Goal: Task Accomplishment & Management: Manage account settings

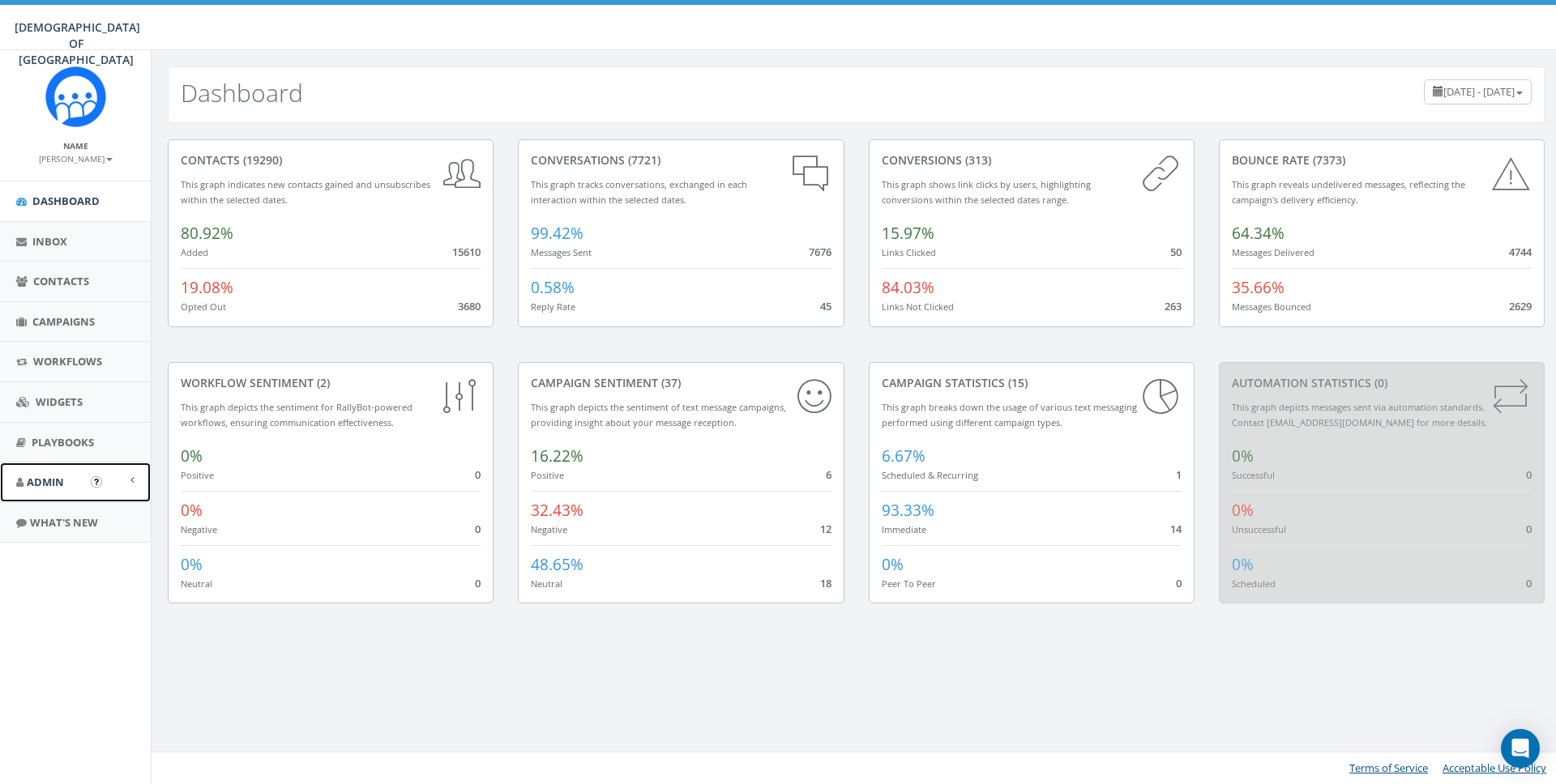
click at [53, 473] on link "Admin" at bounding box center [75, 482] width 151 height 40
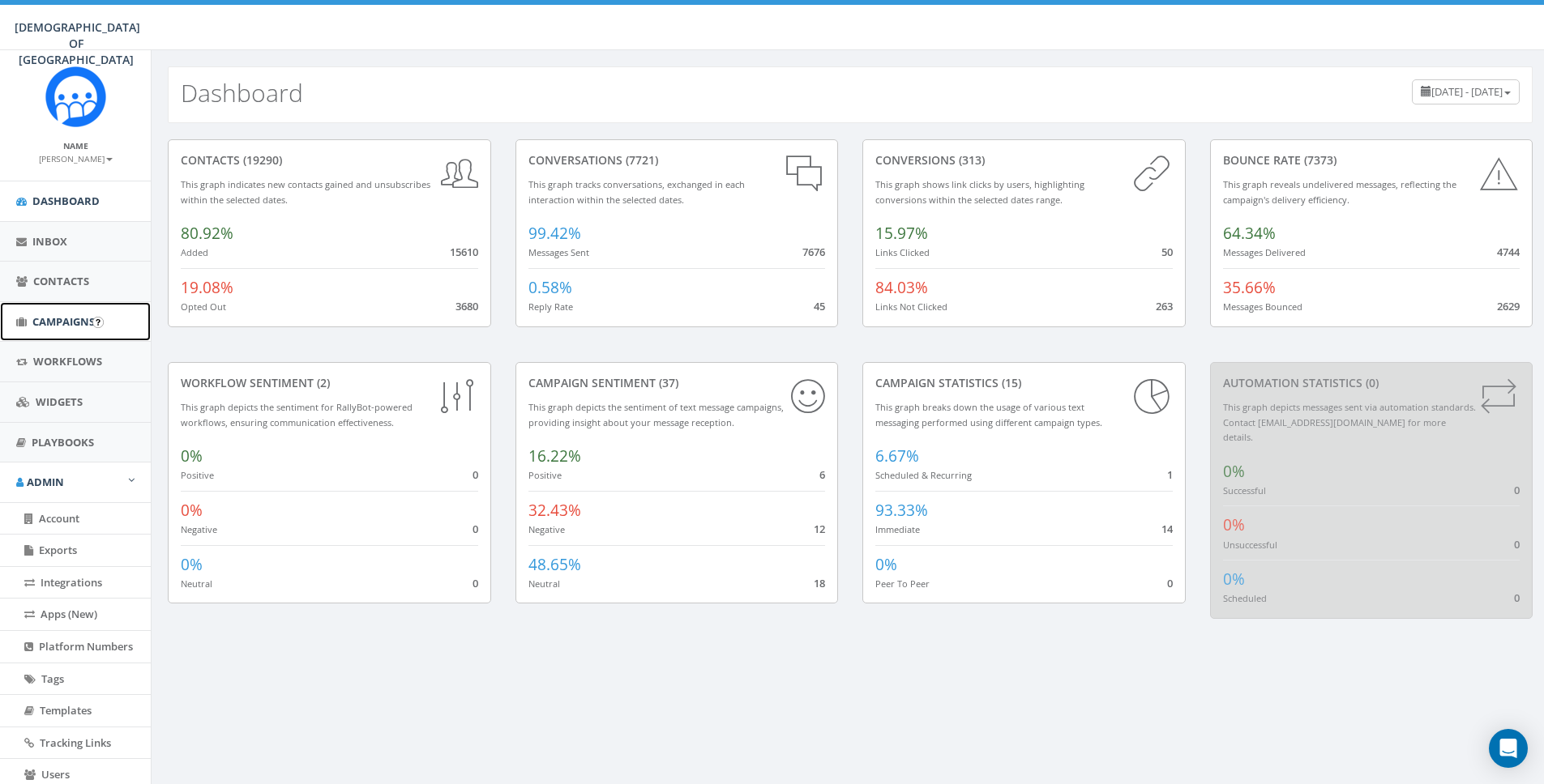
click at [65, 317] on span "Campaigns" at bounding box center [64, 322] width 63 height 15
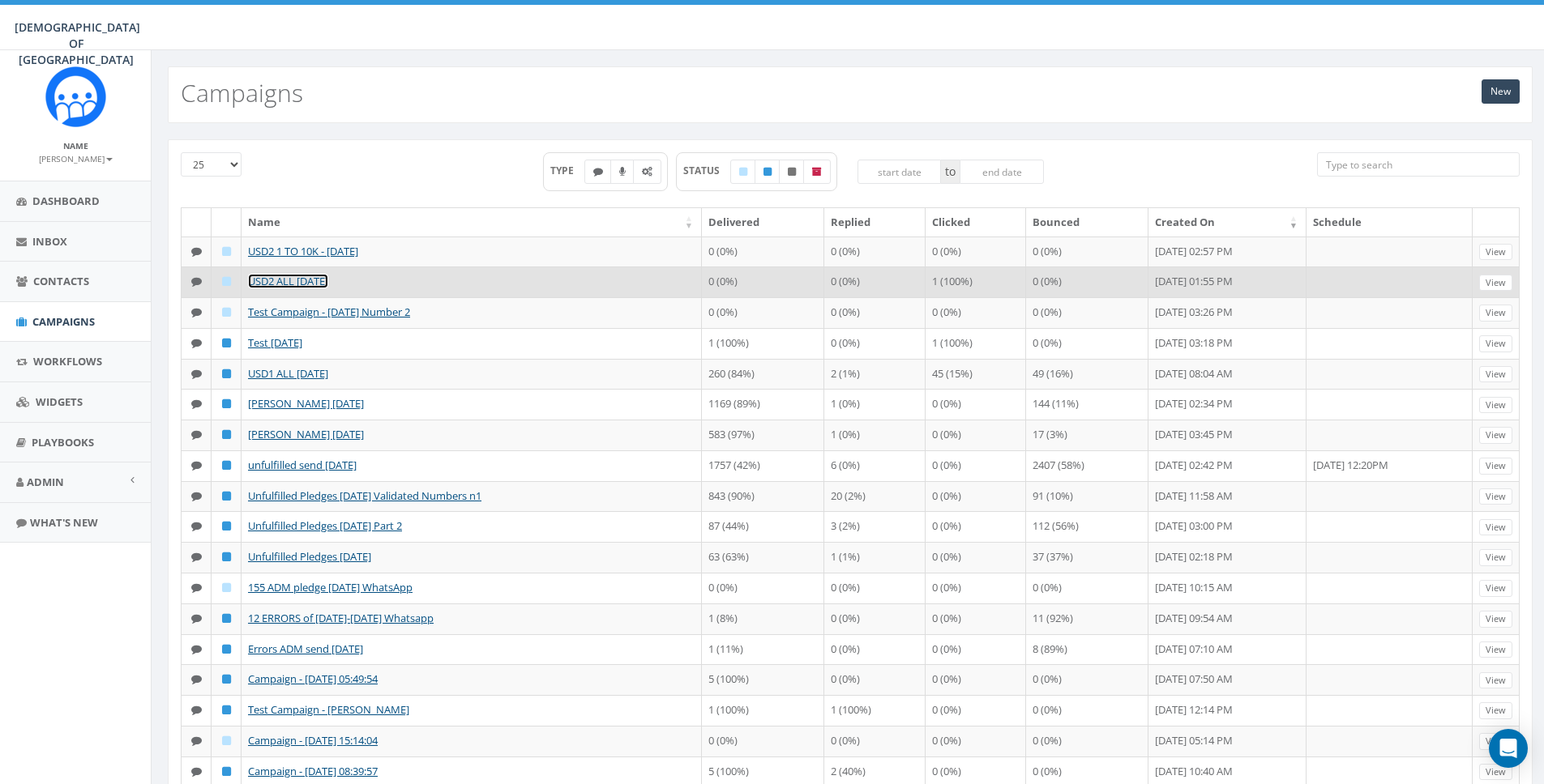
click at [293, 283] on link "USD2 ALL [DATE]" at bounding box center [287, 282] width 80 height 15
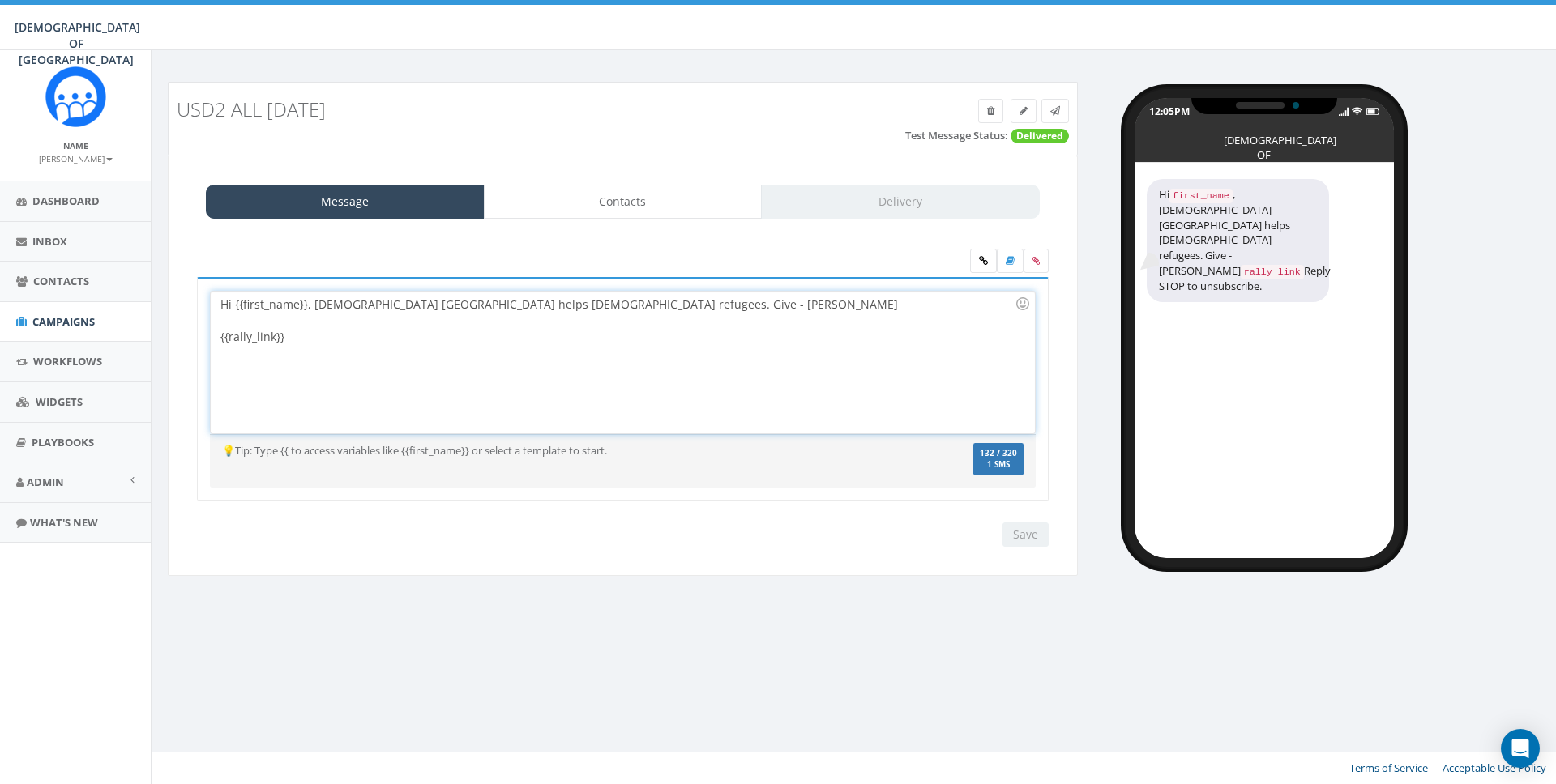
click at [355, 369] on div "Hi {{first_name}}, Chabad Poland helps Jewish refugees. Give - Rabbi Stambler {…" at bounding box center [622, 363] width 823 height 142
click at [1055, 110] on icon at bounding box center [1055, 110] width 10 height 10
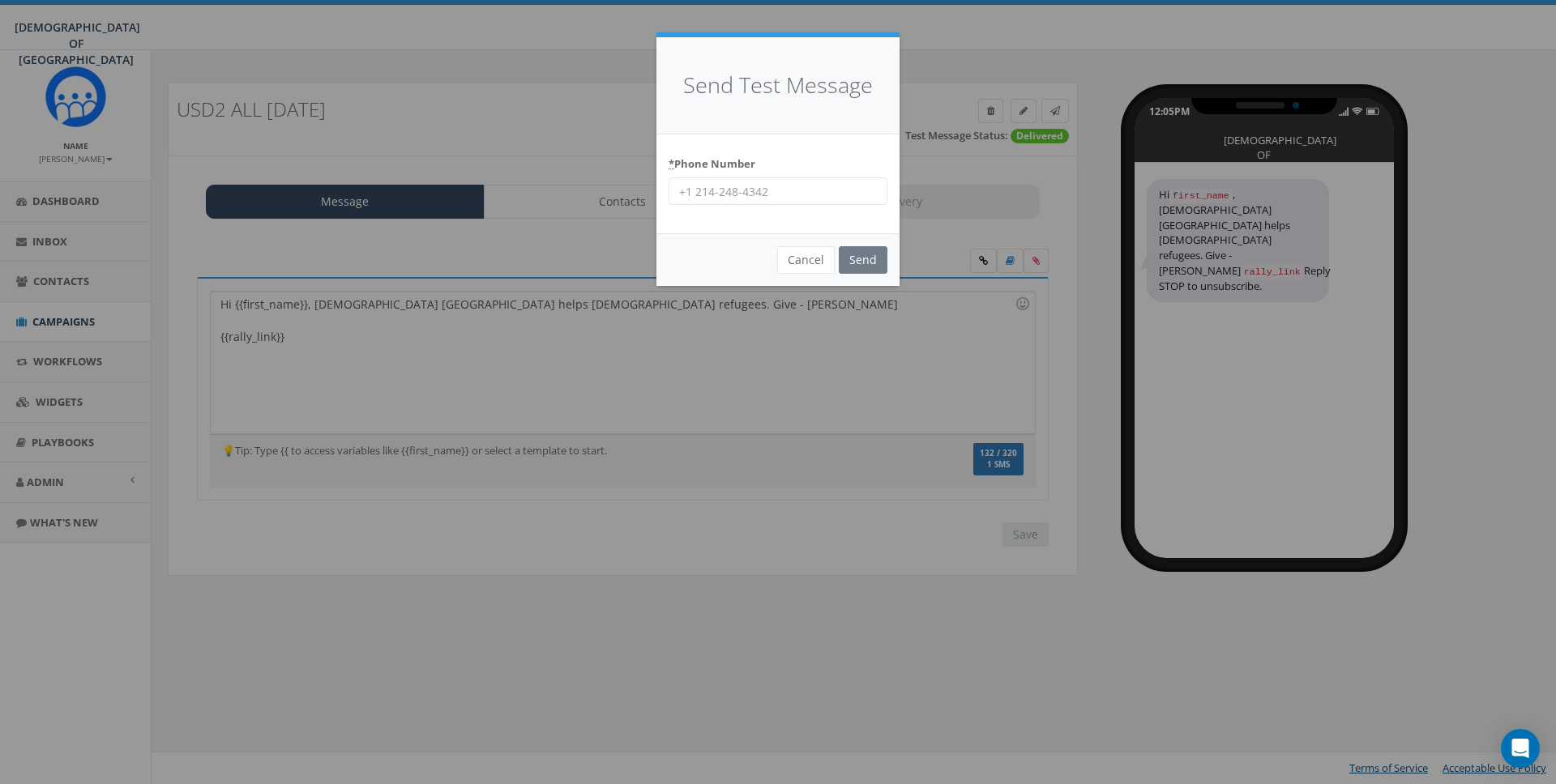
click at [773, 206] on div "* Phone Number" at bounding box center [778, 184] width 243 height 99
click at [772, 206] on div "* Phone Number" at bounding box center [778, 184] width 243 height 99
click at [773, 202] on input "* Phone Number" at bounding box center [778, 191] width 219 height 28
type input "8587365358"
click at [853, 255] on input "Send" at bounding box center [863, 260] width 49 height 28
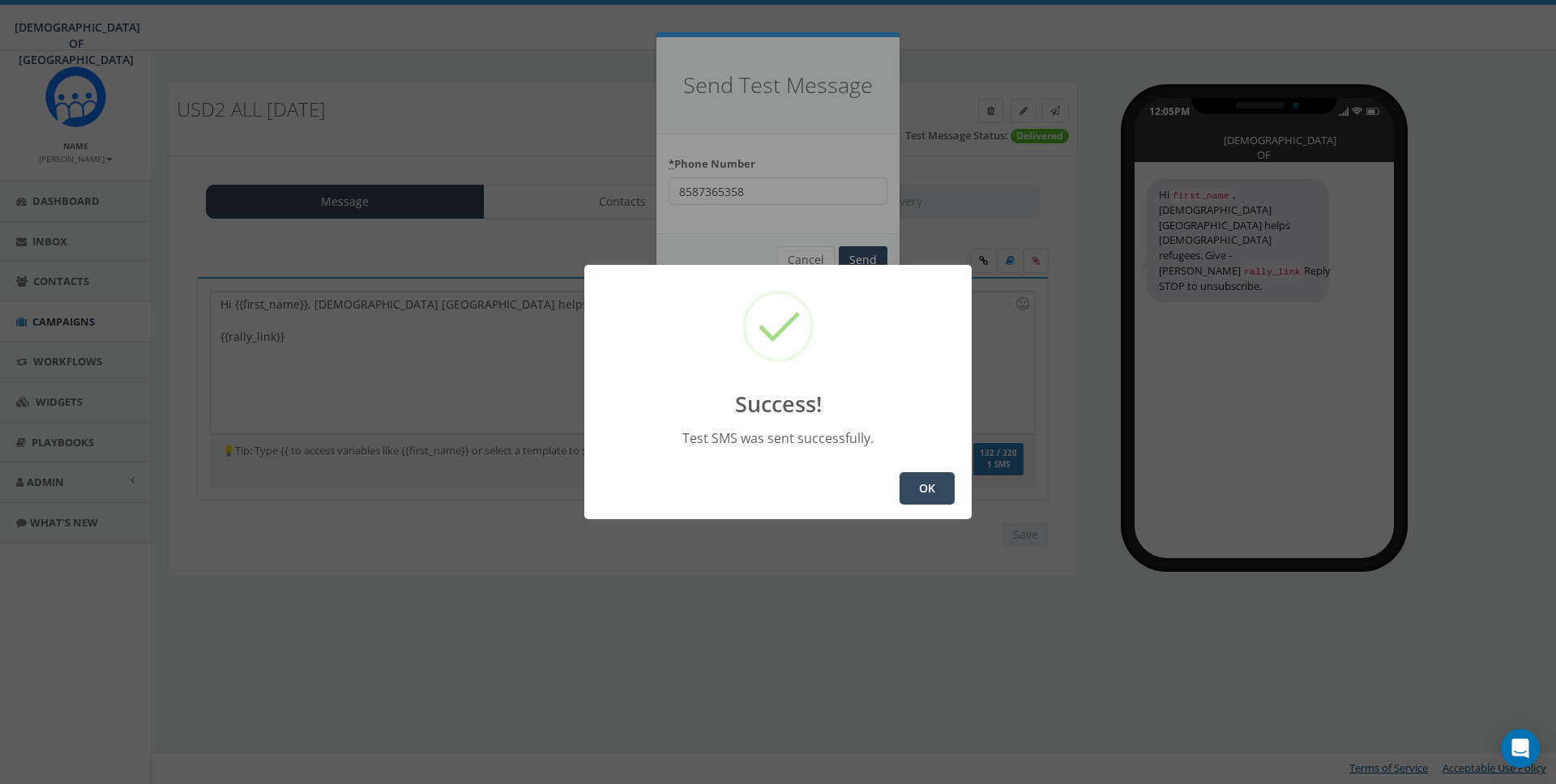
click at [941, 489] on button "OK" at bounding box center [927, 488] width 55 height 32
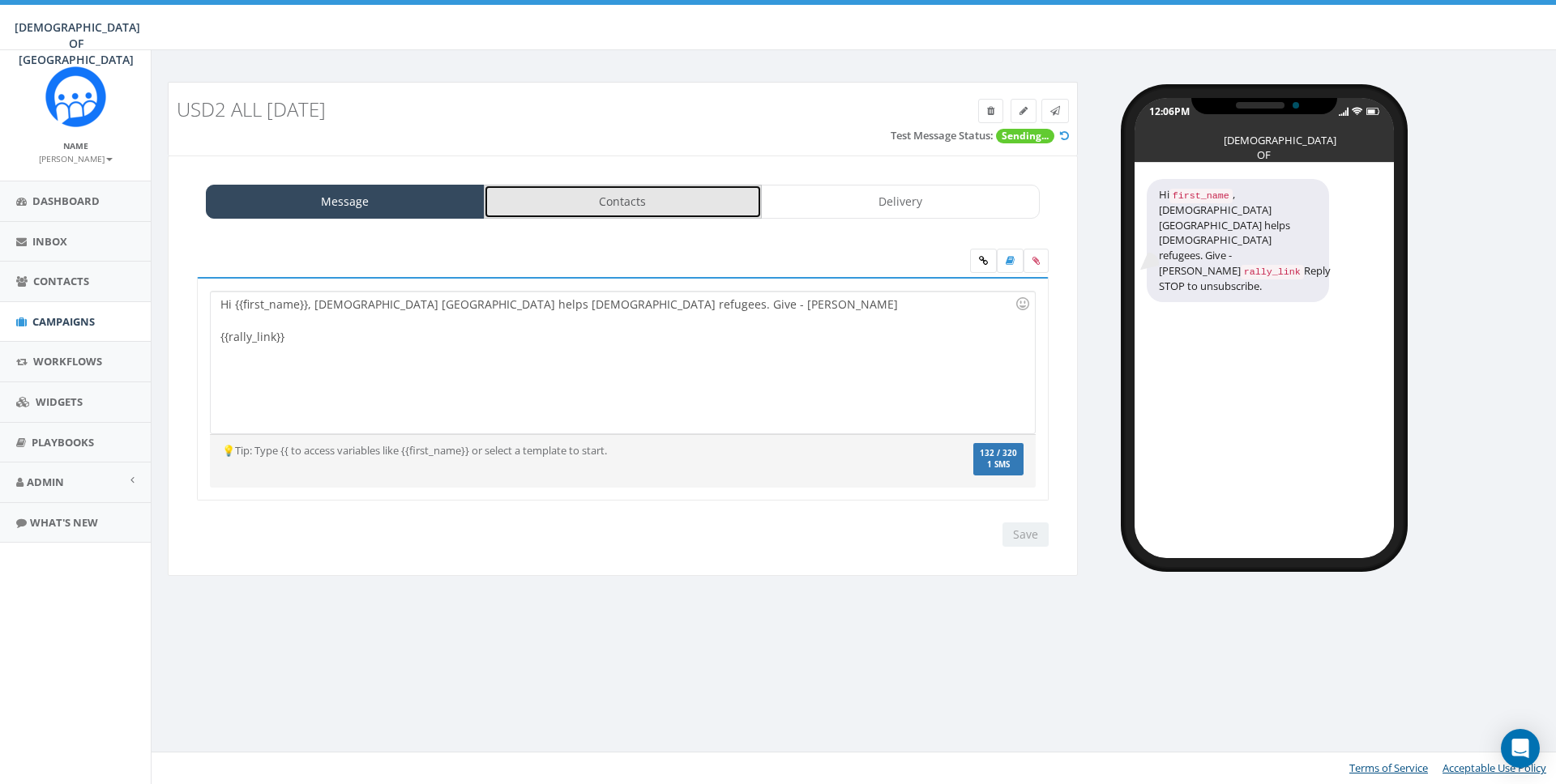
click at [592, 191] on link "Contacts" at bounding box center [623, 202] width 279 height 34
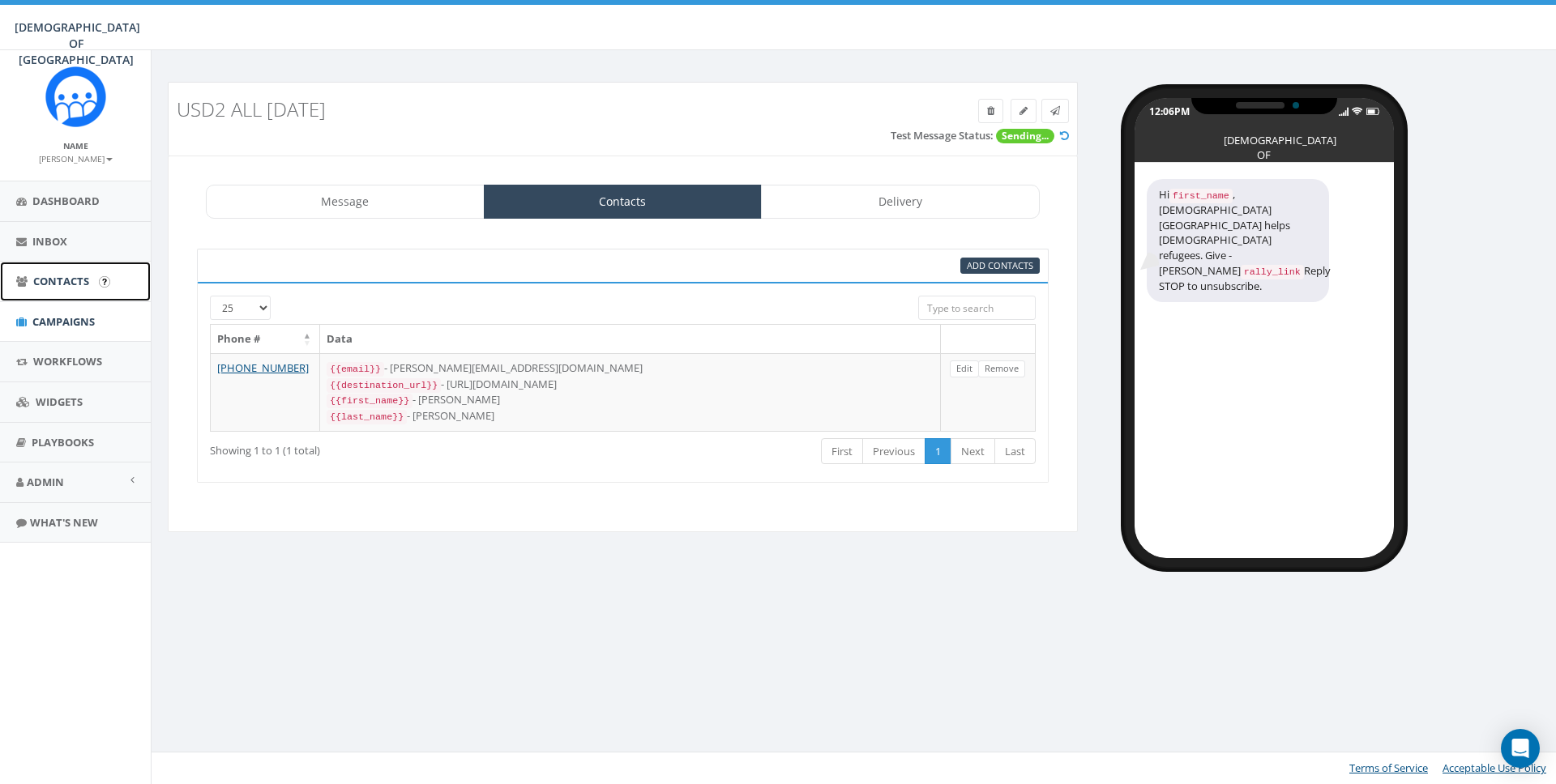
click at [56, 277] on span "Contacts" at bounding box center [61, 282] width 56 height 15
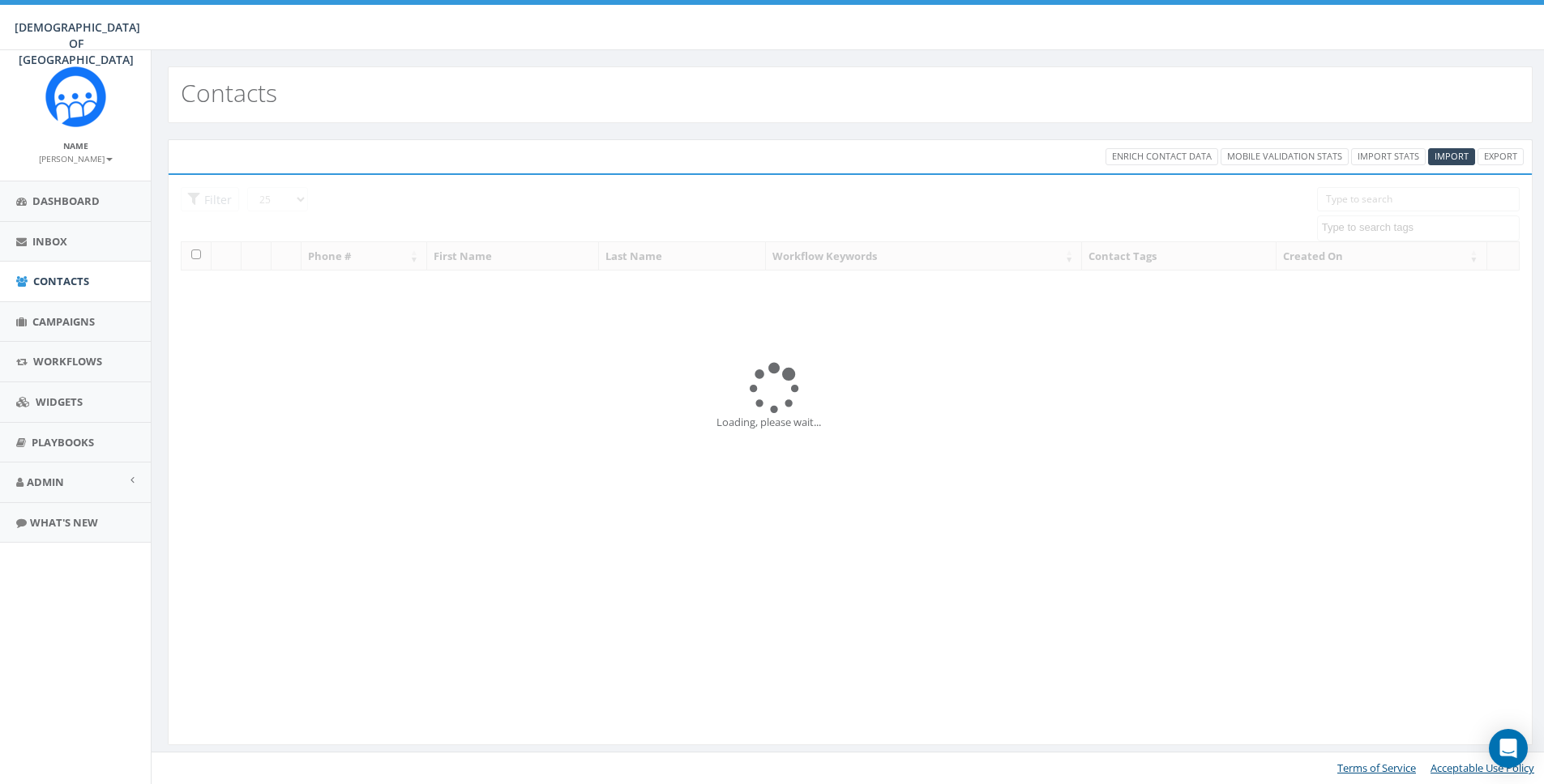
select select
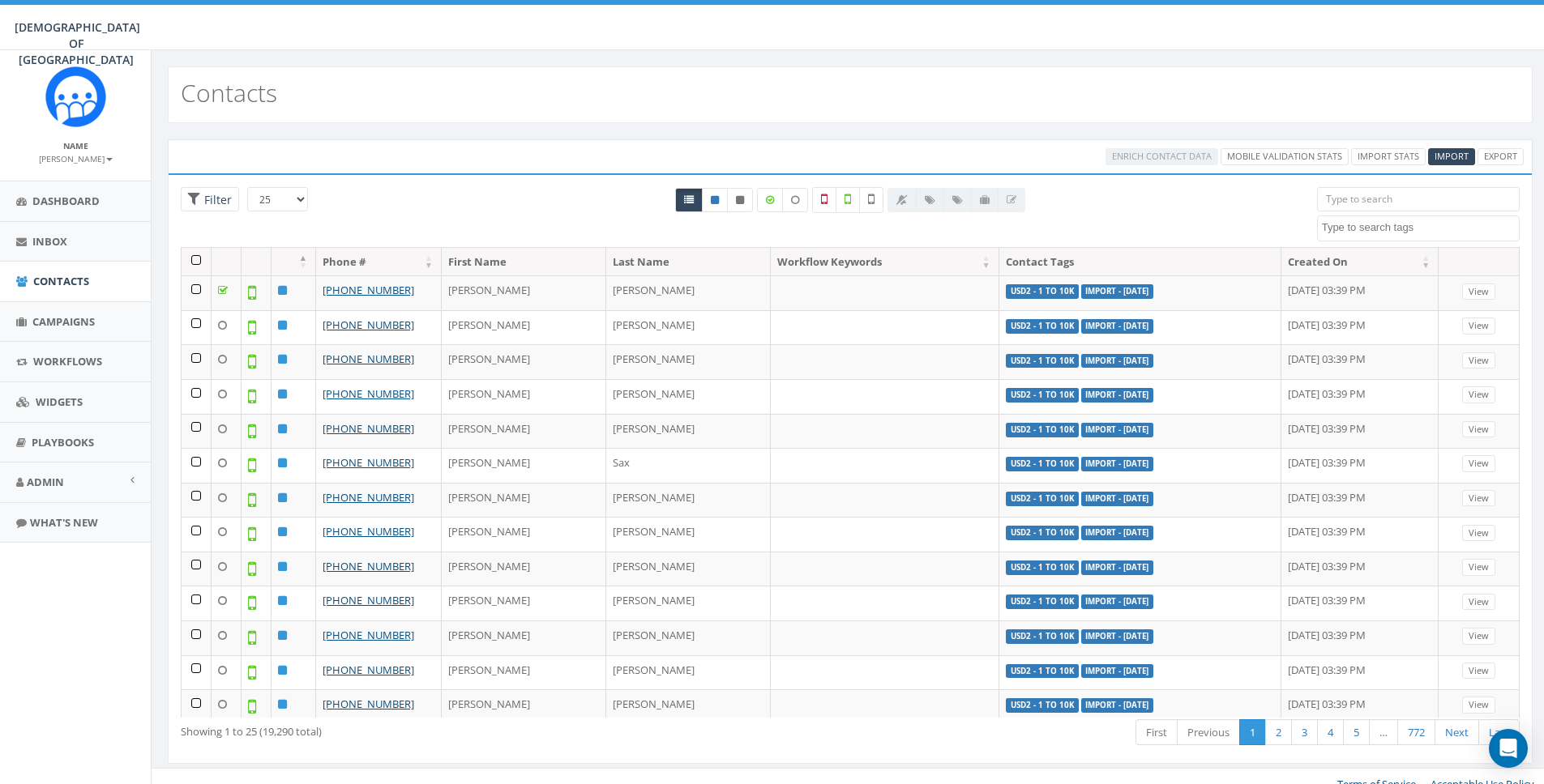
click at [1352, 225] on textarea "Search" at bounding box center [1421, 227] width 197 height 15
type textarea "usd"
select select "USD2 - 1 to 10k"
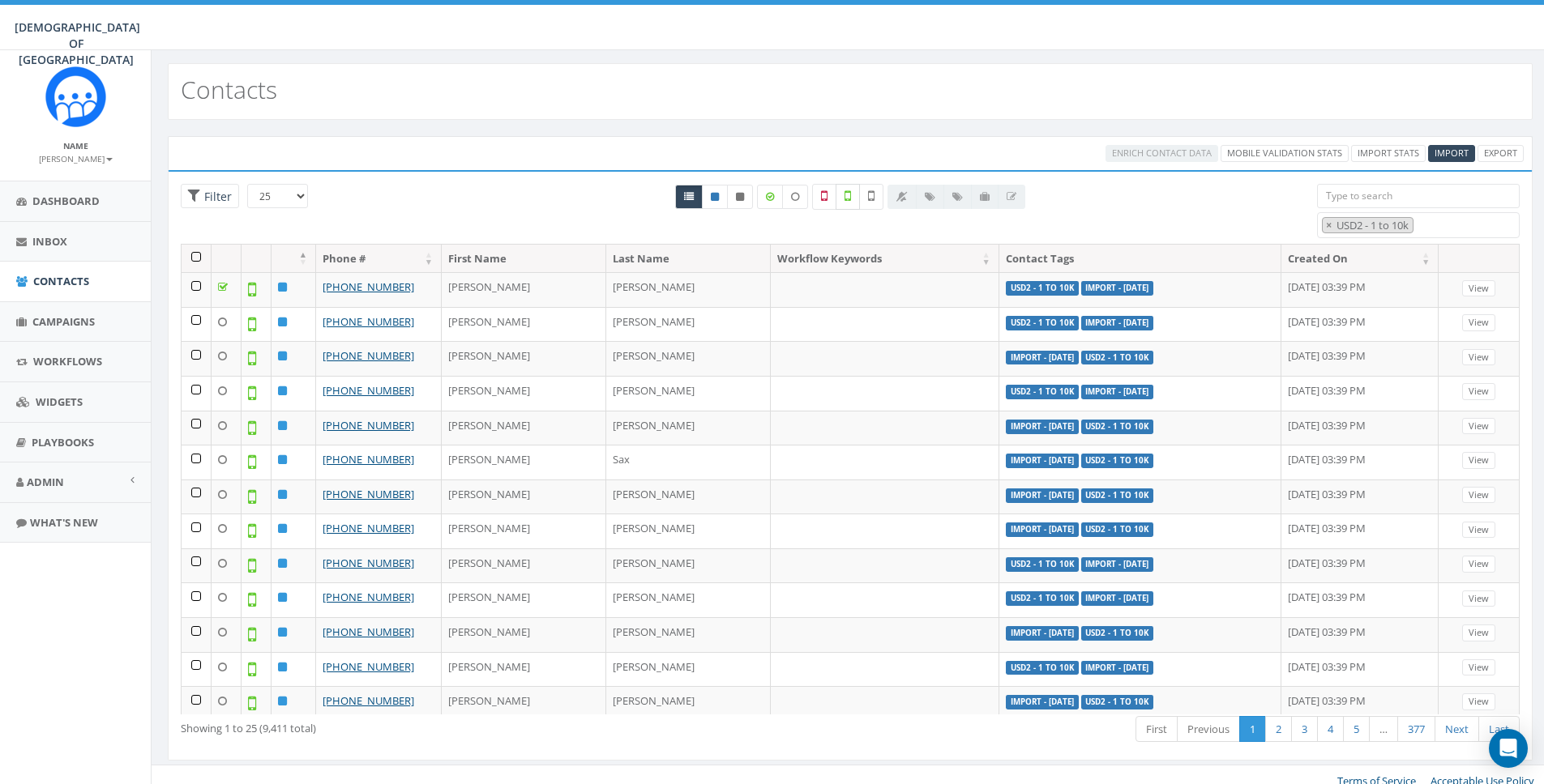
click at [845, 199] on icon at bounding box center [847, 196] width 6 height 15
checkbox input "false"
click at [877, 197] on label at bounding box center [871, 197] width 24 height 26
checkbox input "true"
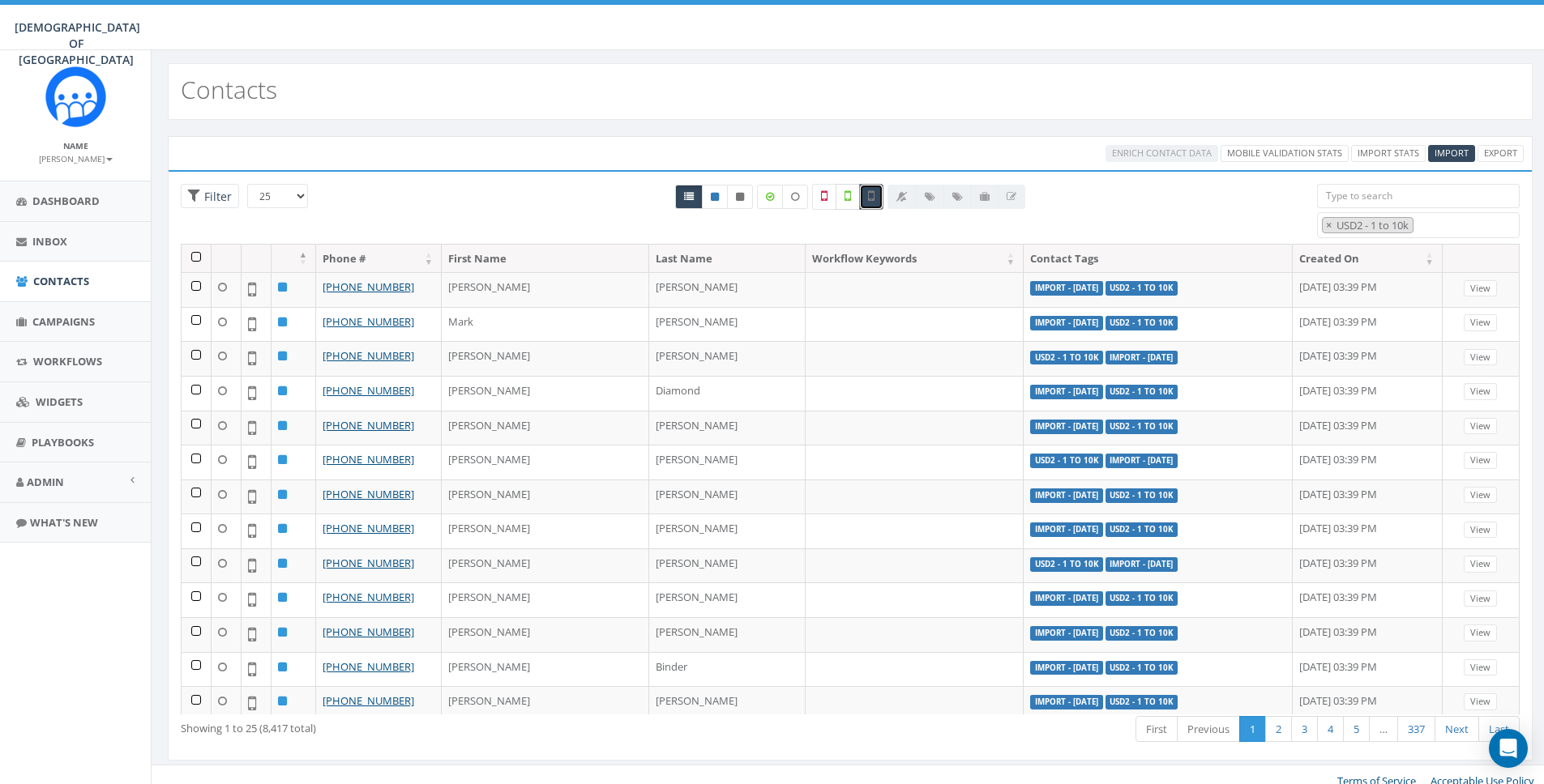
click at [852, 198] on label at bounding box center [848, 197] width 24 height 26
checkbox input "true"
click at [875, 194] on label at bounding box center [871, 197] width 24 height 26
checkbox input "false"
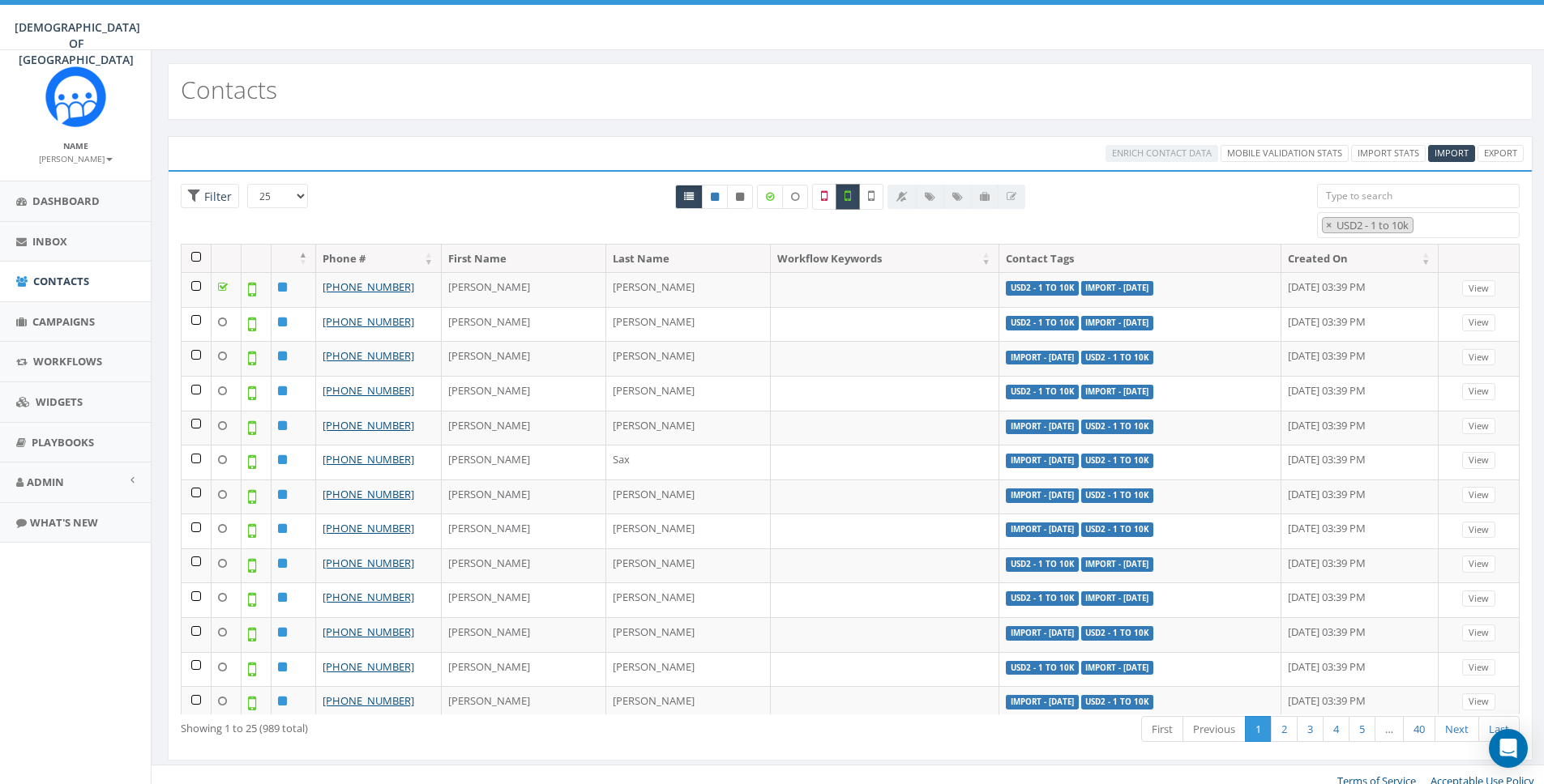
click at [854, 199] on label at bounding box center [848, 197] width 24 height 26
checkbox input "false"
click at [870, 197] on icon at bounding box center [871, 196] width 6 height 15
checkbox input "true"
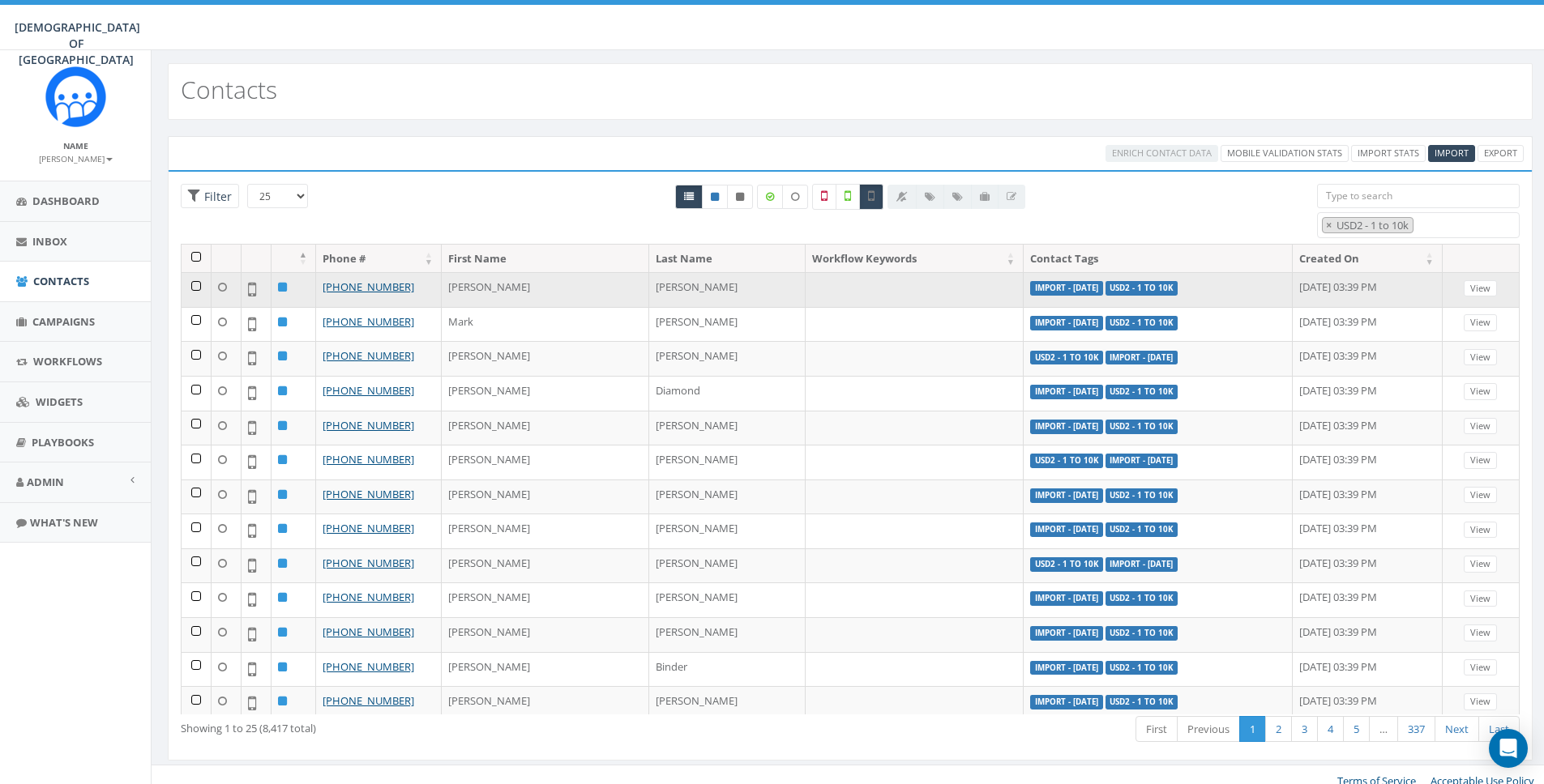
click at [194, 287] on td at bounding box center [196, 290] width 30 height 35
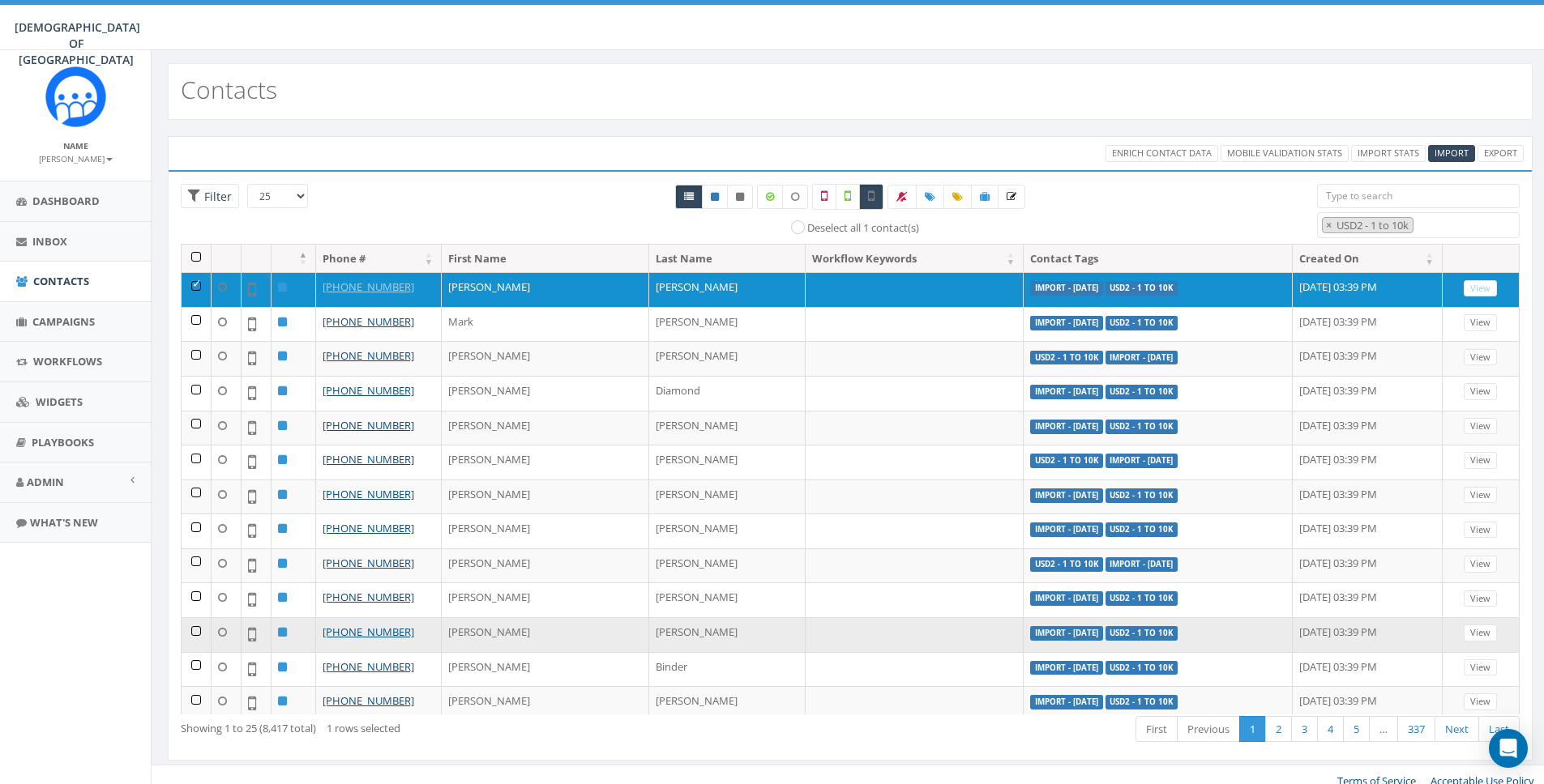
click at [194, 633] on td at bounding box center [196, 635] width 30 height 35
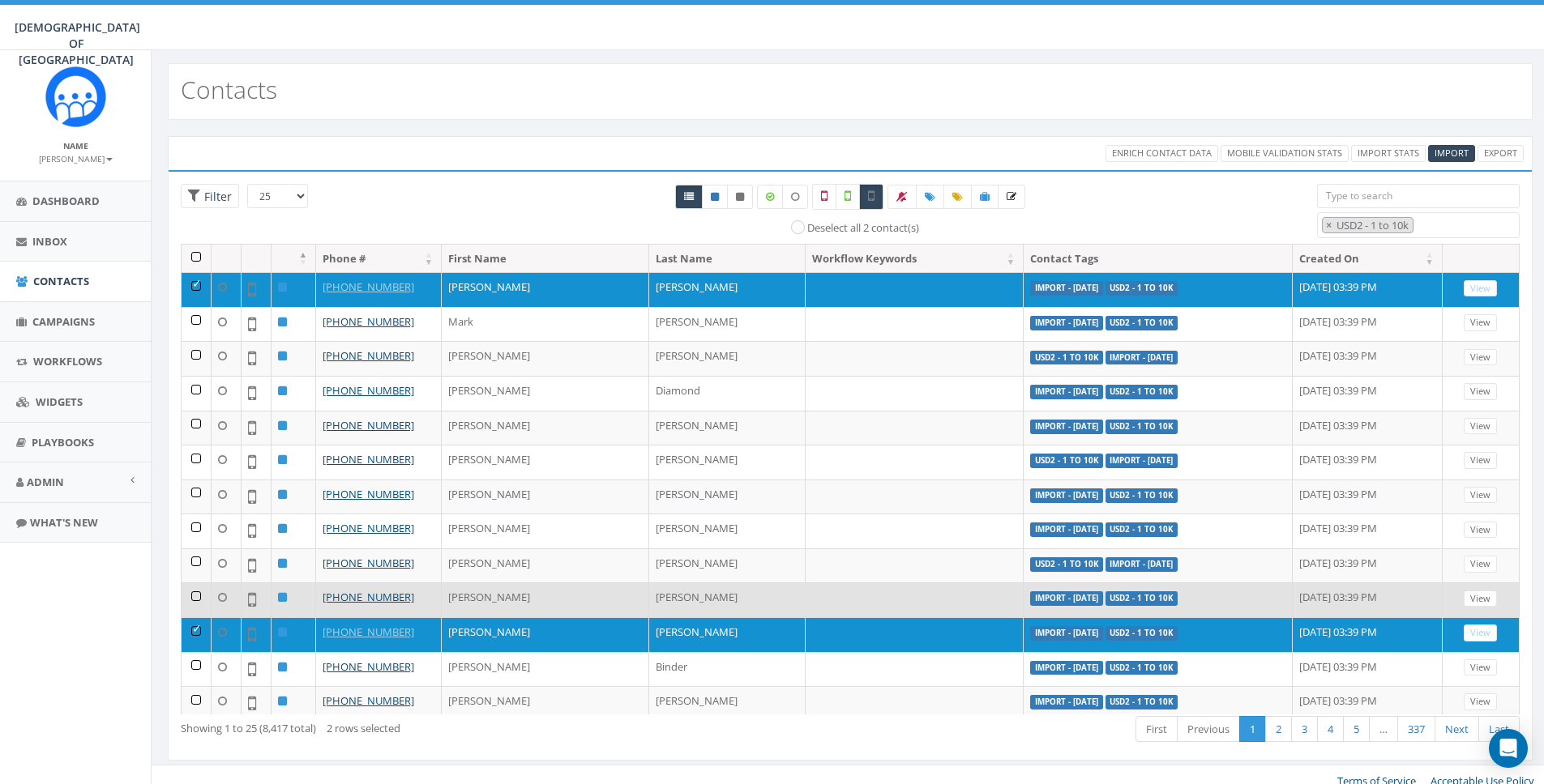
click at [196, 605] on td at bounding box center [196, 600] width 30 height 35
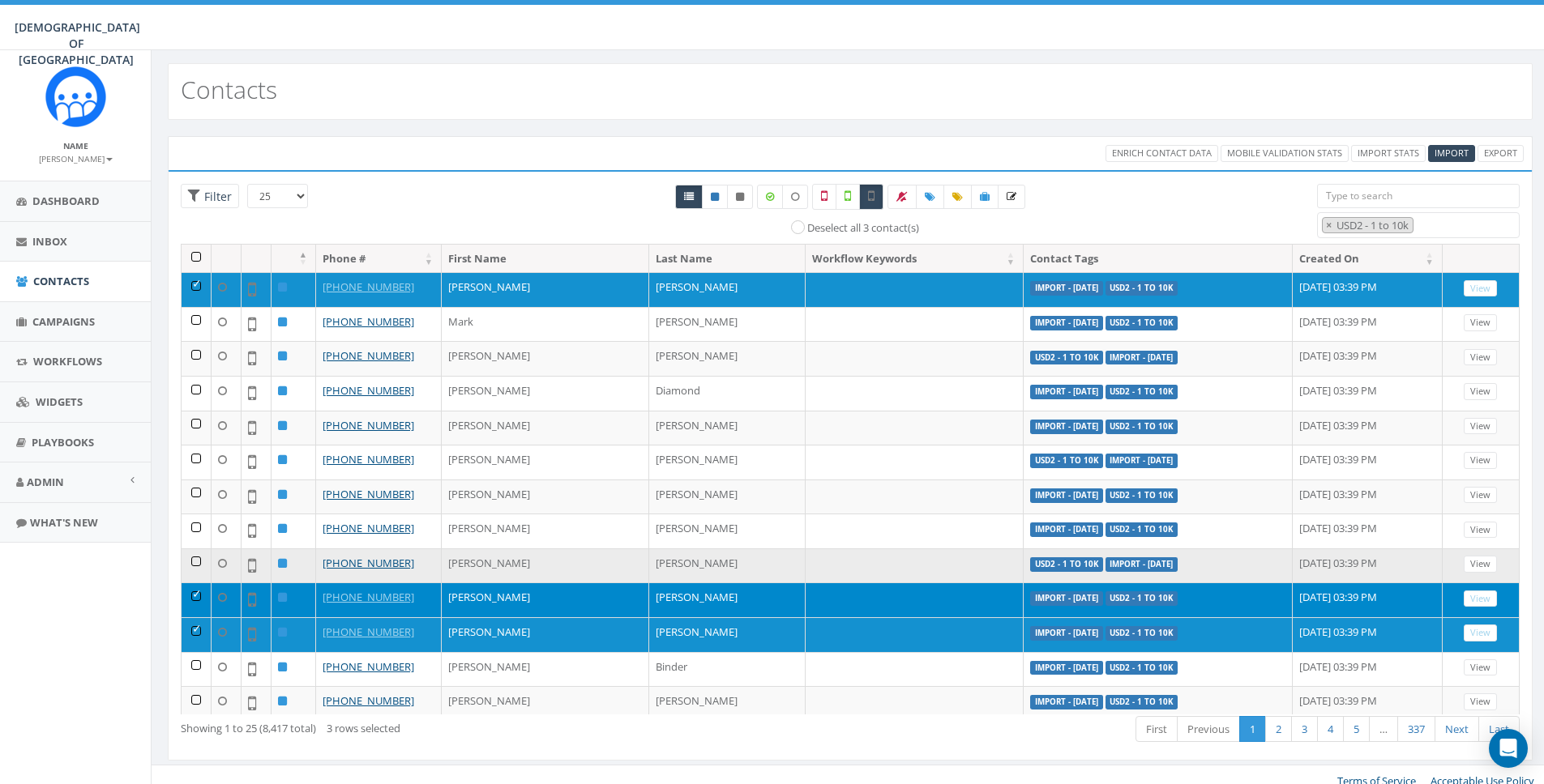
click at [199, 565] on td at bounding box center [196, 566] width 30 height 35
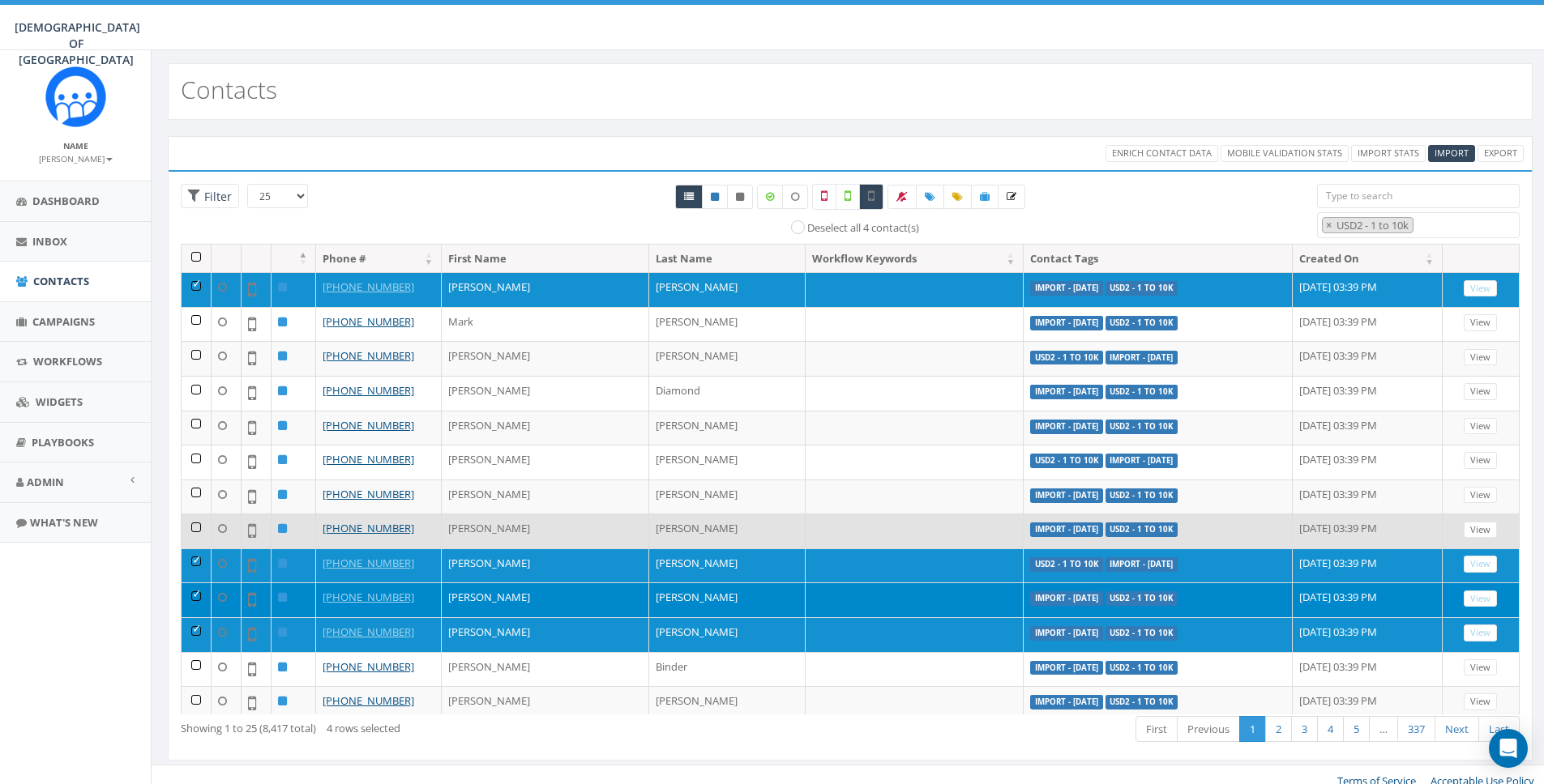
click at [200, 516] on td at bounding box center [196, 531] width 30 height 35
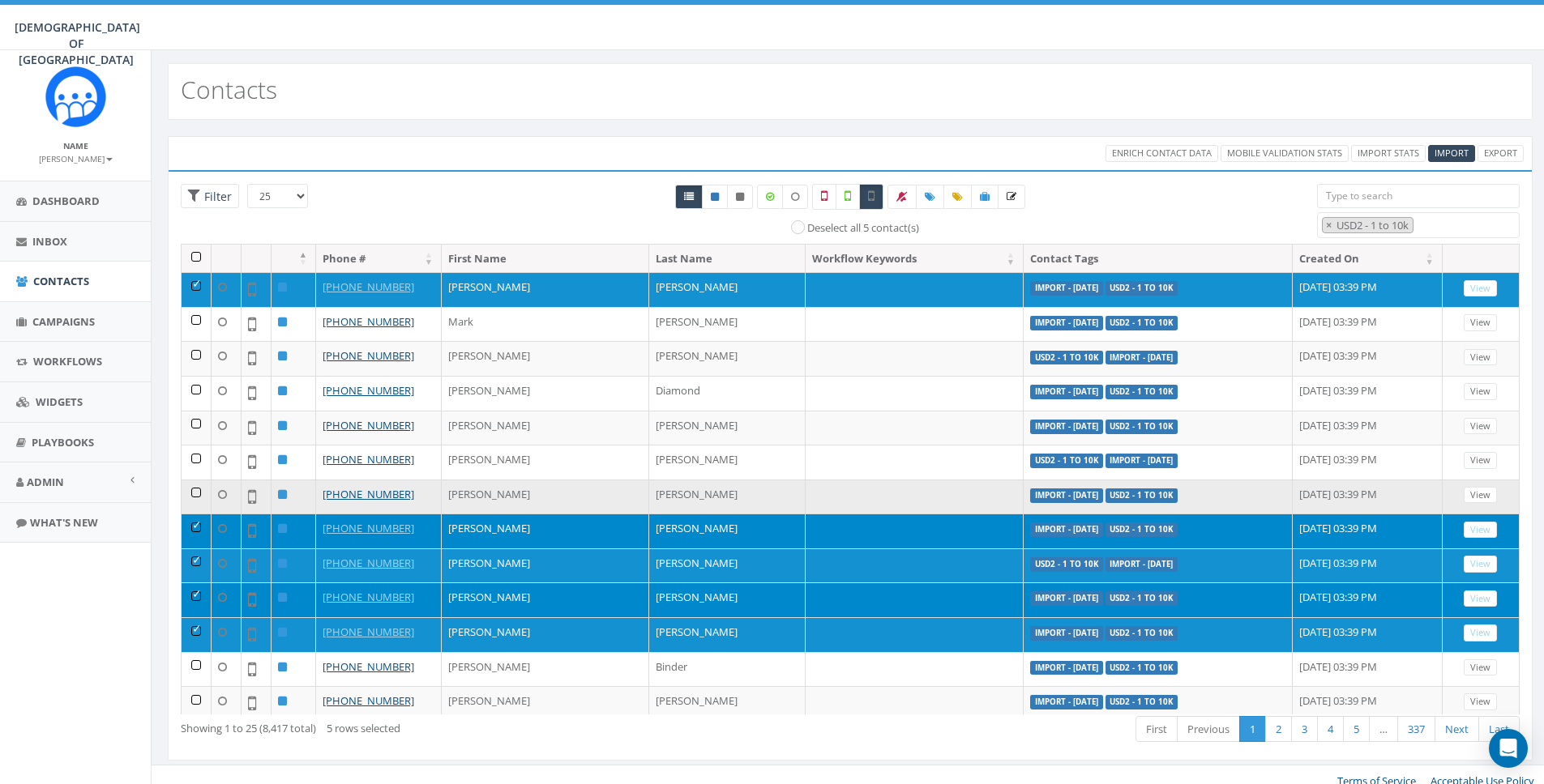
click at [193, 500] on td at bounding box center [196, 497] width 30 height 35
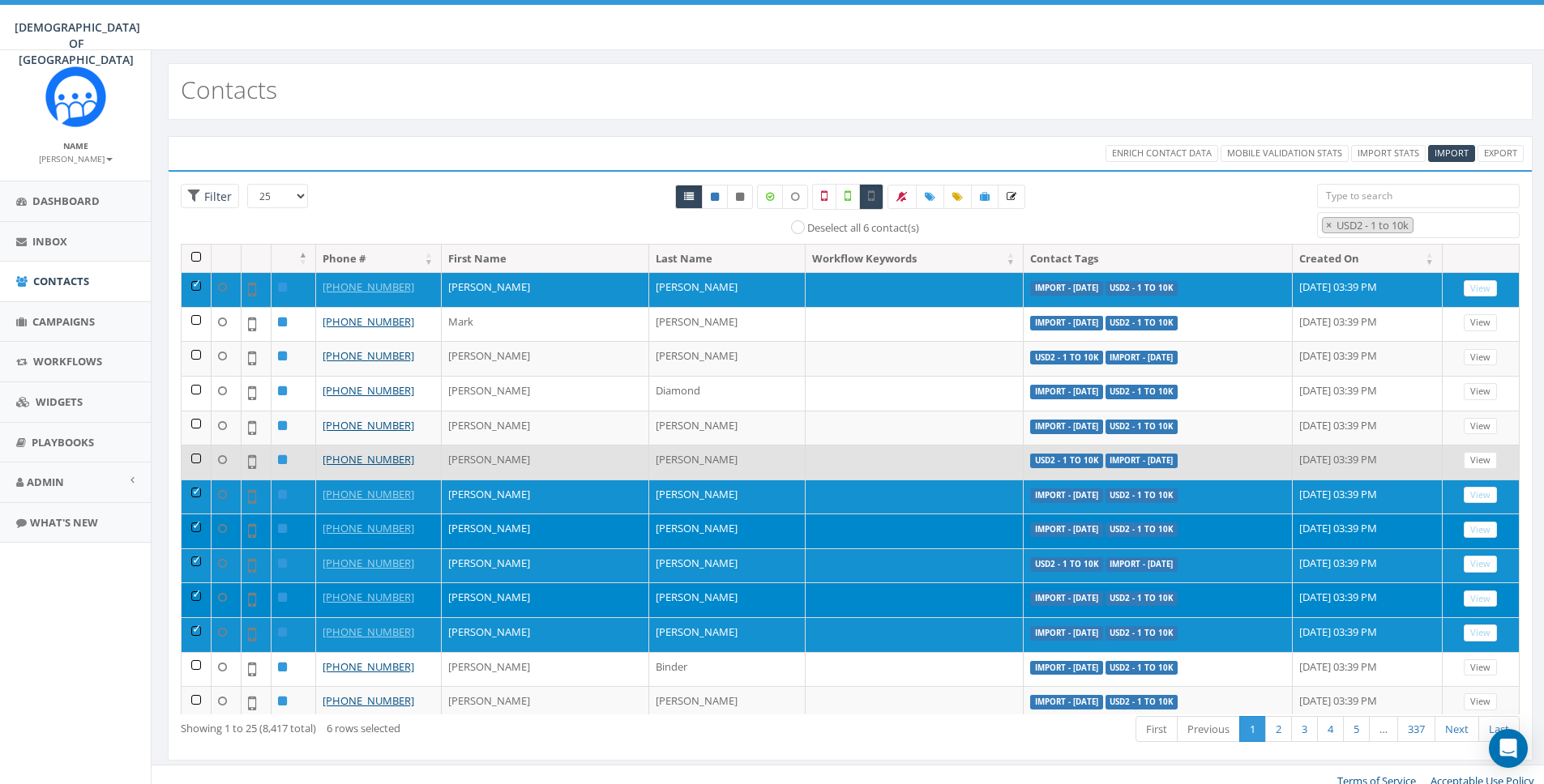
click at [196, 458] on td at bounding box center [196, 462] width 30 height 35
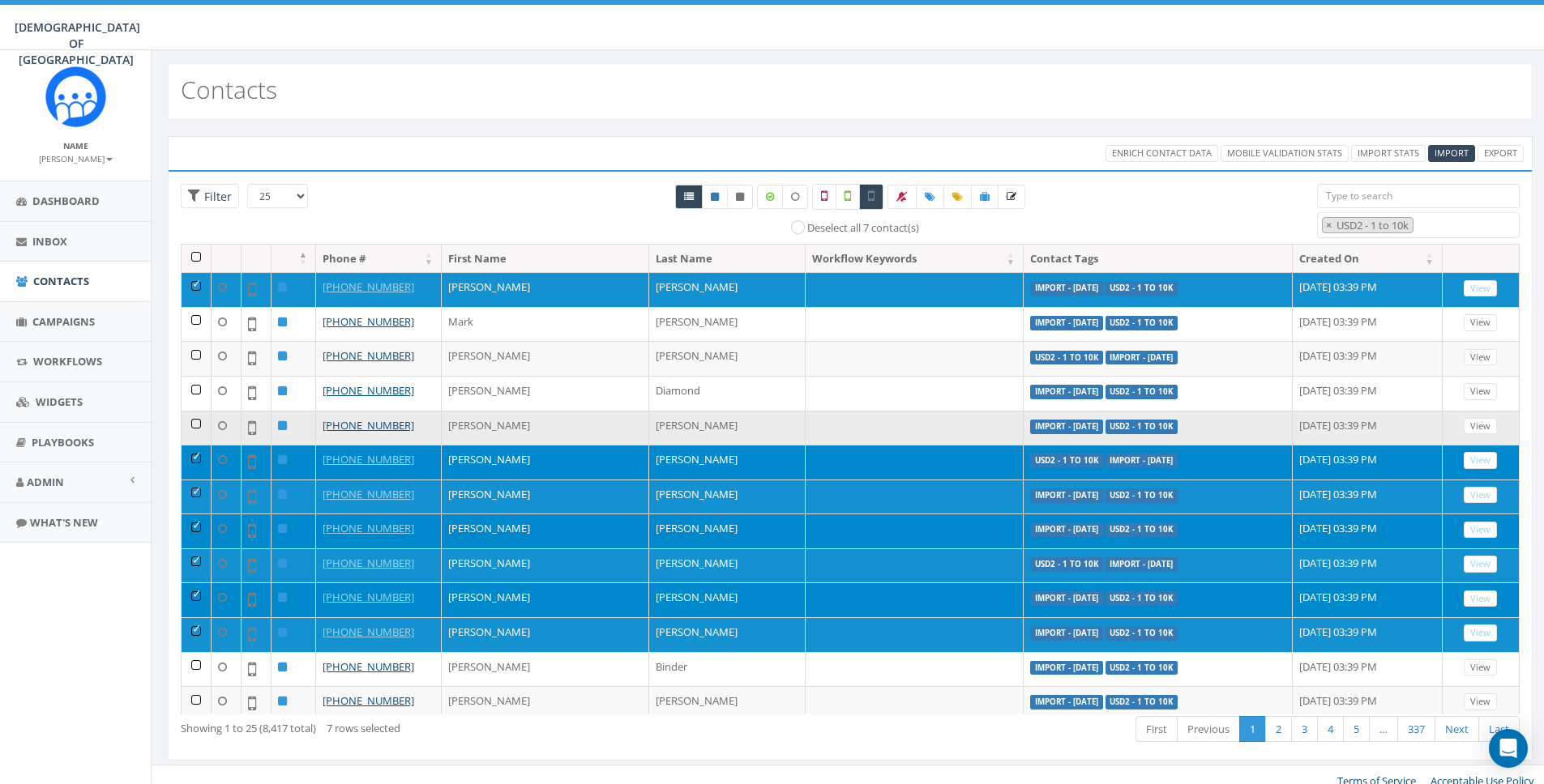
click at [200, 423] on td at bounding box center [196, 428] width 30 height 35
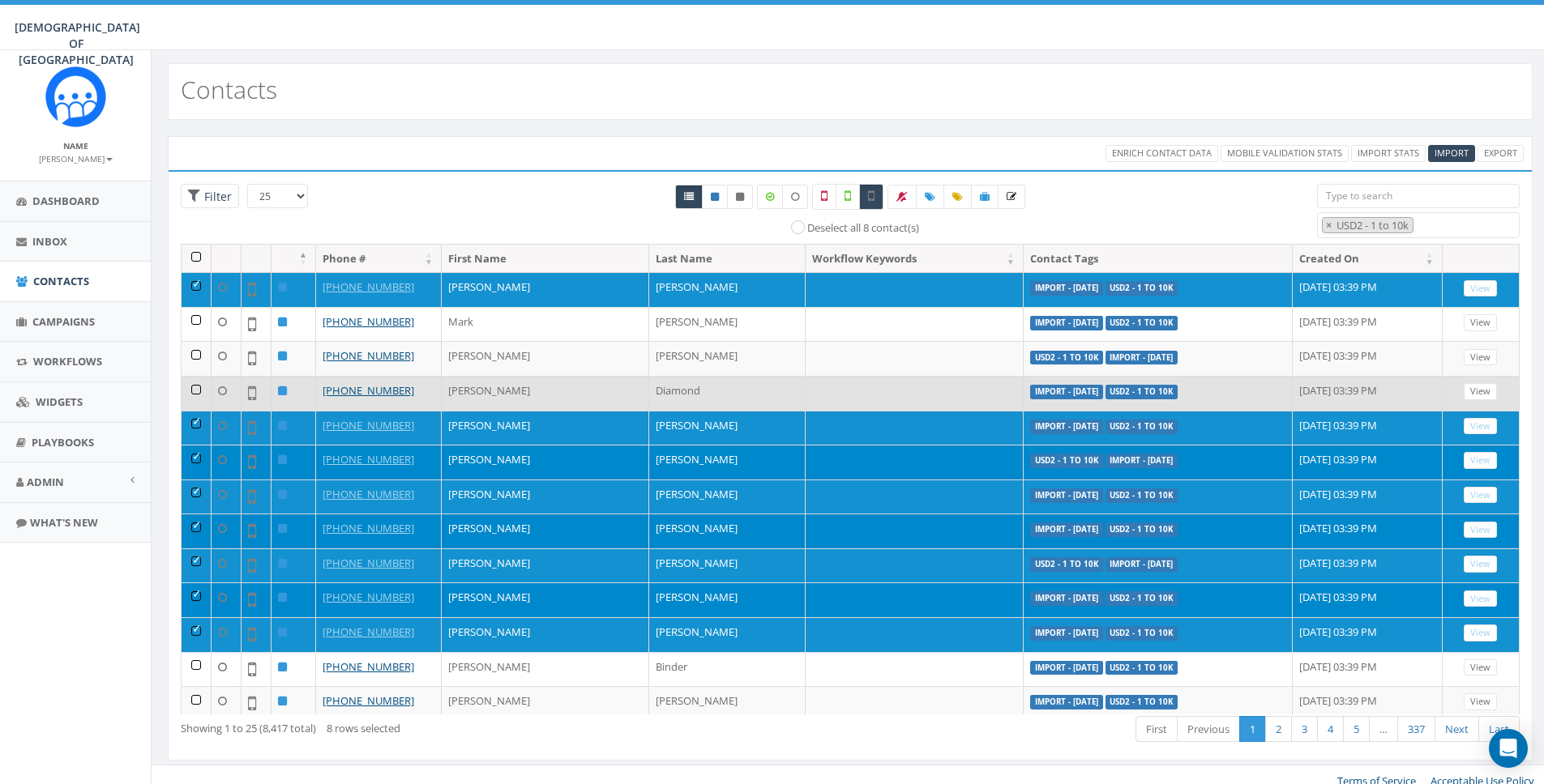
click at [199, 383] on td at bounding box center [196, 393] width 30 height 35
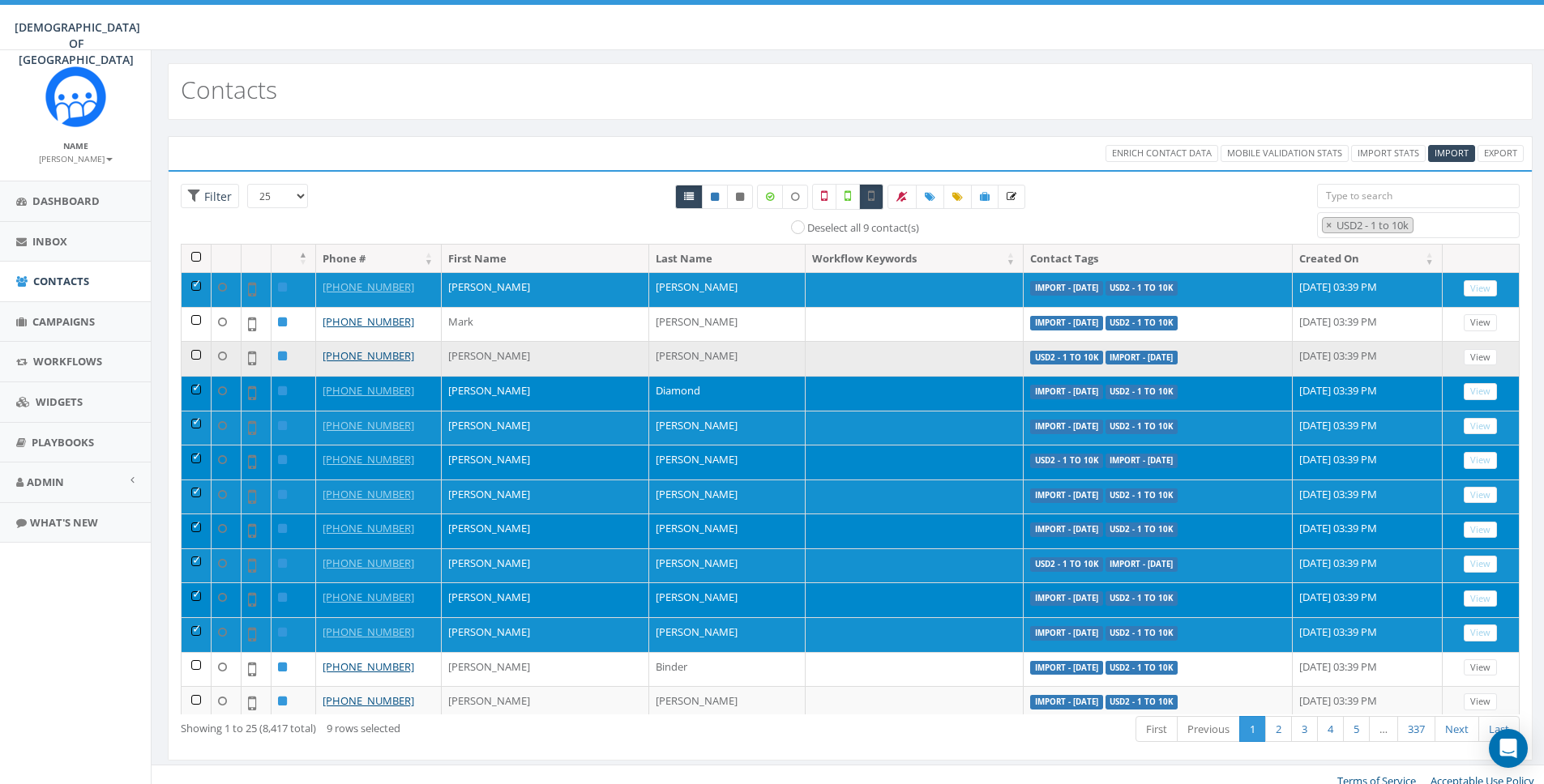
click at [195, 345] on td at bounding box center [196, 359] width 30 height 35
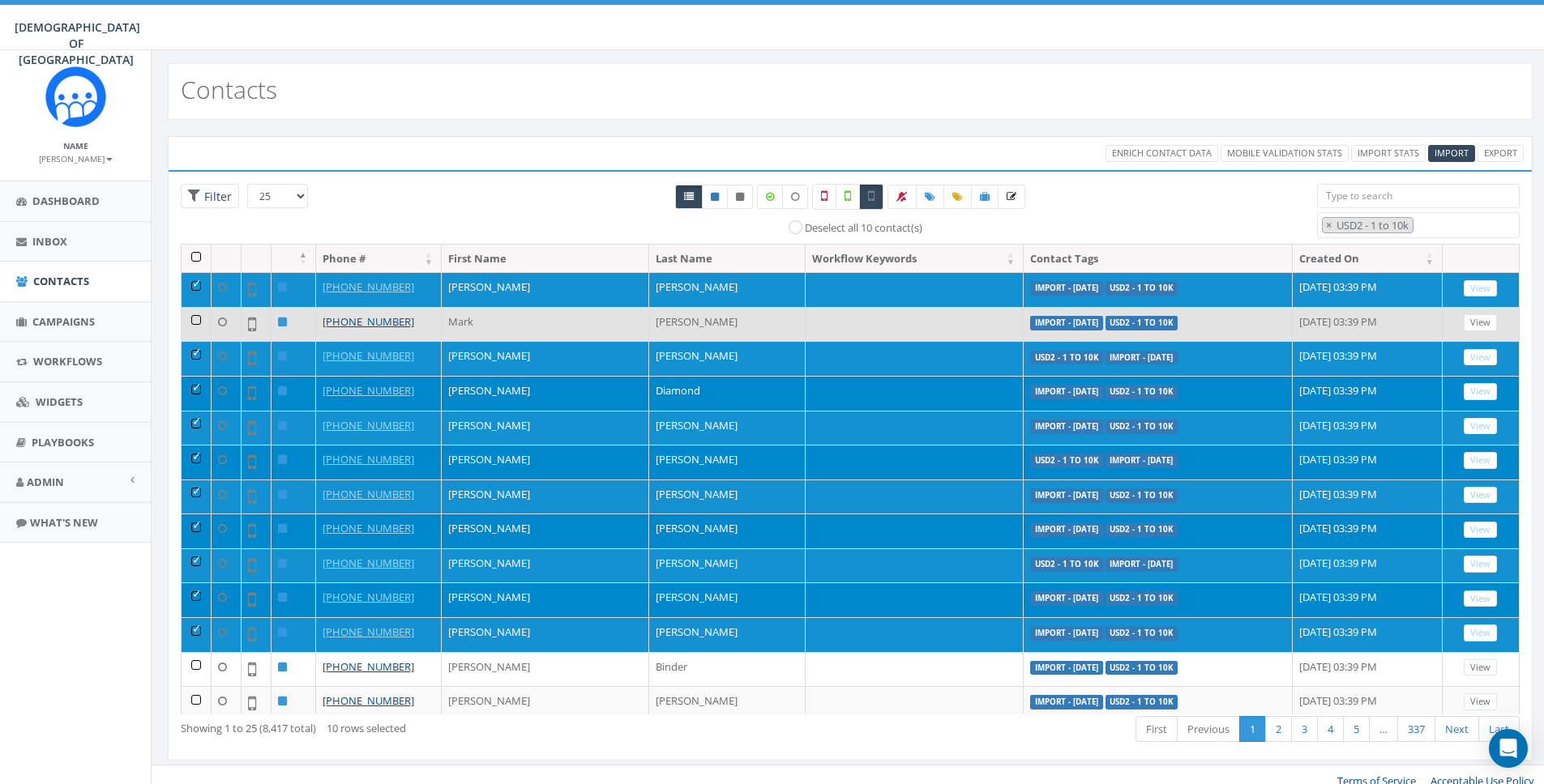
click at [193, 326] on td at bounding box center [196, 325] width 30 height 35
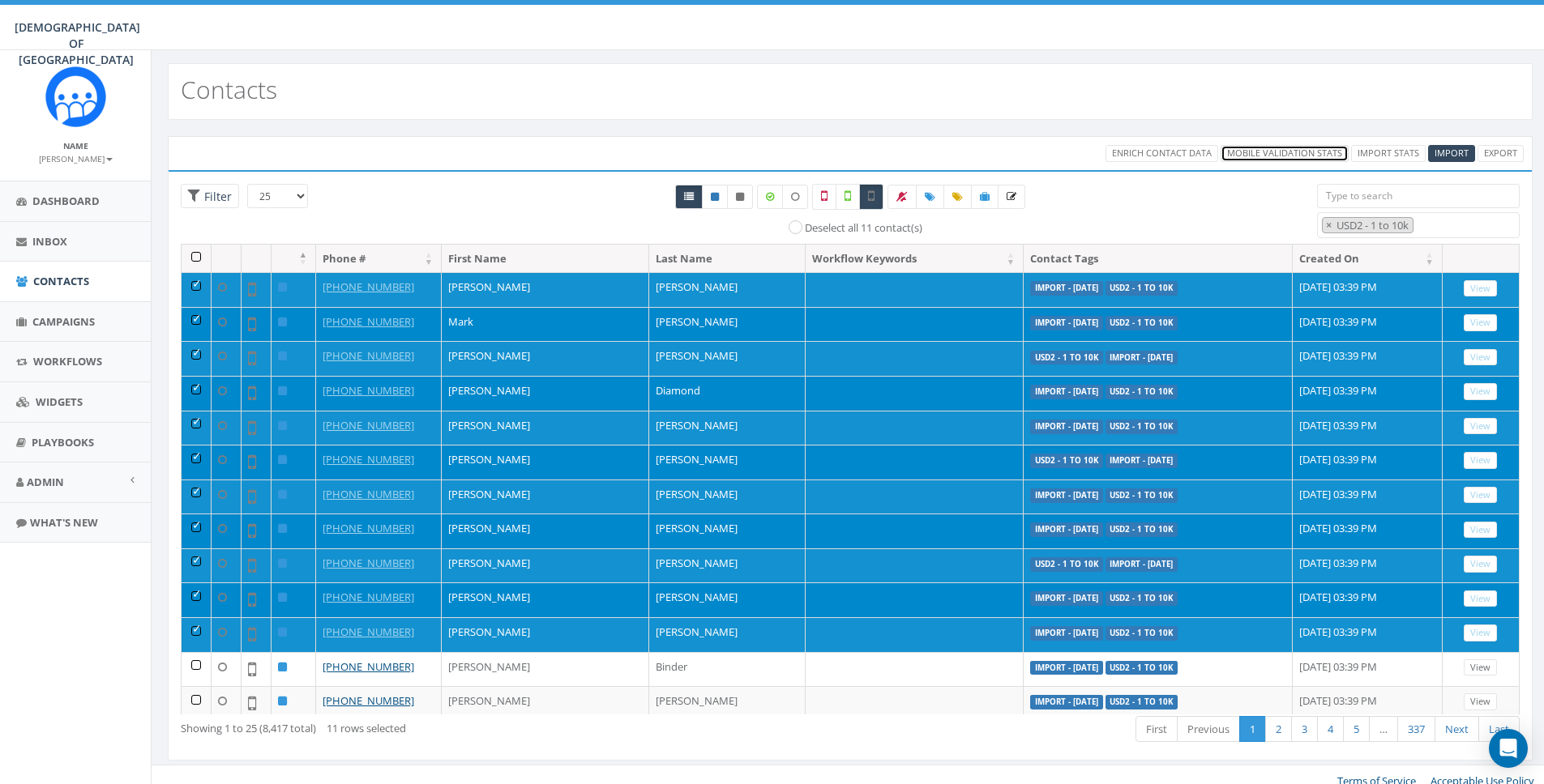
click at [1254, 153] on link "Mobile Validation Stats" at bounding box center [1284, 154] width 128 height 17
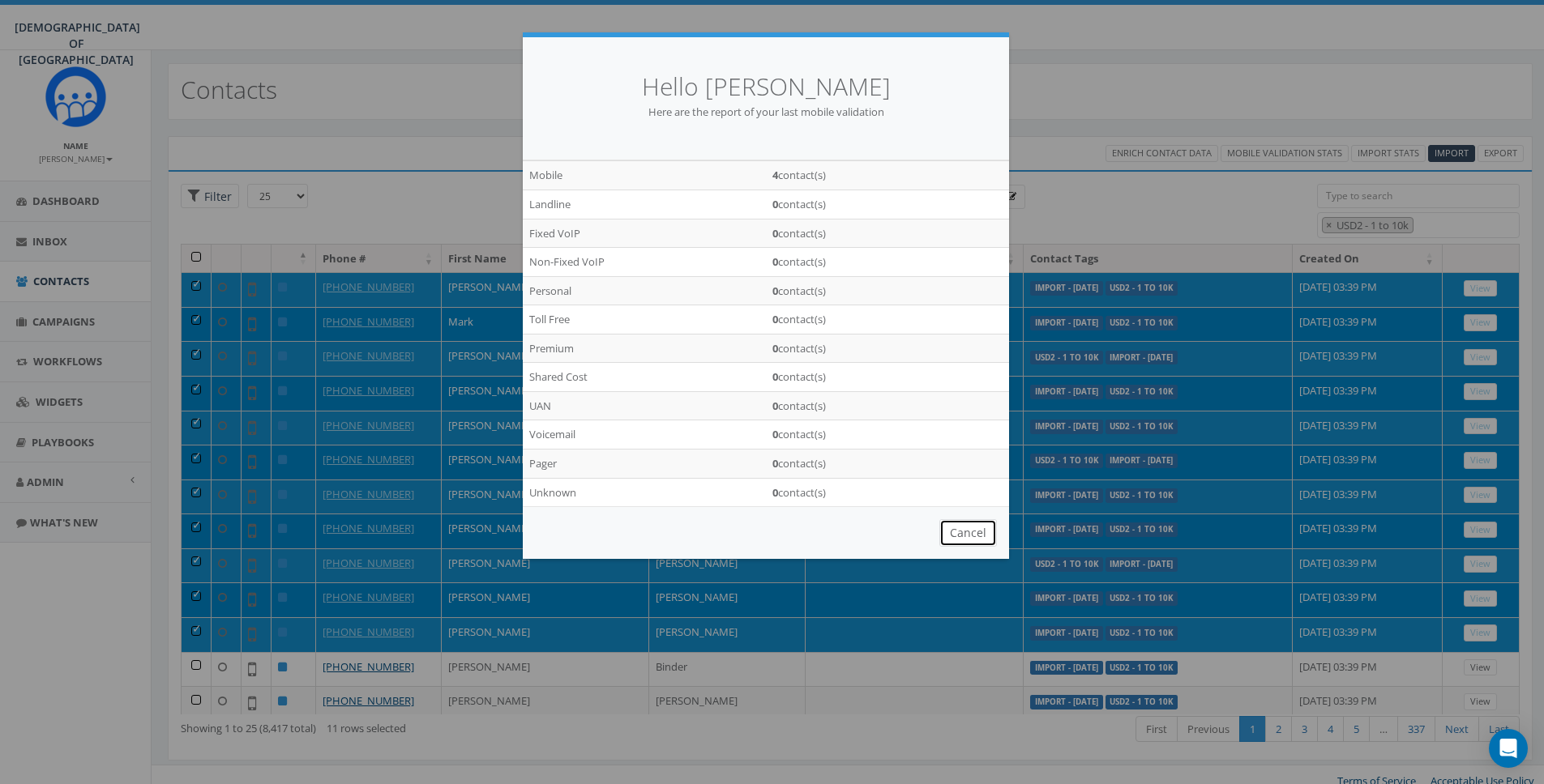
click at [970, 536] on button "Cancel" at bounding box center [968, 533] width 58 height 28
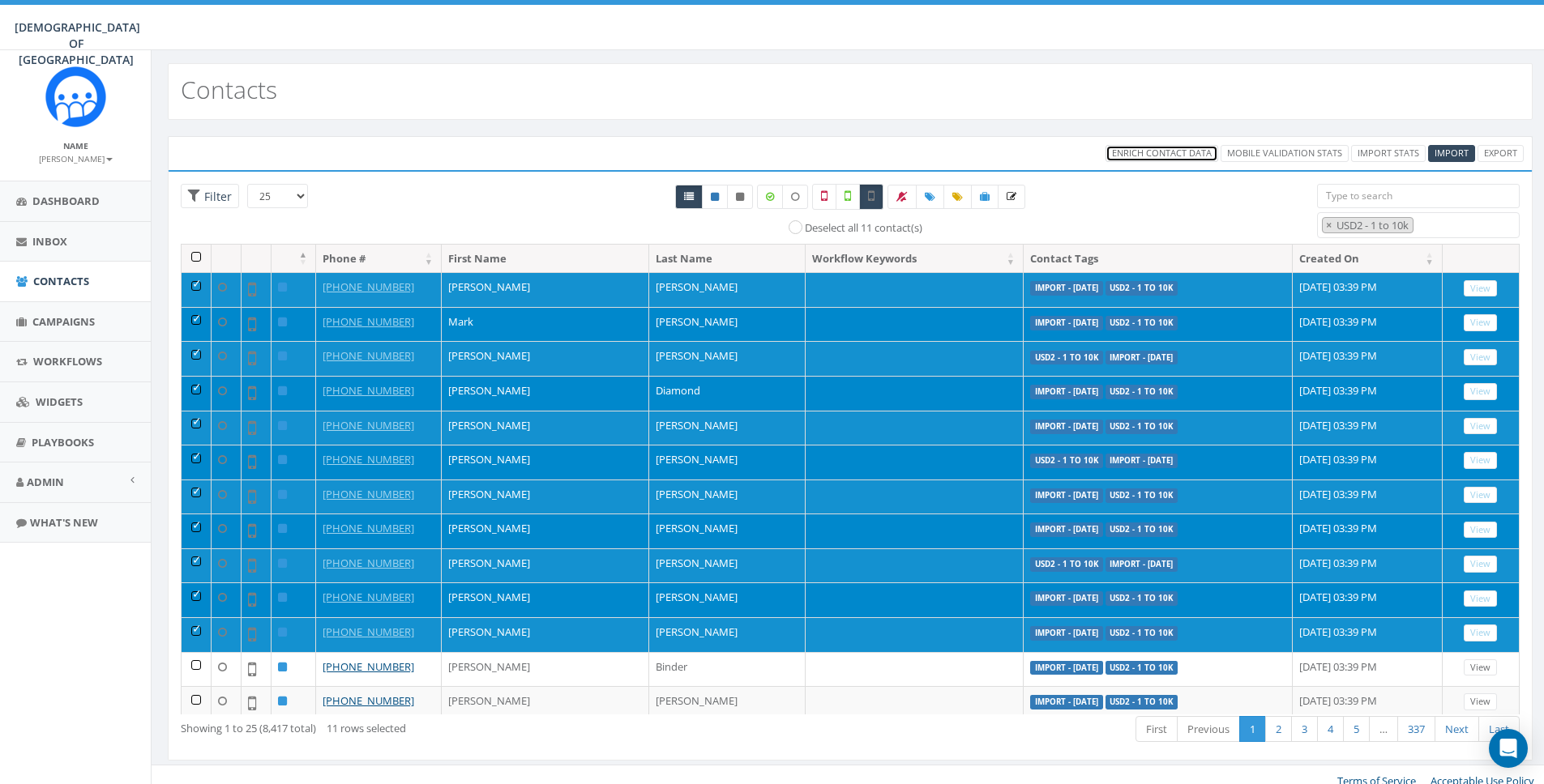
click at [1150, 150] on span "Enrich Contact Data" at bounding box center [1162, 152] width 99 height 12
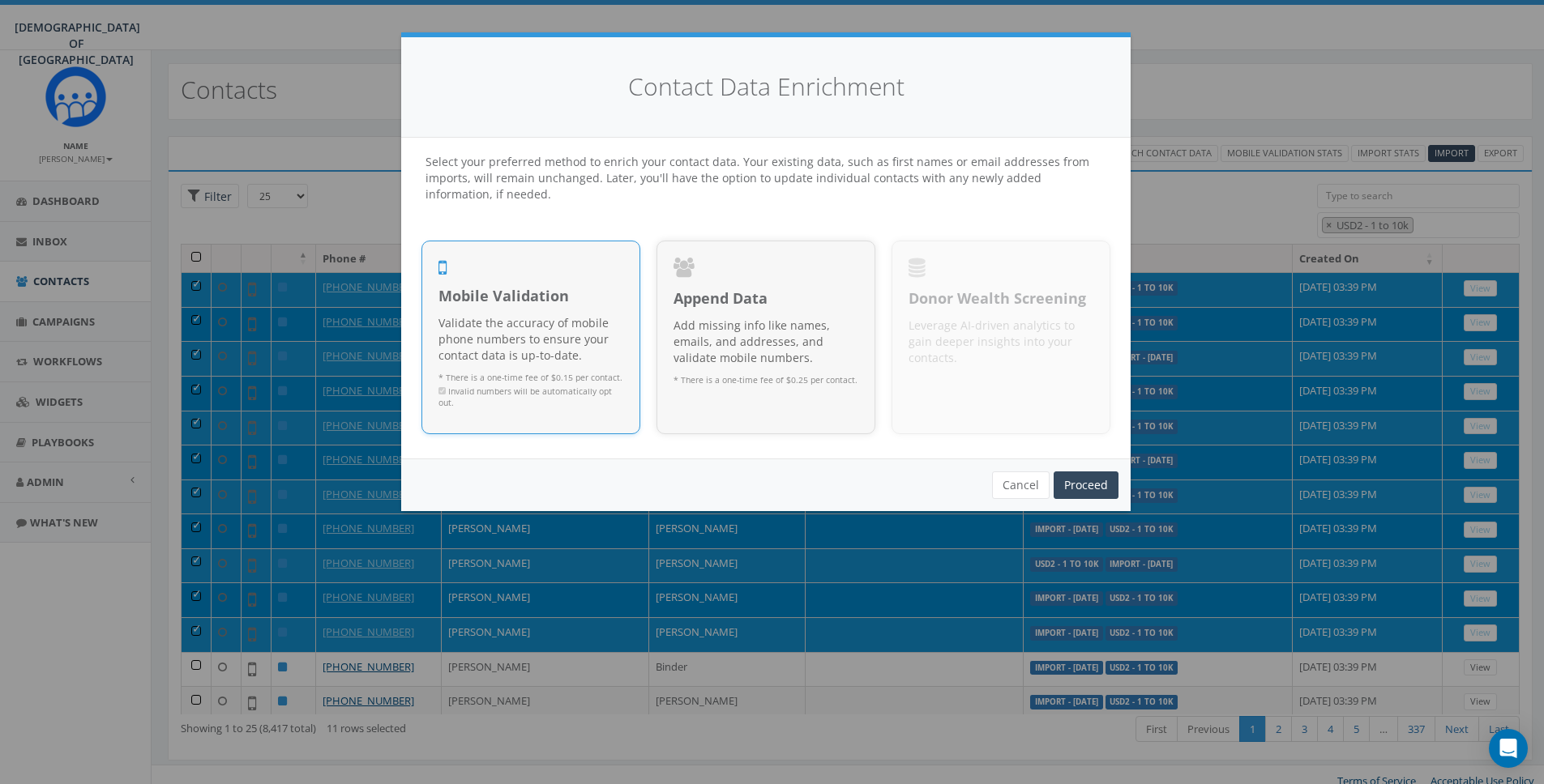
click at [534, 333] on p "Validate the accuracy of mobile phone numbers to ensure your contact data is up…" at bounding box center [530, 339] width 185 height 49
click at [1068, 479] on link "Proceed" at bounding box center [1085, 485] width 64 height 28
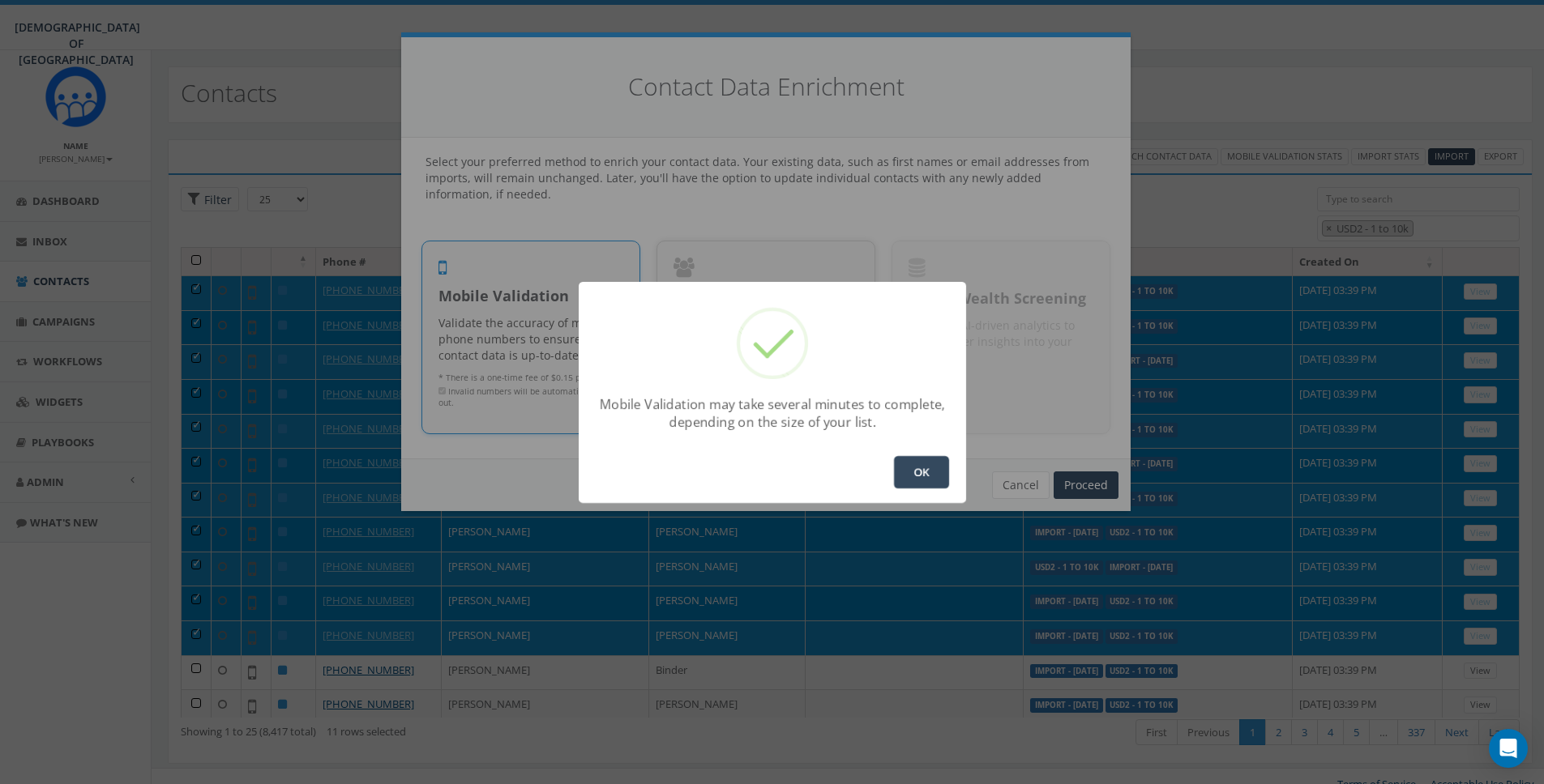
click at [922, 474] on button "OK" at bounding box center [922, 472] width 55 height 32
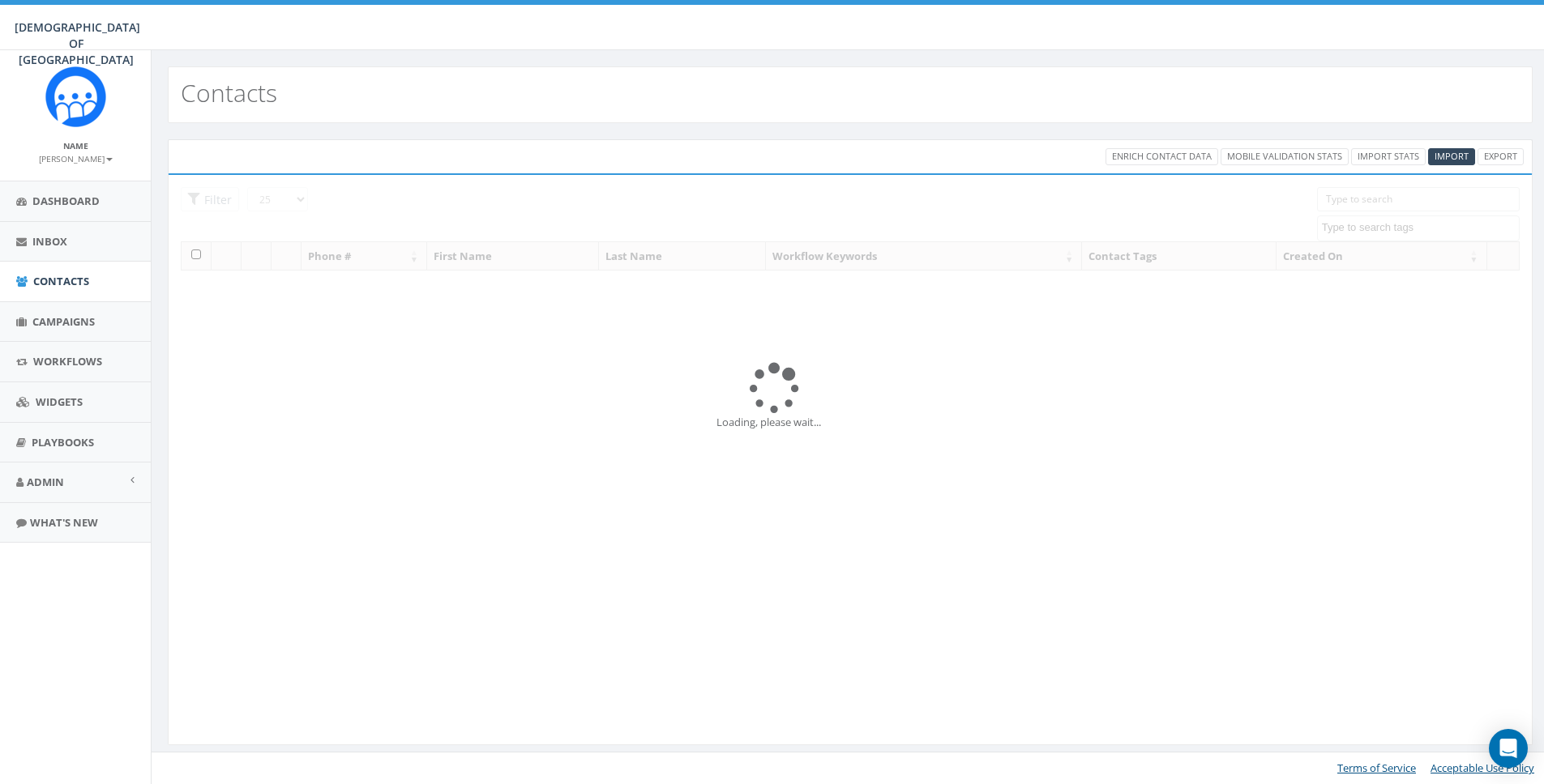
select select
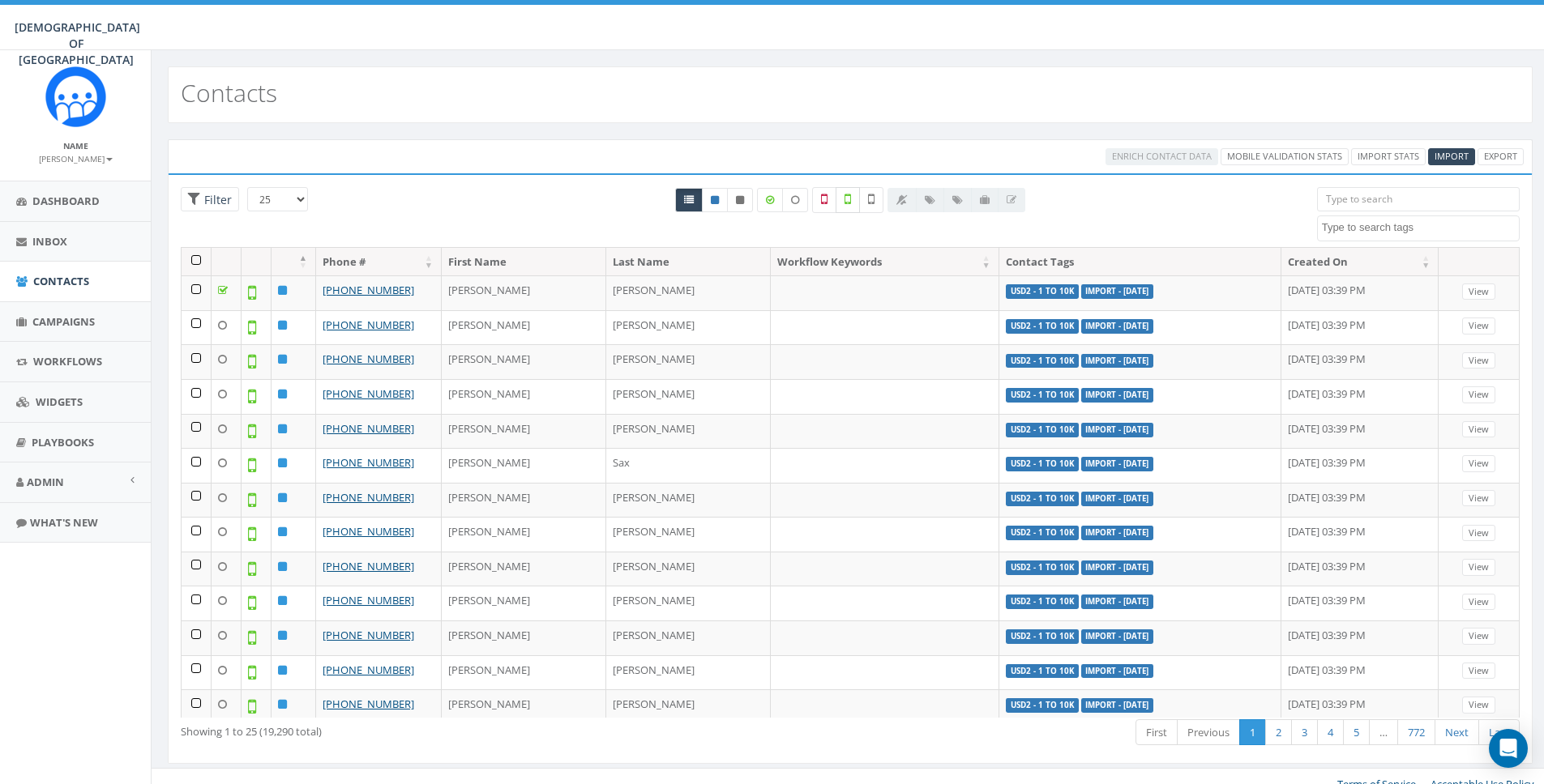
click at [853, 202] on label at bounding box center [848, 200] width 24 height 26
checkbox input "true"
click at [1387, 230] on textarea "Search" at bounding box center [1421, 227] width 197 height 15
type textarea "usd"
select select "USD2 - 1 to 10k"
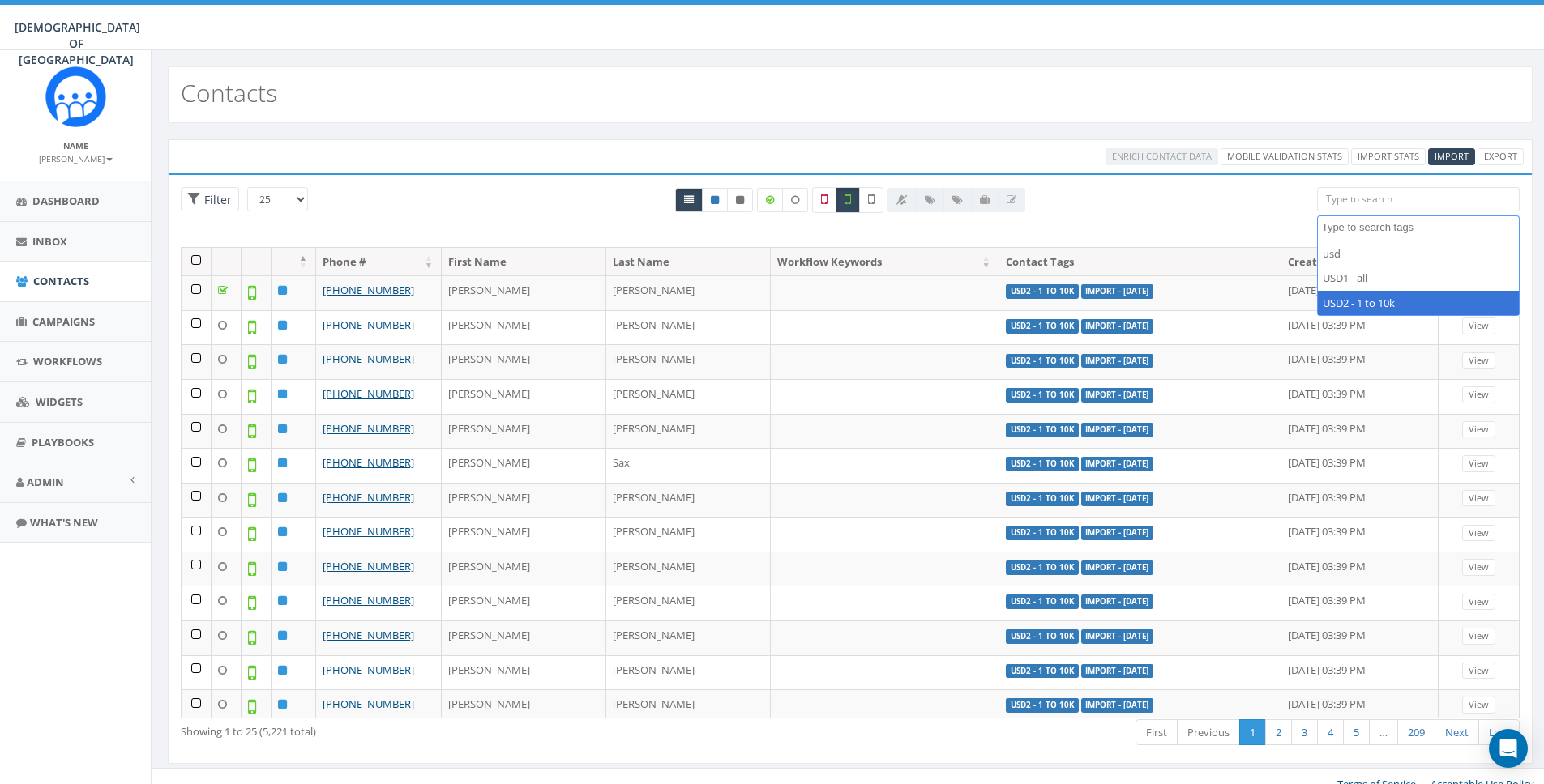
scroll to position [496, 0]
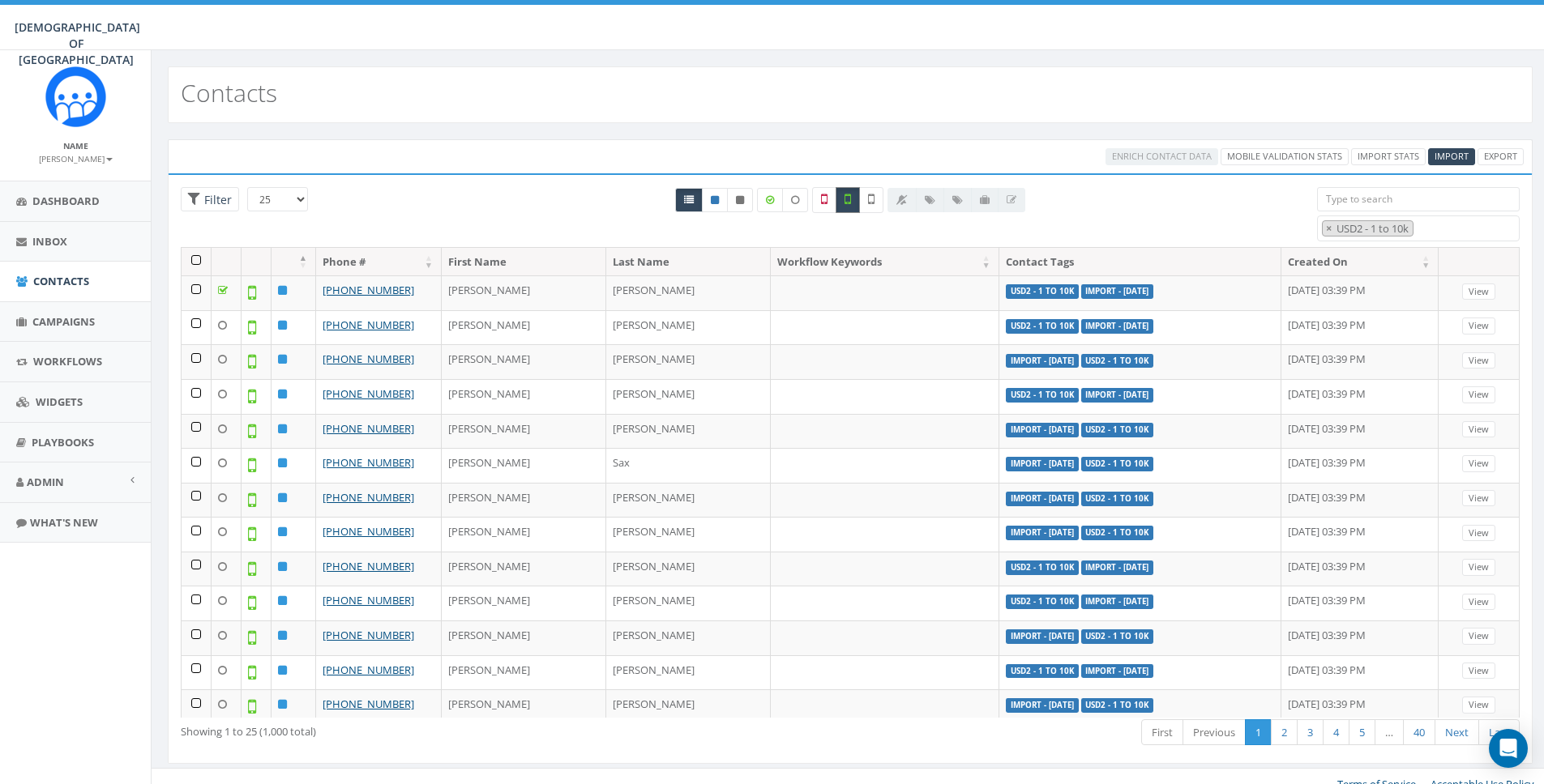
click at [851, 202] on label at bounding box center [848, 200] width 24 height 26
click at [851, 202] on icon at bounding box center [847, 200] width 6 height 15
checkbox input "true"
click at [196, 258] on th at bounding box center [196, 261] width 30 height 29
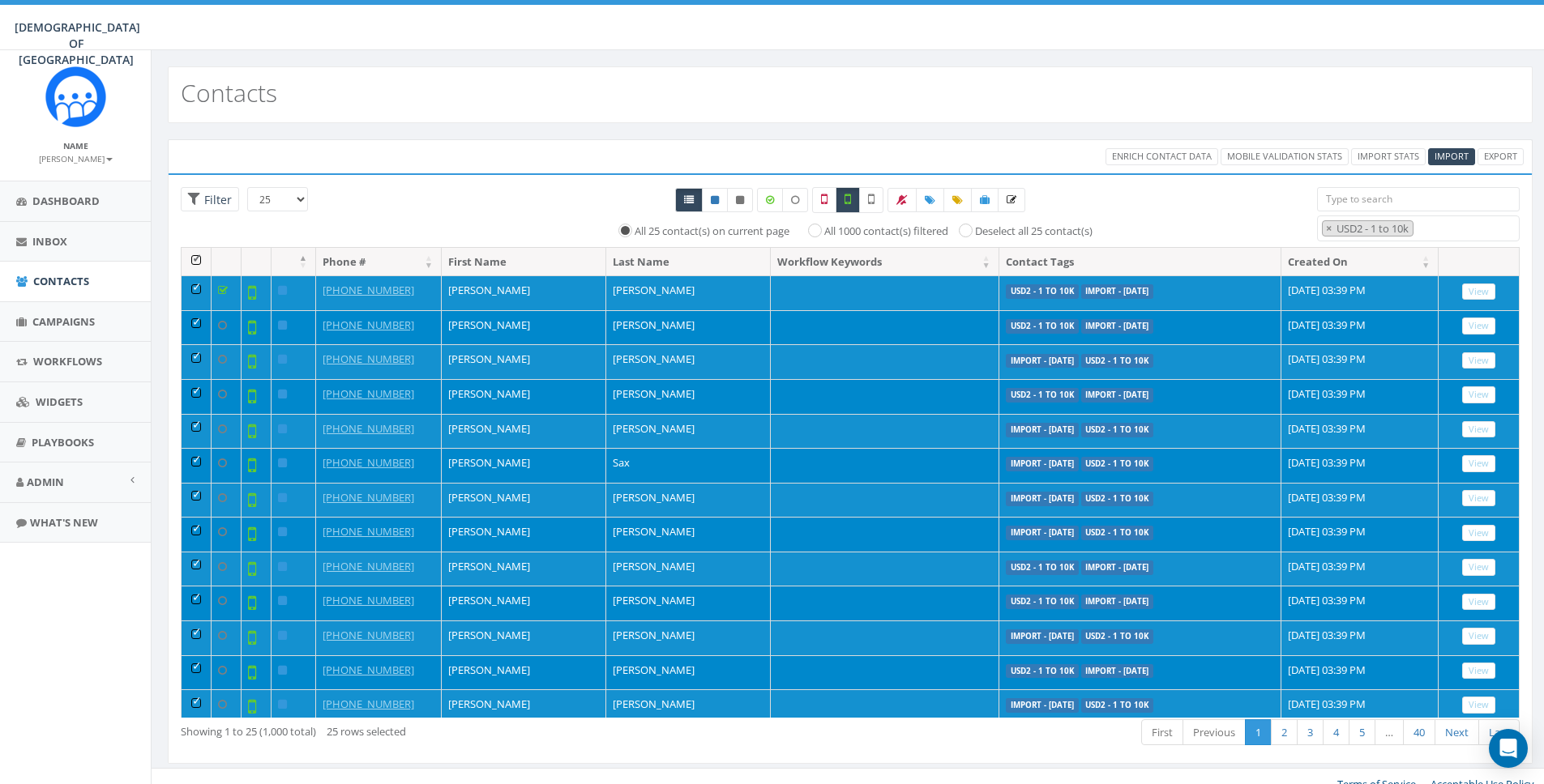
click at [836, 236] on label "All 1000 contact(s) filtered" at bounding box center [886, 232] width 124 height 17
click at [824, 235] on input "All 1000 contact(s) filtered" at bounding box center [818, 229] width 10 height 10
radio input "true"
click at [993, 201] on link at bounding box center [985, 200] width 28 height 24
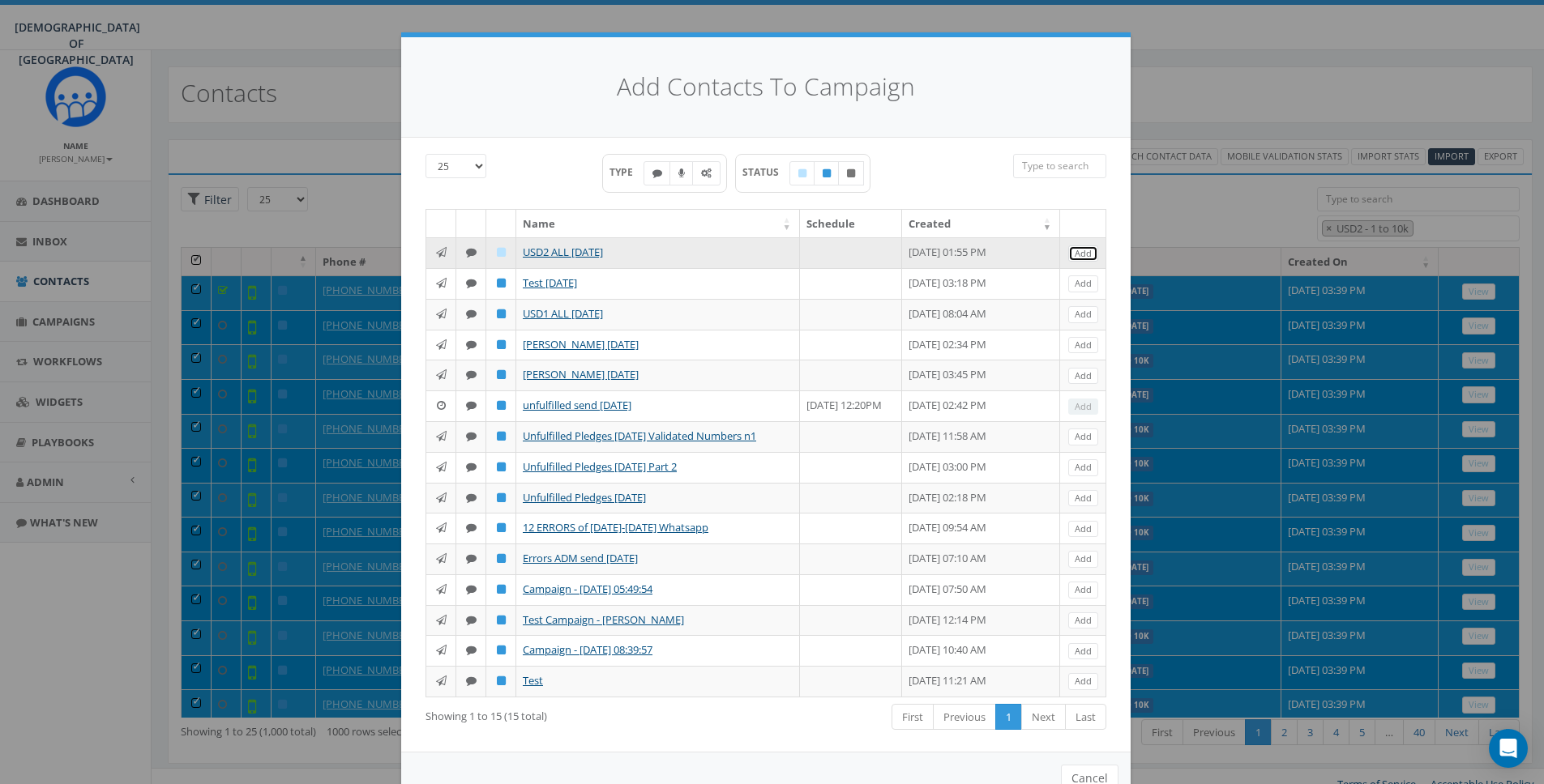
click at [1082, 251] on link "Add" at bounding box center [1083, 254] width 30 height 17
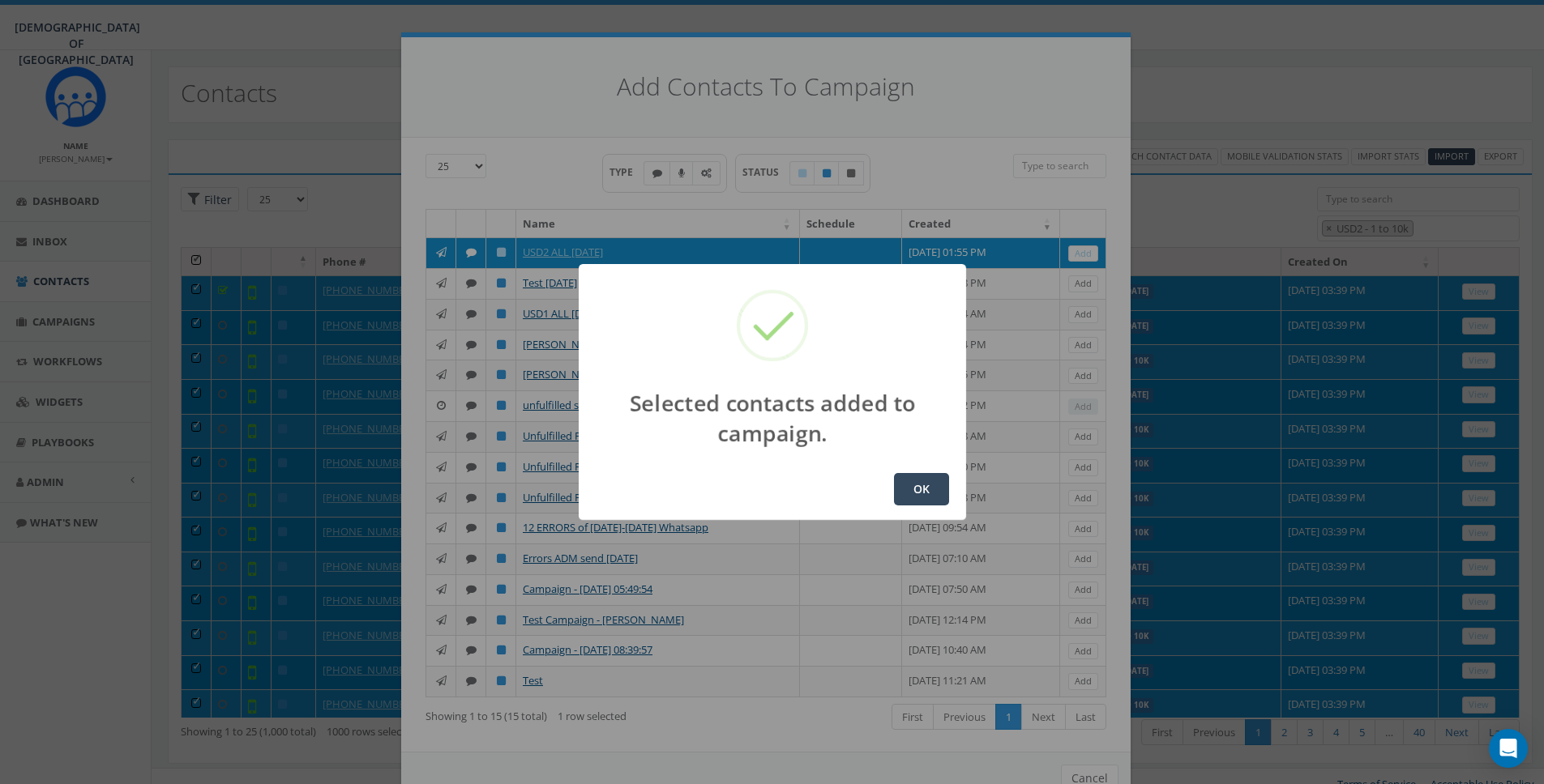
click at [917, 492] on button "OK" at bounding box center [922, 489] width 55 height 32
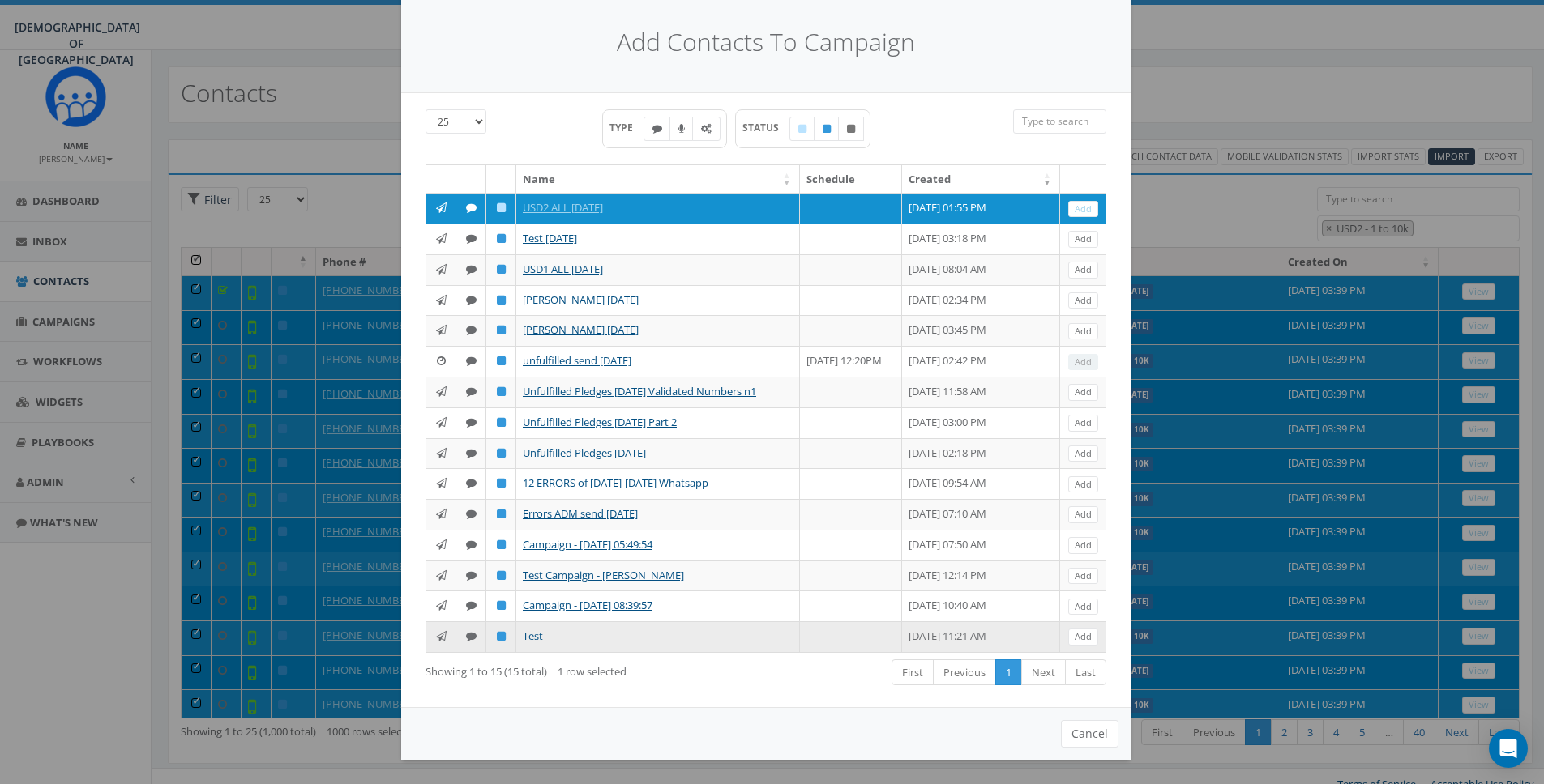
scroll to position [17, 0]
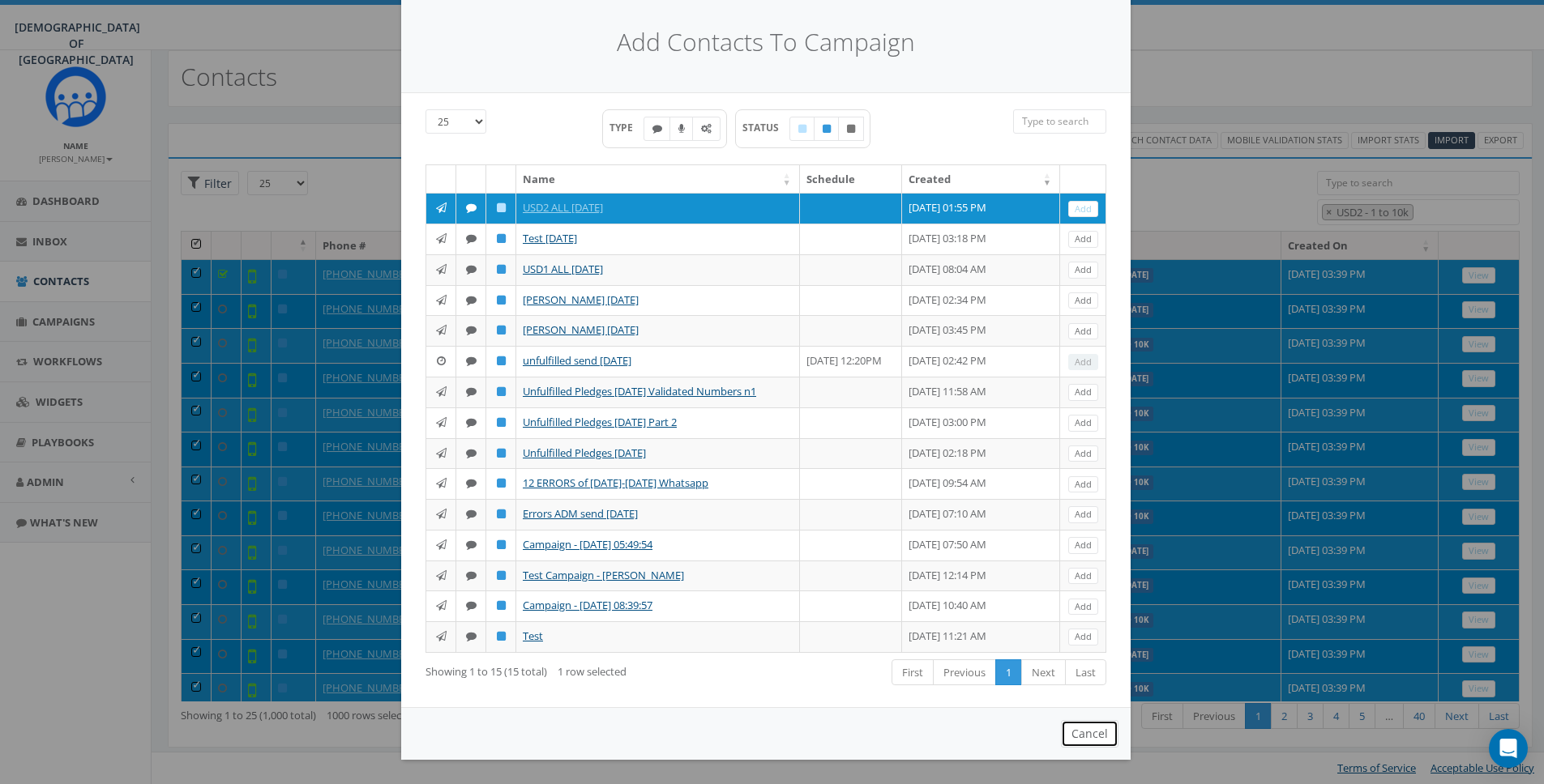
click at [1093, 734] on button "Cancel" at bounding box center [1089, 734] width 58 height 28
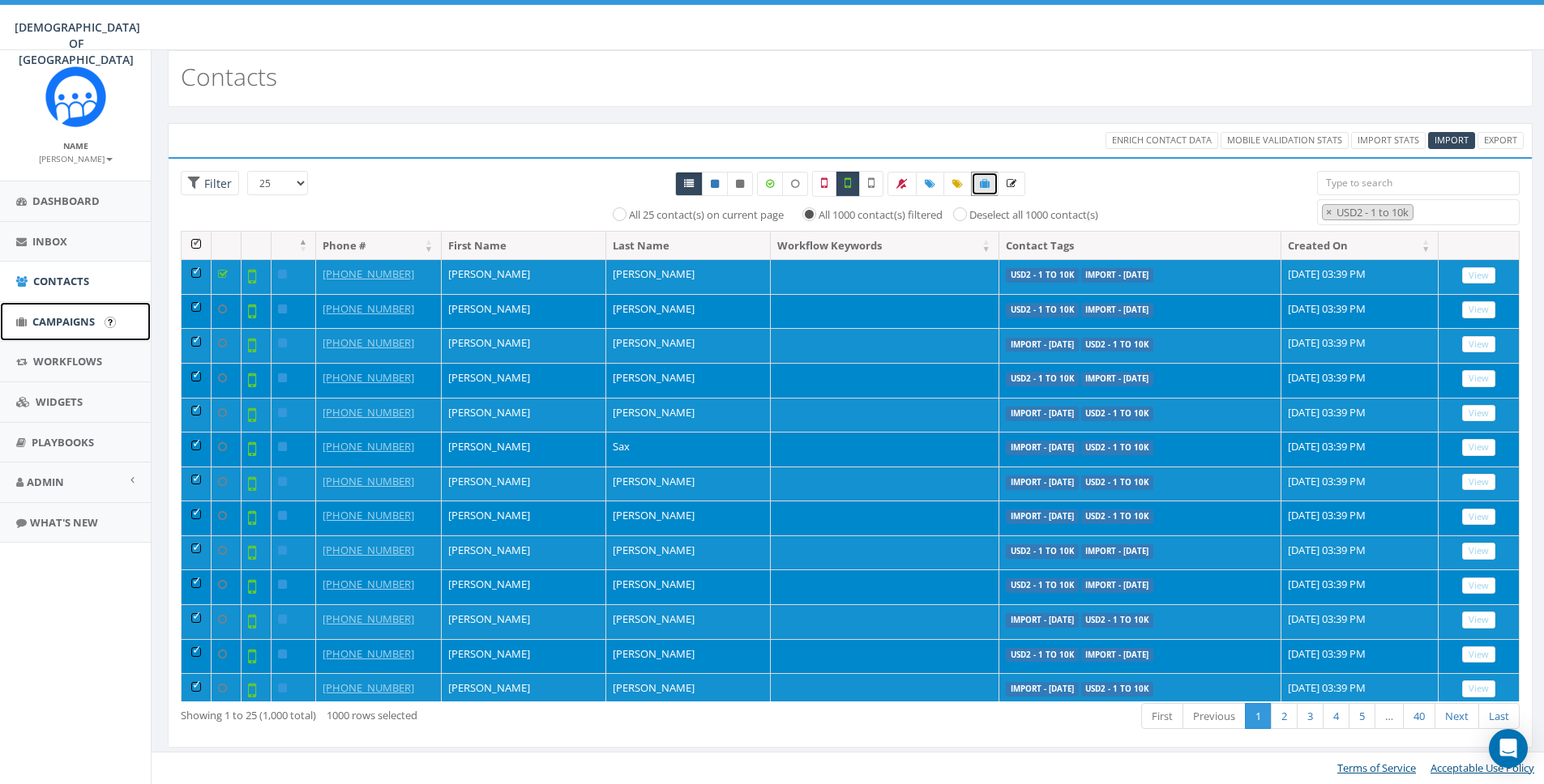
click at [51, 318] on span "Campaigns" at bounding box center [64, 322] width 63 height 15
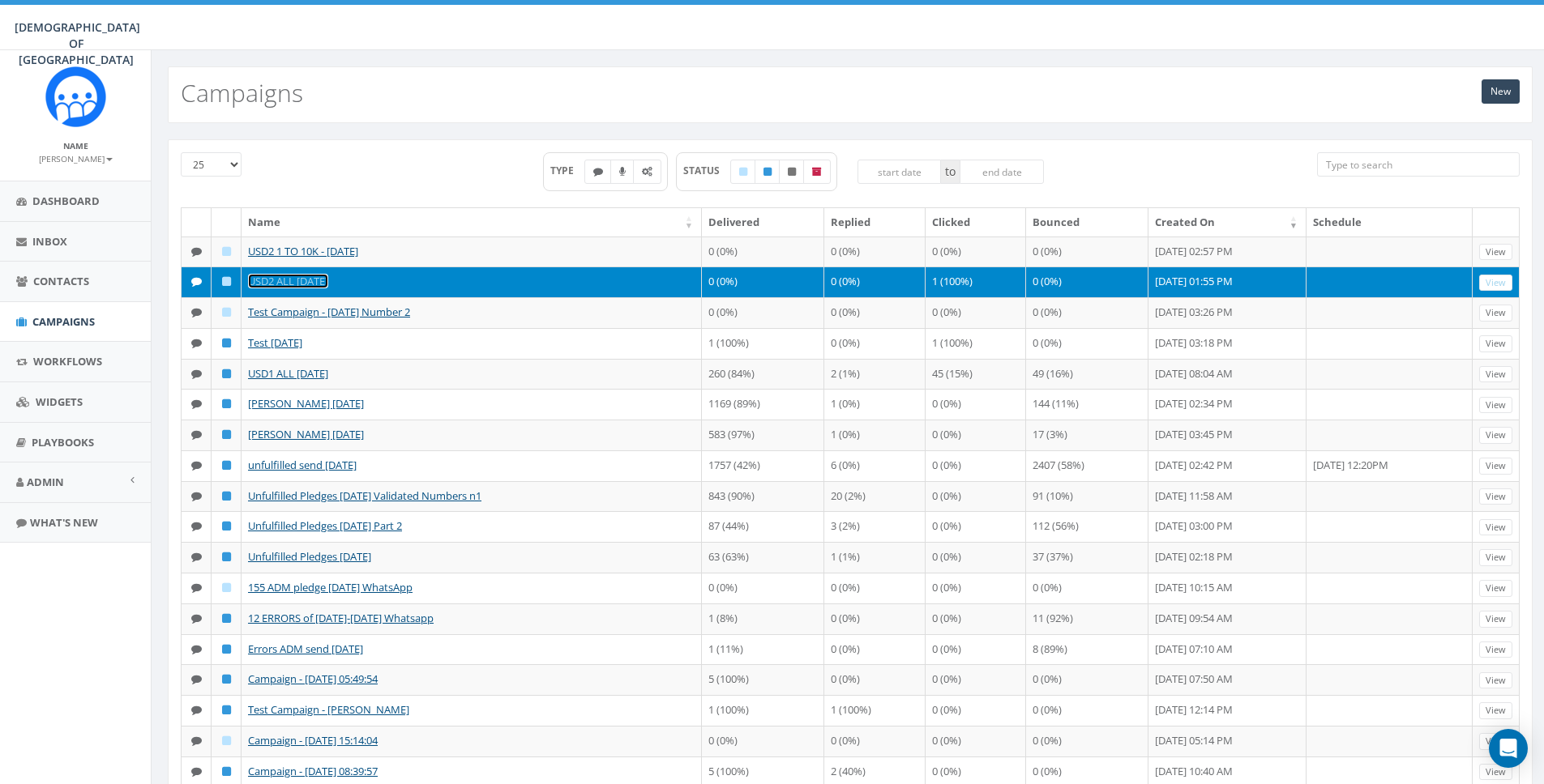
click at [301, 280] on link "USD2 ALL [DATE]" at bounding box center [287, 282] width 80 height 15
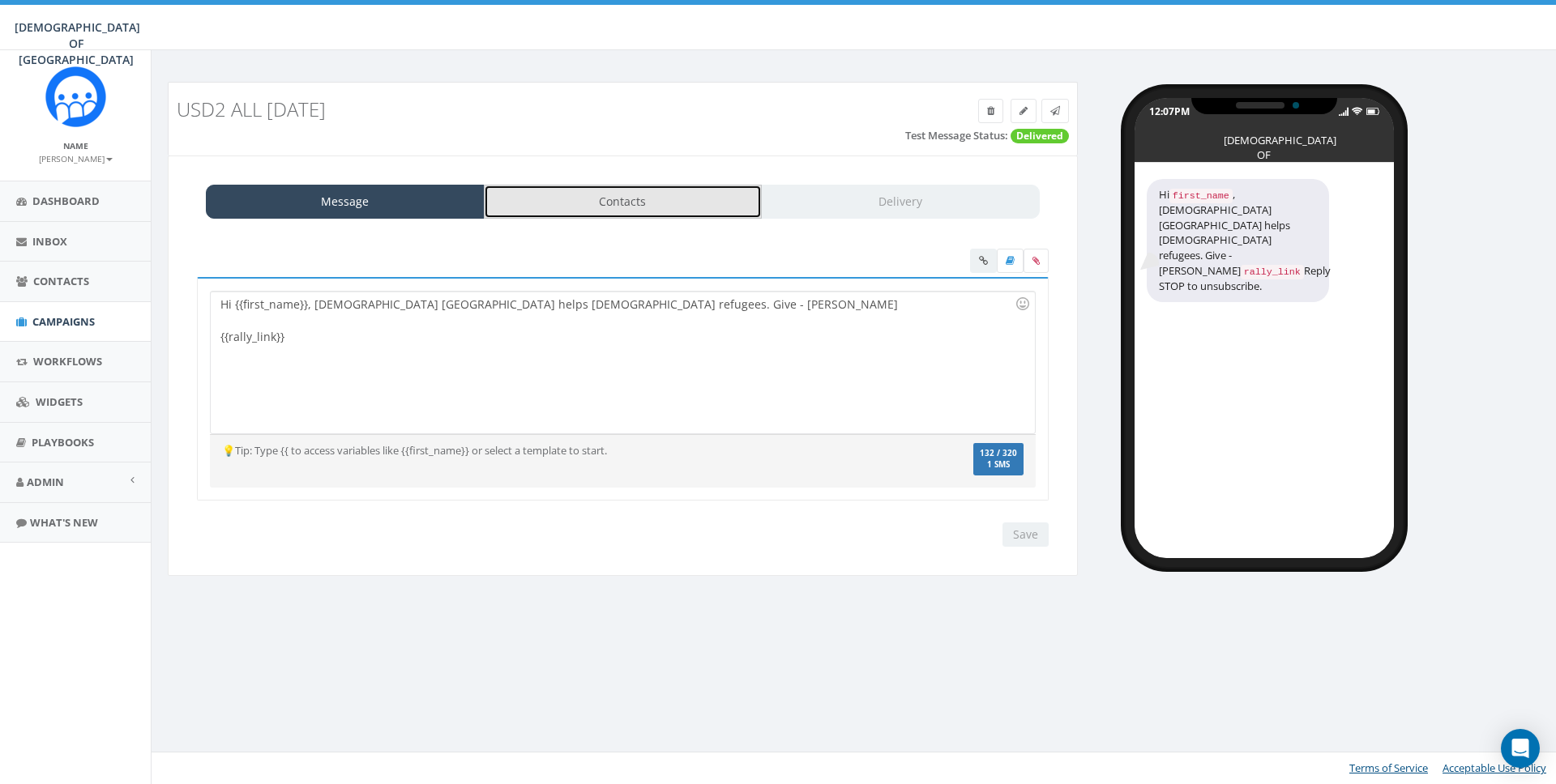
click at [603, 202] on link "Contacts" at bounding box center [623, 202] width 279 height 34
click at [596, 189] on link "Contacts" at bounding box center [623, 202] width 279 height 34
click at [659, 187] on link "Contacts" at bounding box center [623, 202] width 279 height 34
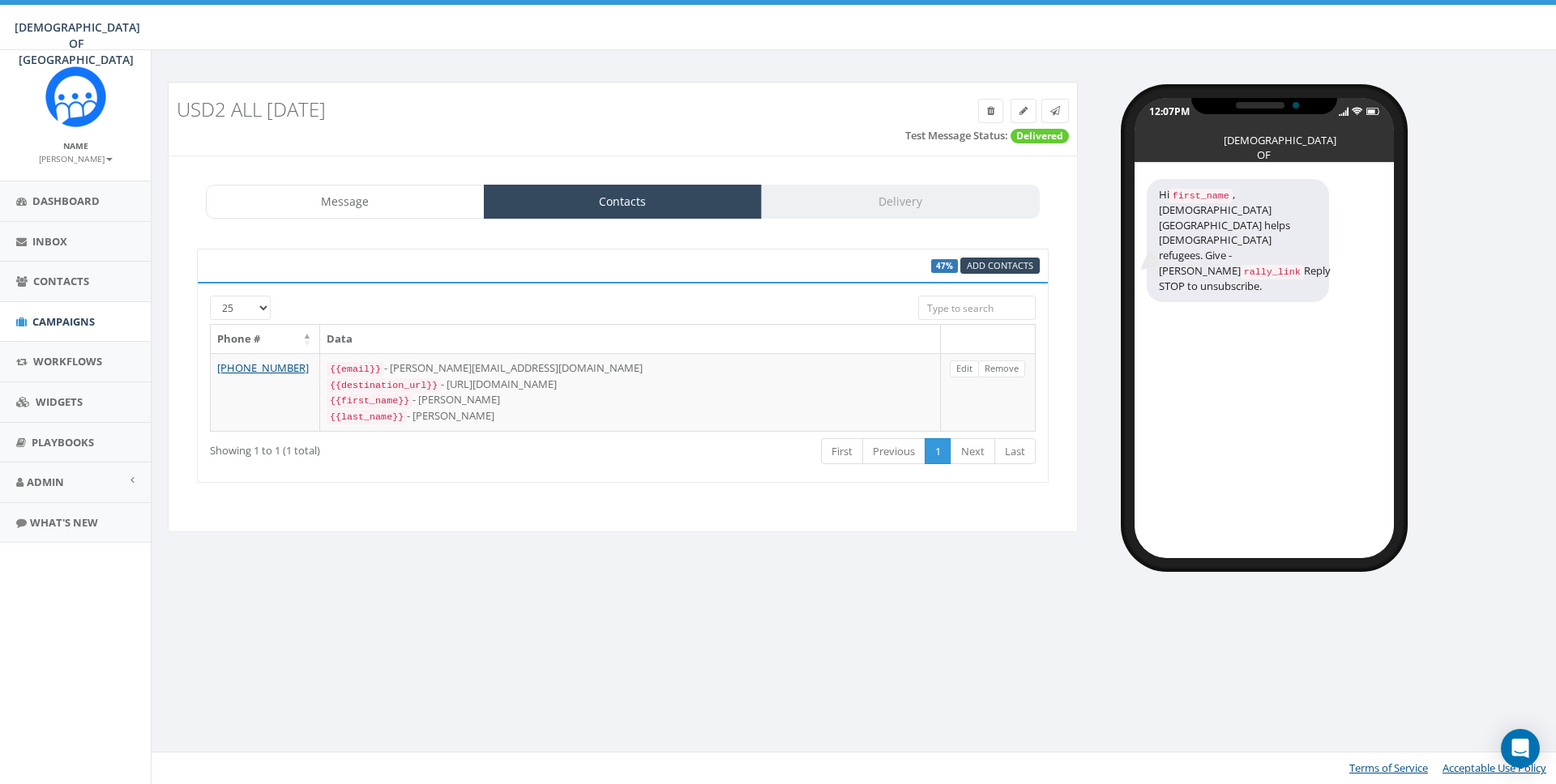
click at [551, 688] on div "USD2 ALL [DATE] Test Message Status: Delivered Message Contacts Delivery Hi {{f…" at bounding box center [856, 418] width 1411 height 734
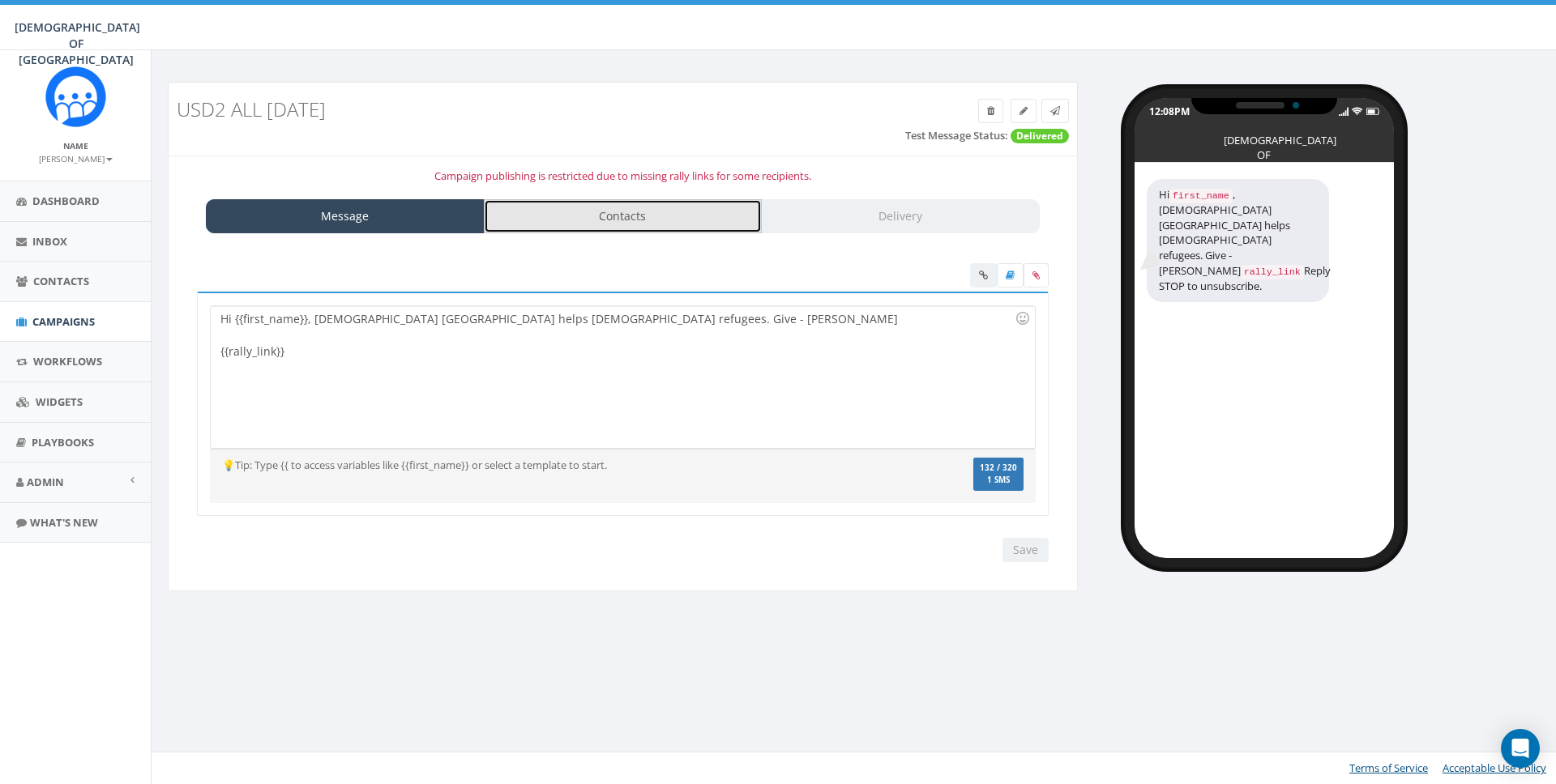
click at [596, 220] on link "Contacts" at bounding box center [623, 216] width 279 height 34
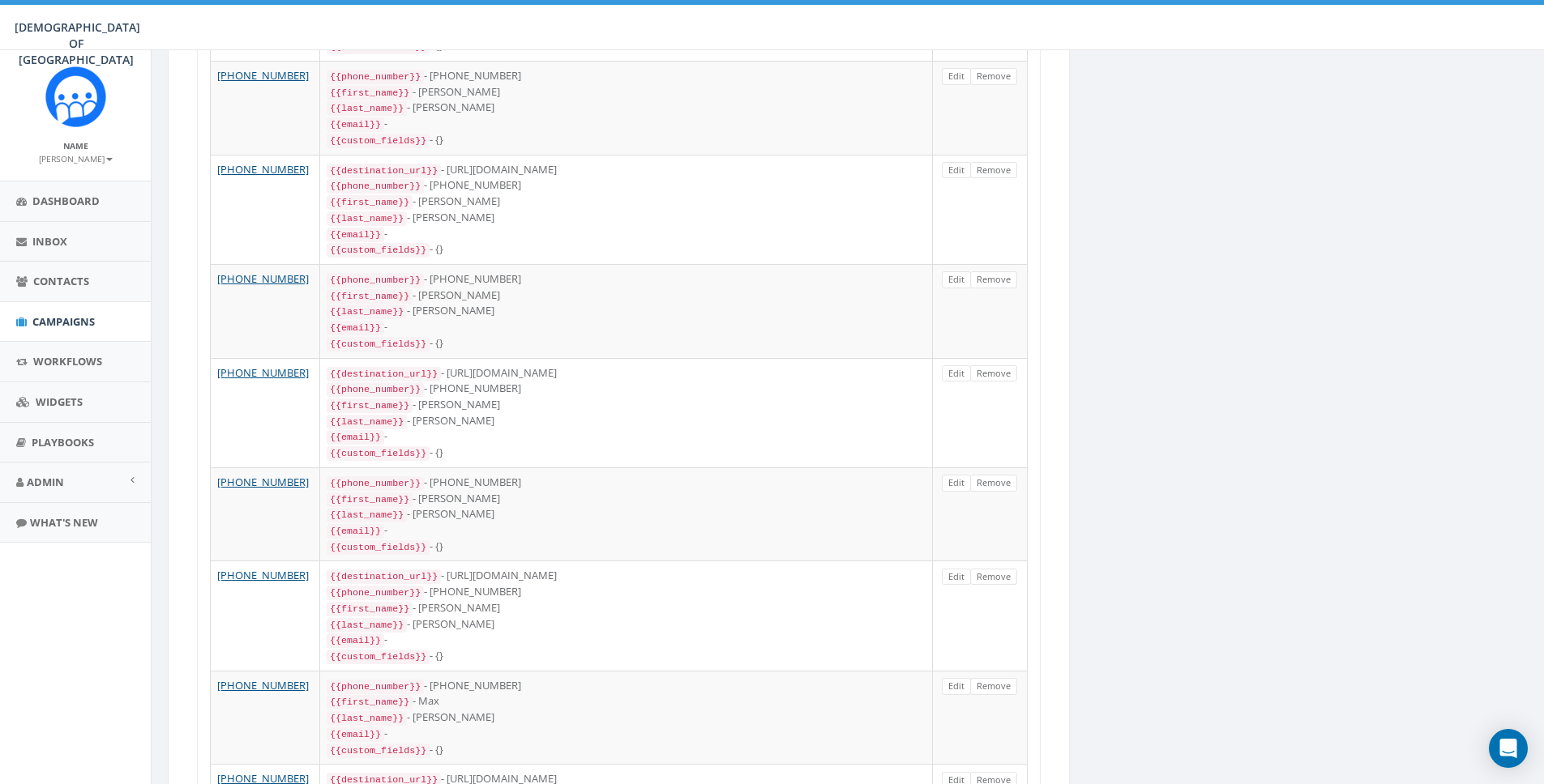
scroll to position [423, 0]
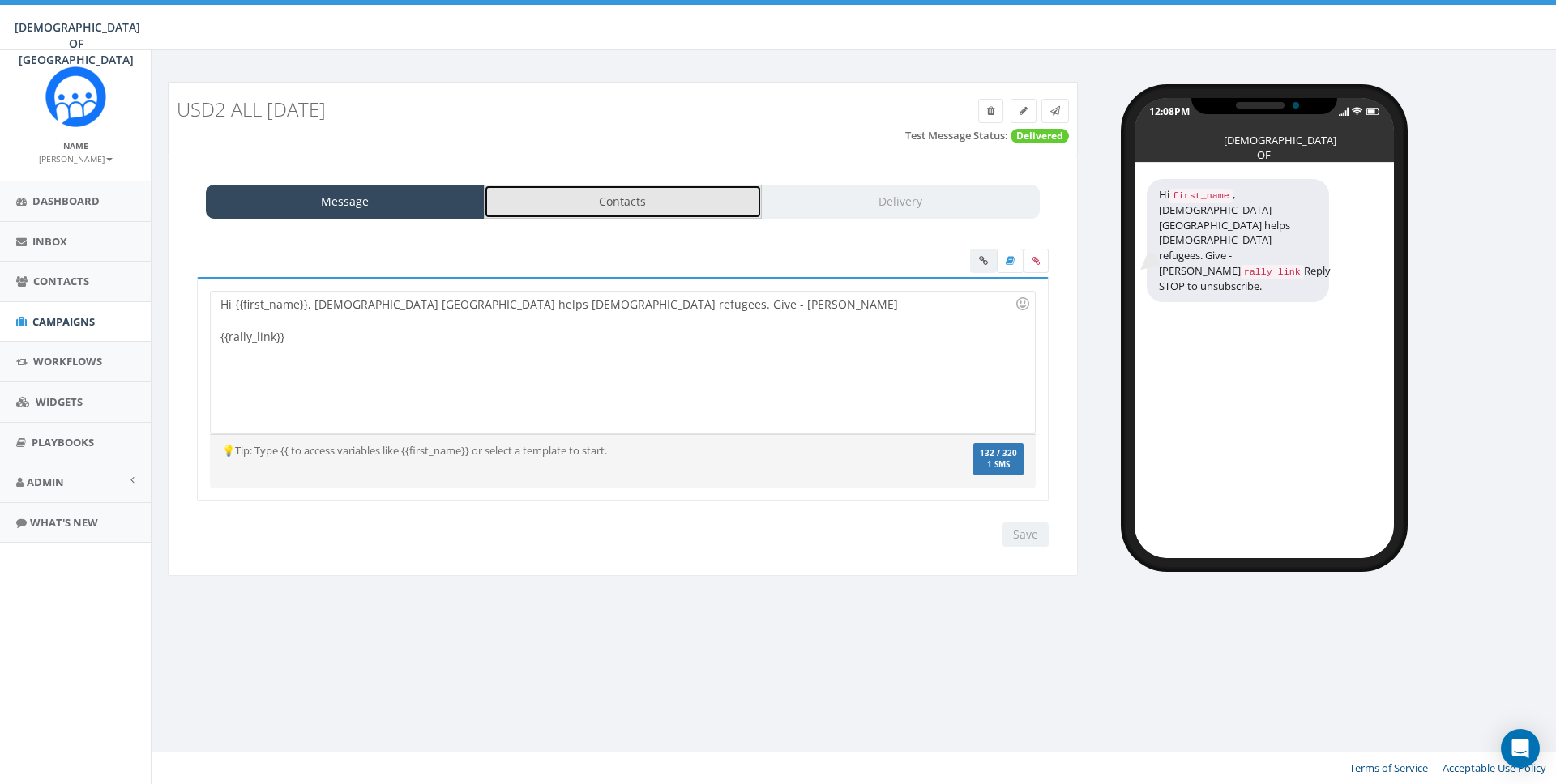
click at [638, 198] on link "Contacts" at bounding box center [623, 202] width 279 height 34
click at [694, 203] on link "Contacts" at bounding box center [623, 202] width 279 height 34
click at [567, 185] on link "Contacts" at bounding box center [623, 202] width 279 height 34
click at [586, 191] on link "Contacts" at bounding box center [623, 202] width 279 height 34
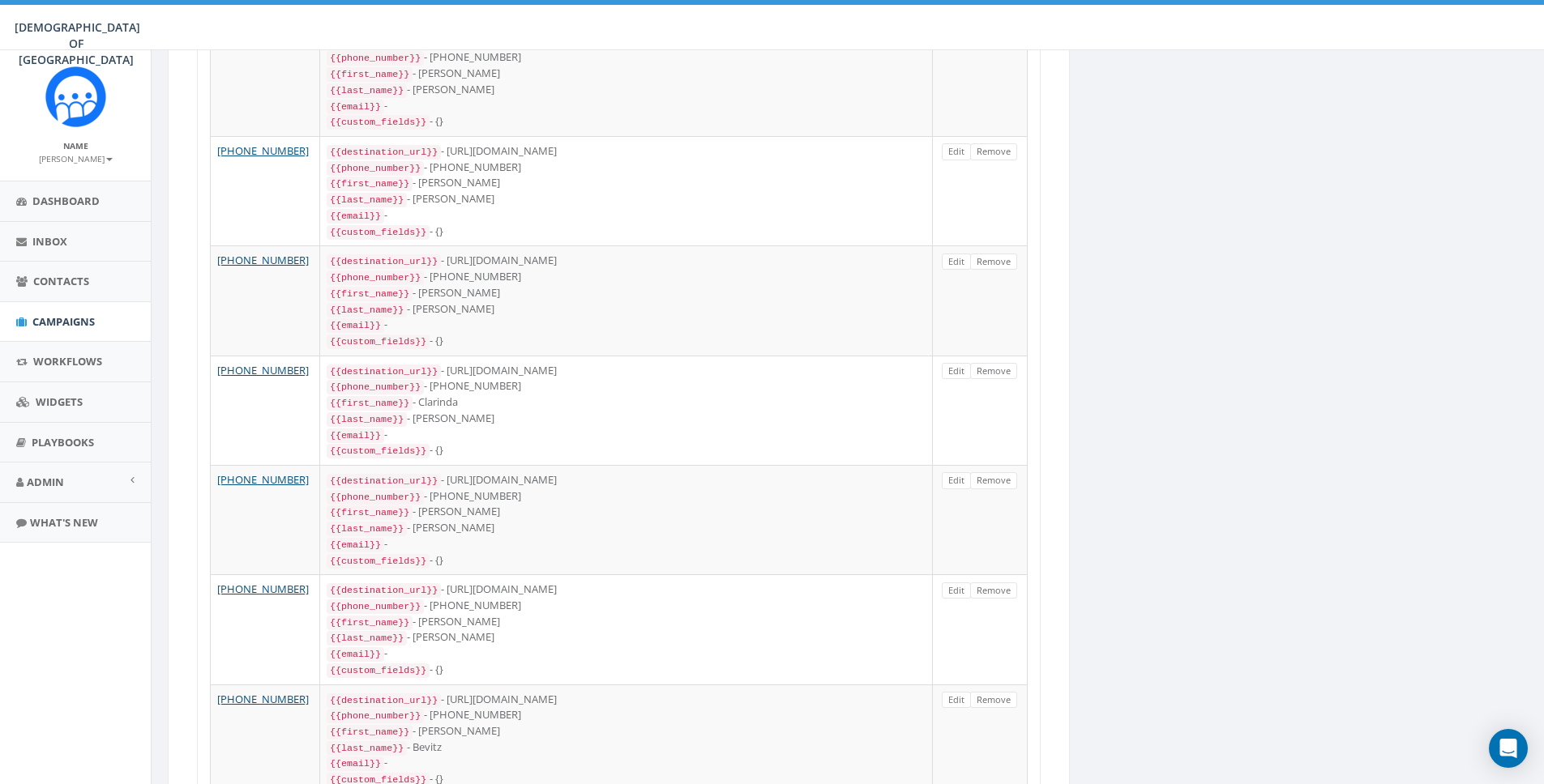
scroll to position [2325, 0]
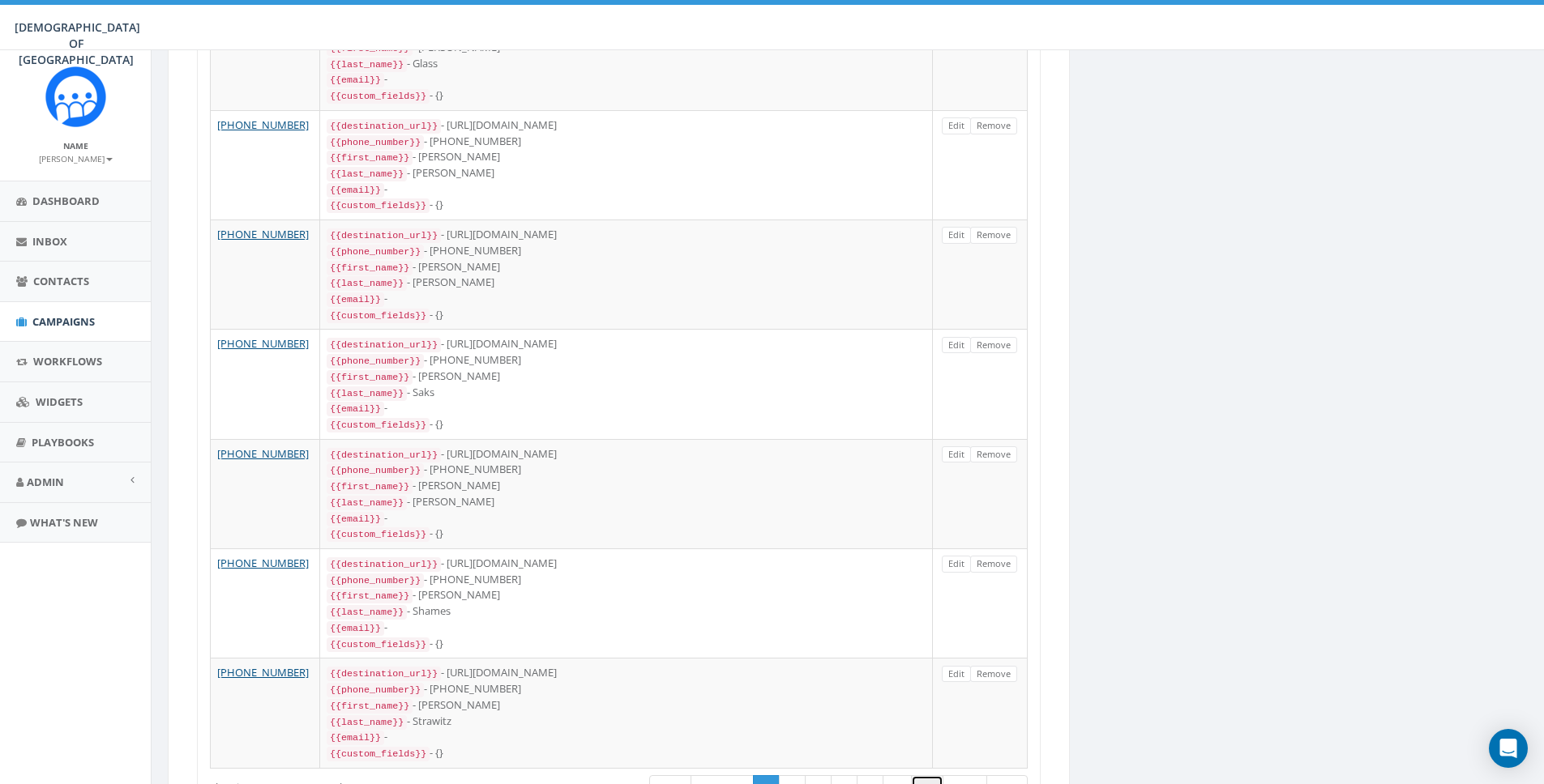
click at [936, 775] on link "41" at bounding box center [926, 788] width 32 height 27
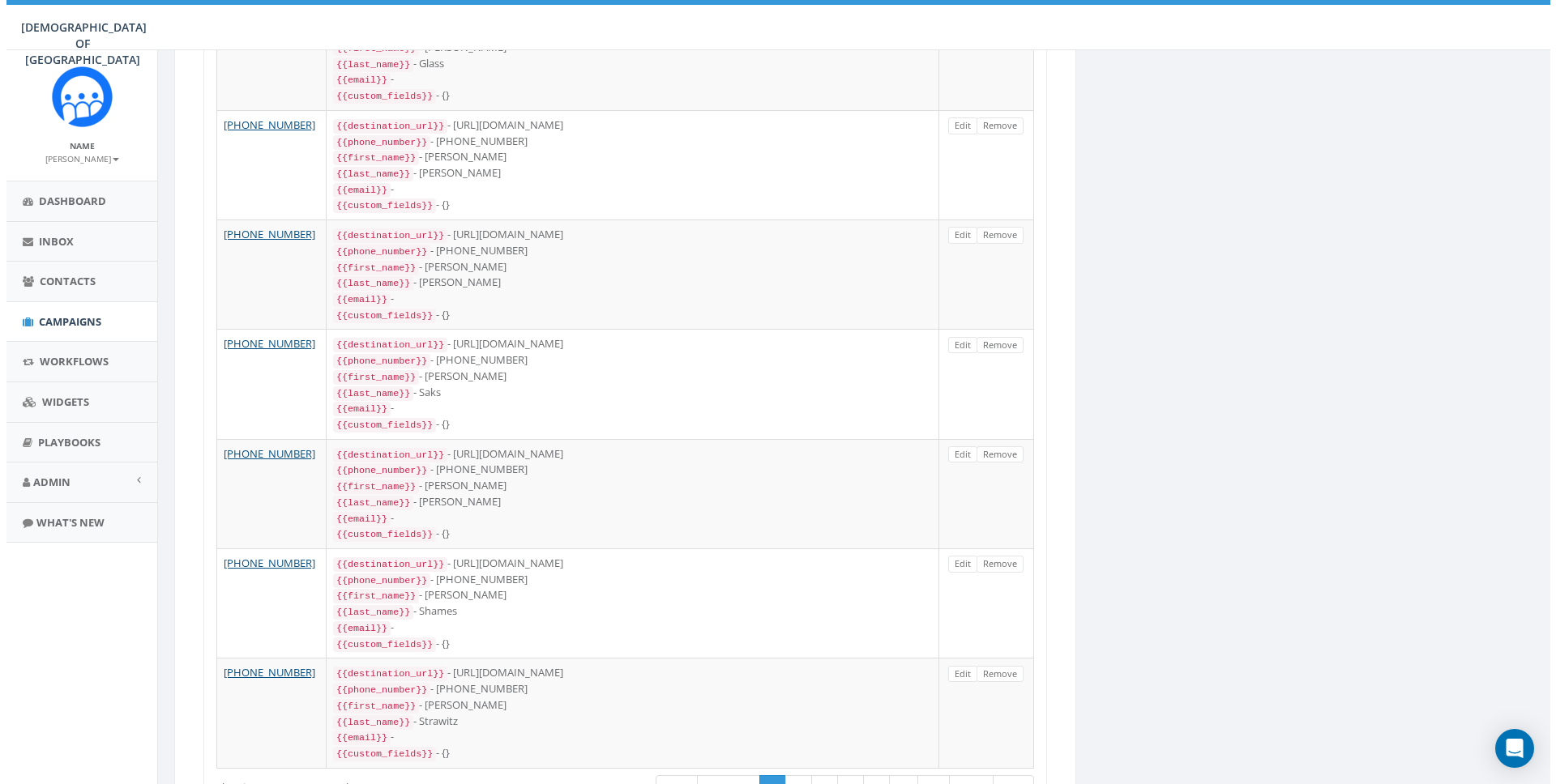
scroll to position [0, 0]
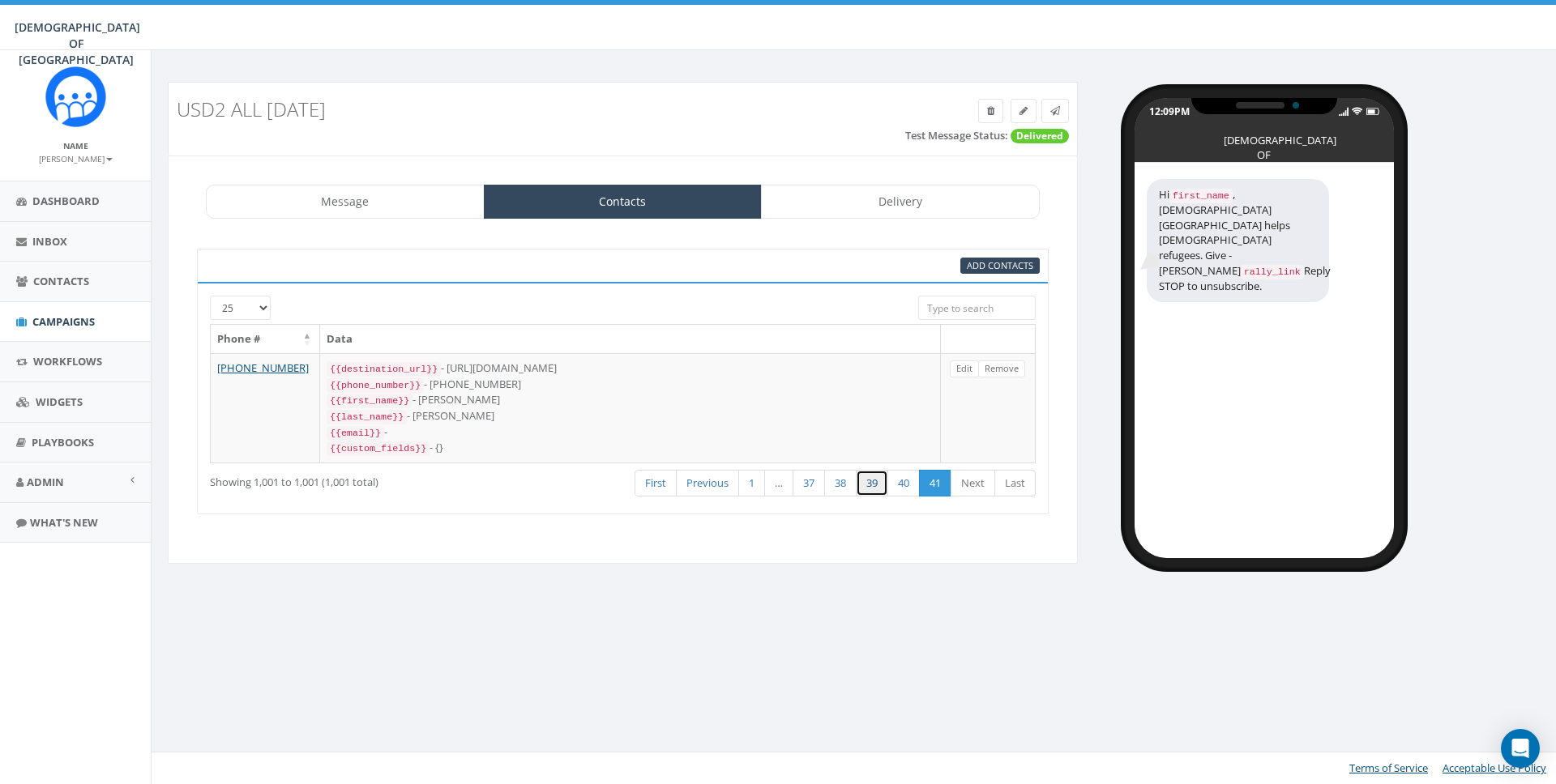
click at [884, 481] on link "39" at bounding box center [872, 483] width 32 height 27
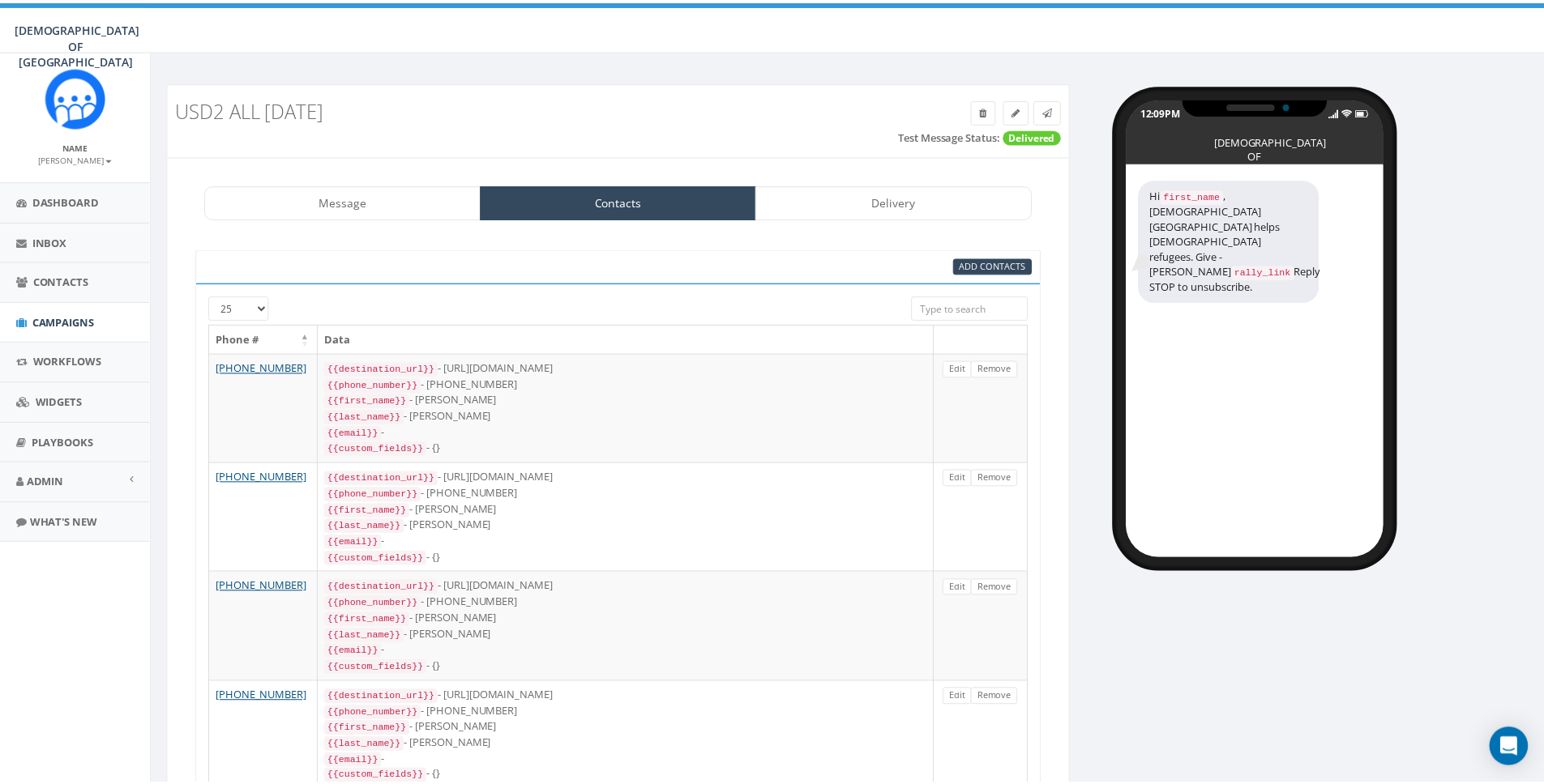
scroll to position [2295, 0]
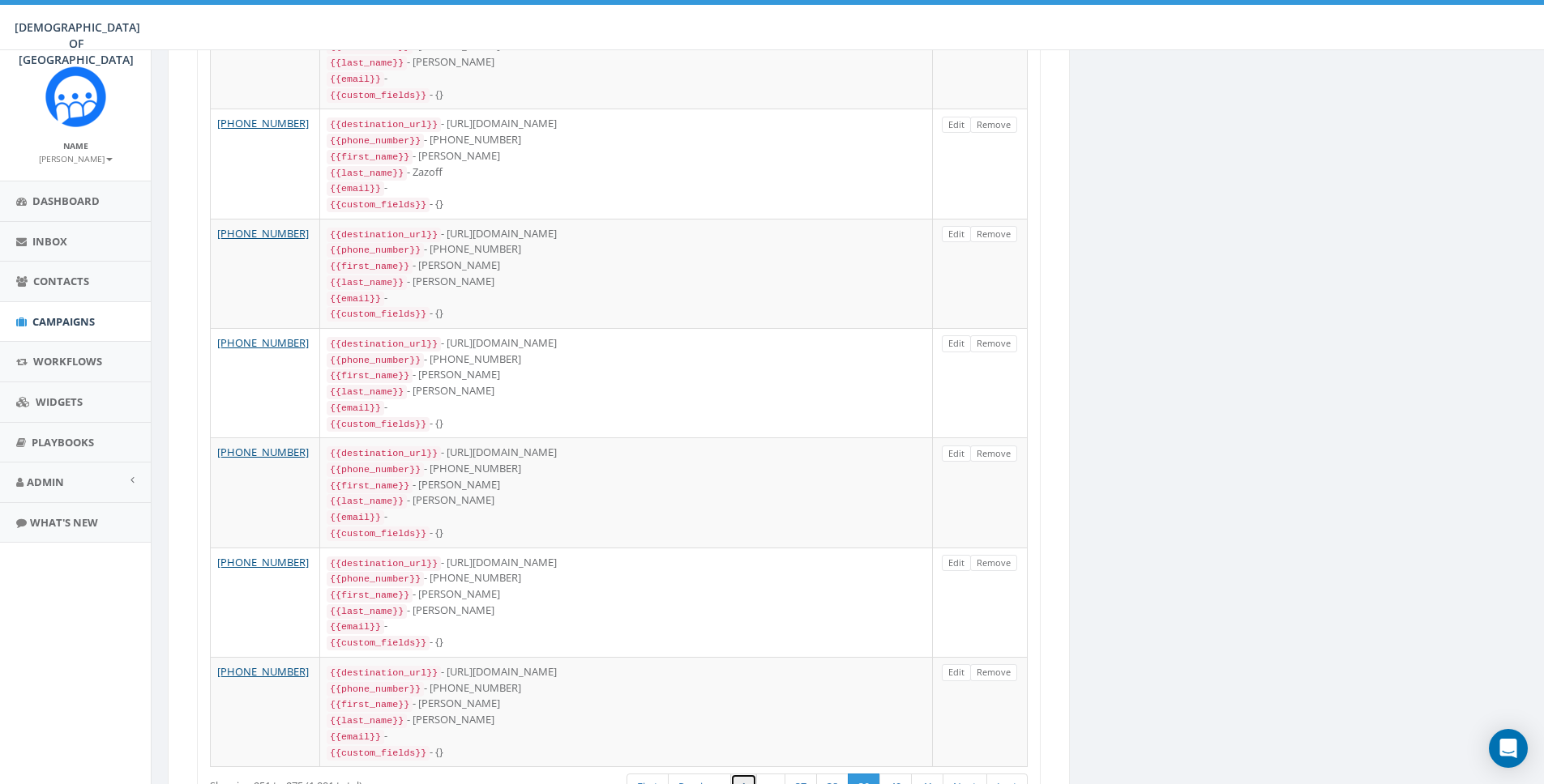
click at [737, 774] on link "1" at bounding box center [743, 787] width 27 height 27
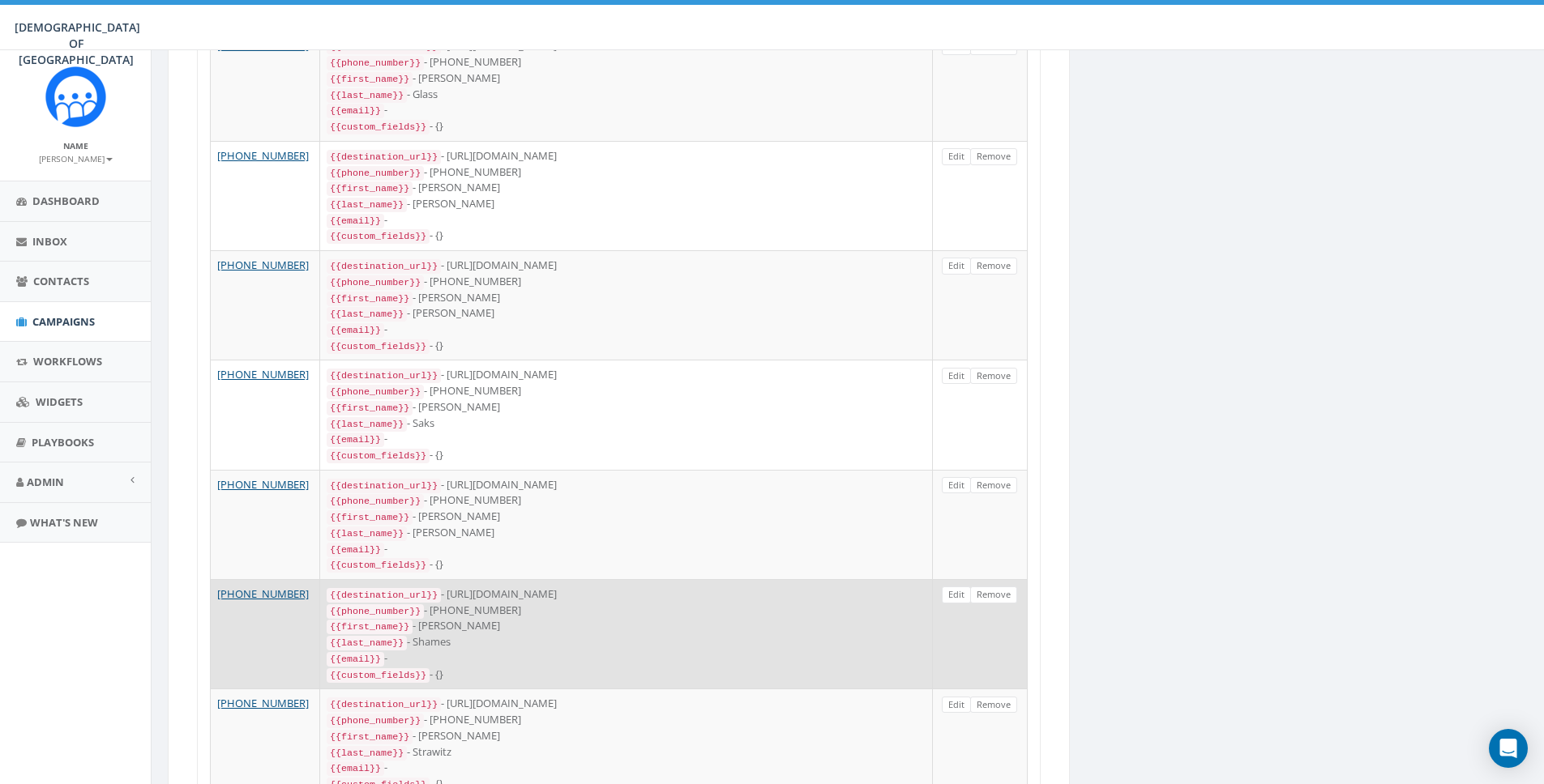
drag, startPoint x: 452, startPoint y: 482, endPoint x: 621, endPoint y: 481, distance: 169.0
click at [621, 586] on div "{{destination_url}} - https://rally.link/link/xU6xiQ" at bounding box center [626, 594] width 599 height 17
copy div "https://rally.link/link/xU6xiQ"
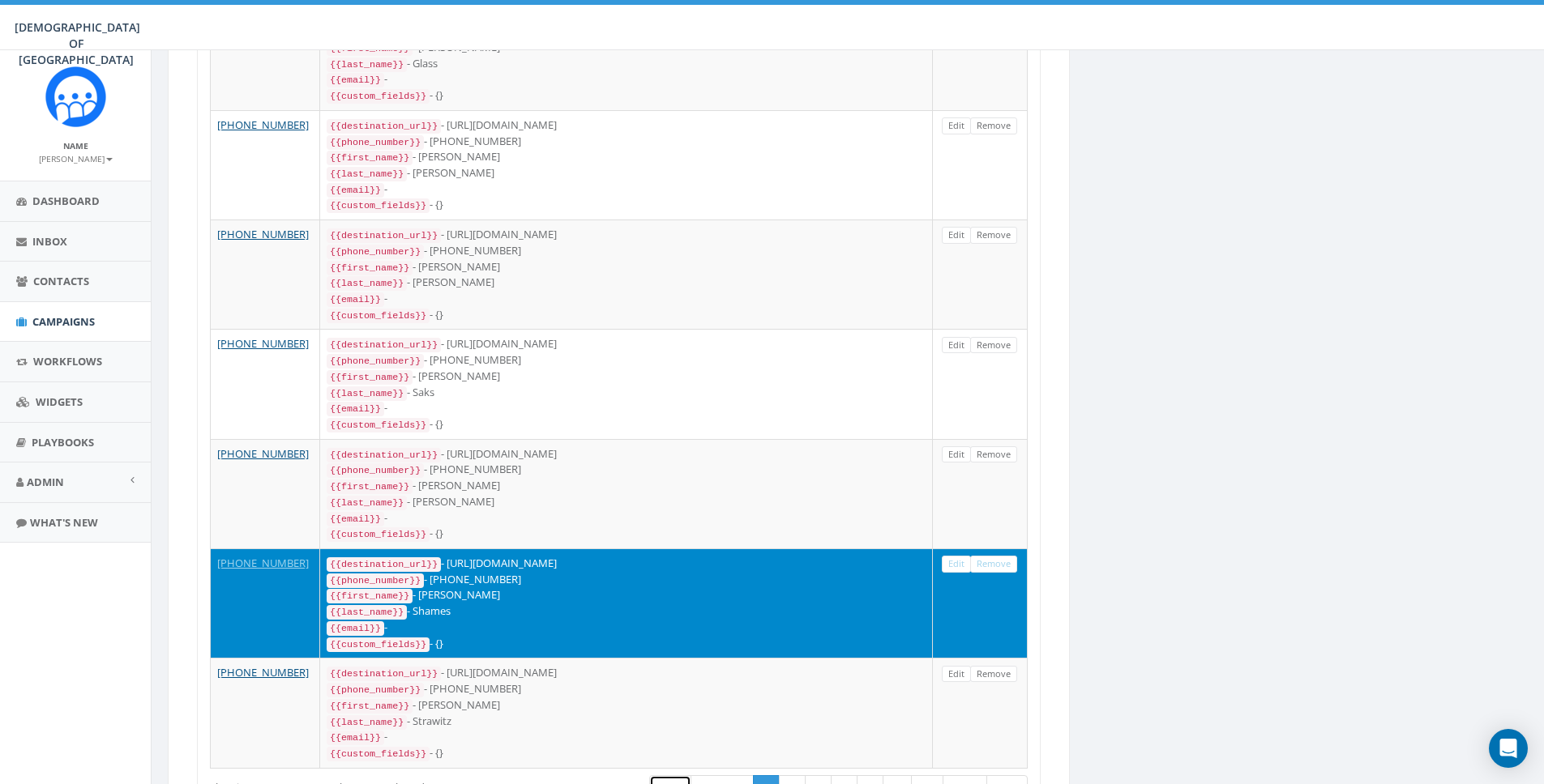
scroll to position [0, 0]
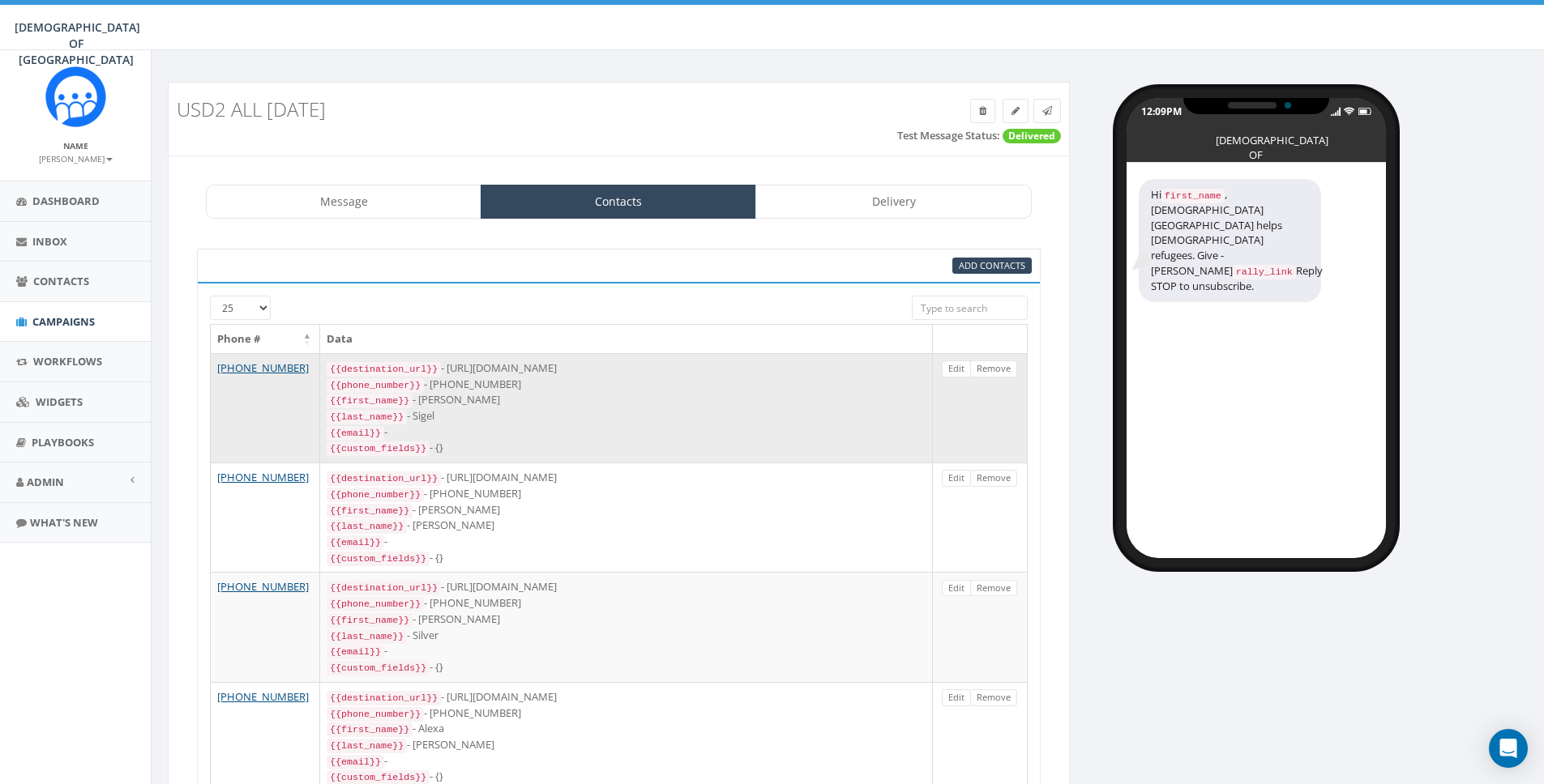
click at [701, 424] on div "{{email}} -" at bounding box center [626, 432] width 599 height 17
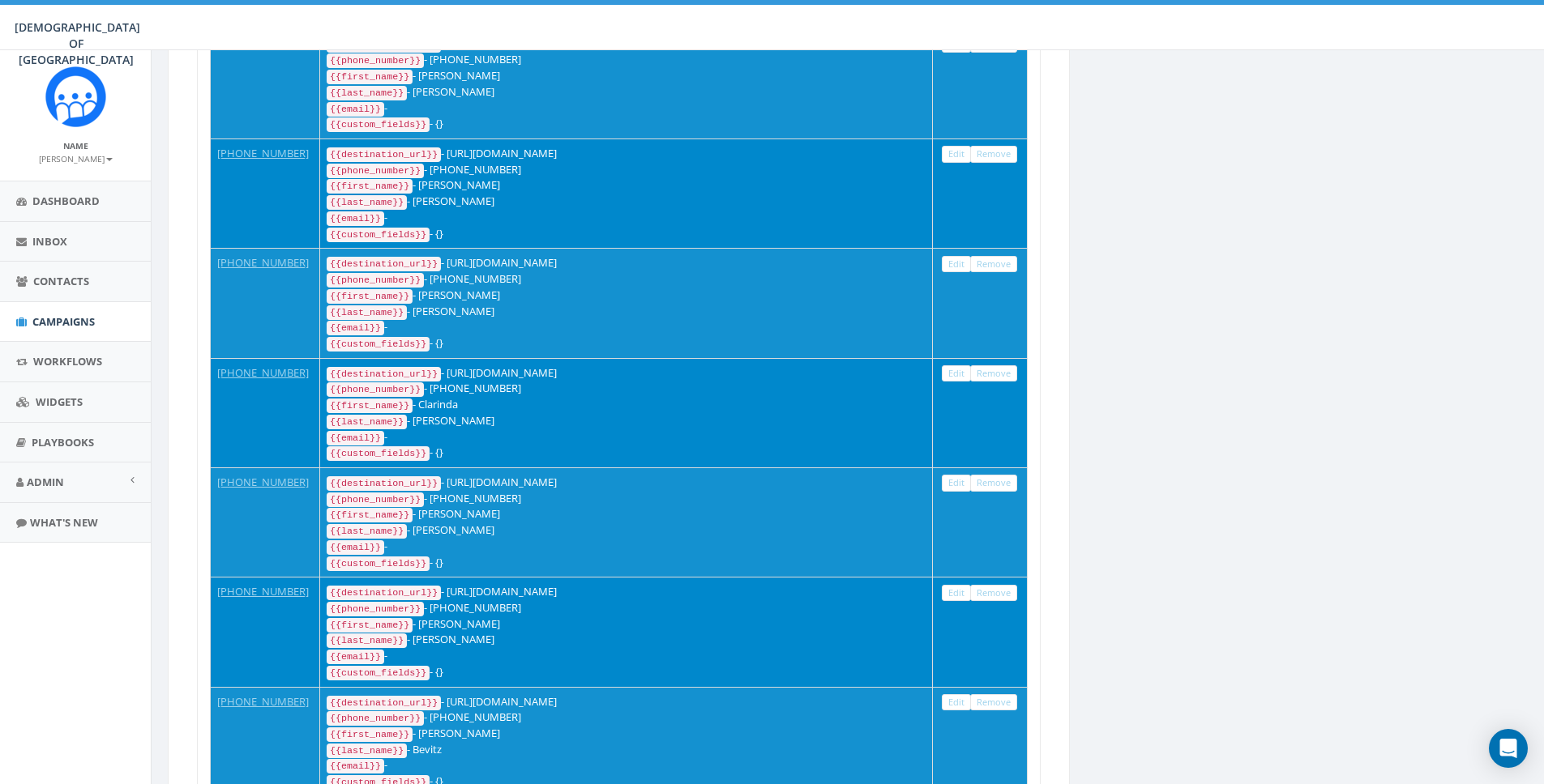
scroll to position [2325, 0]
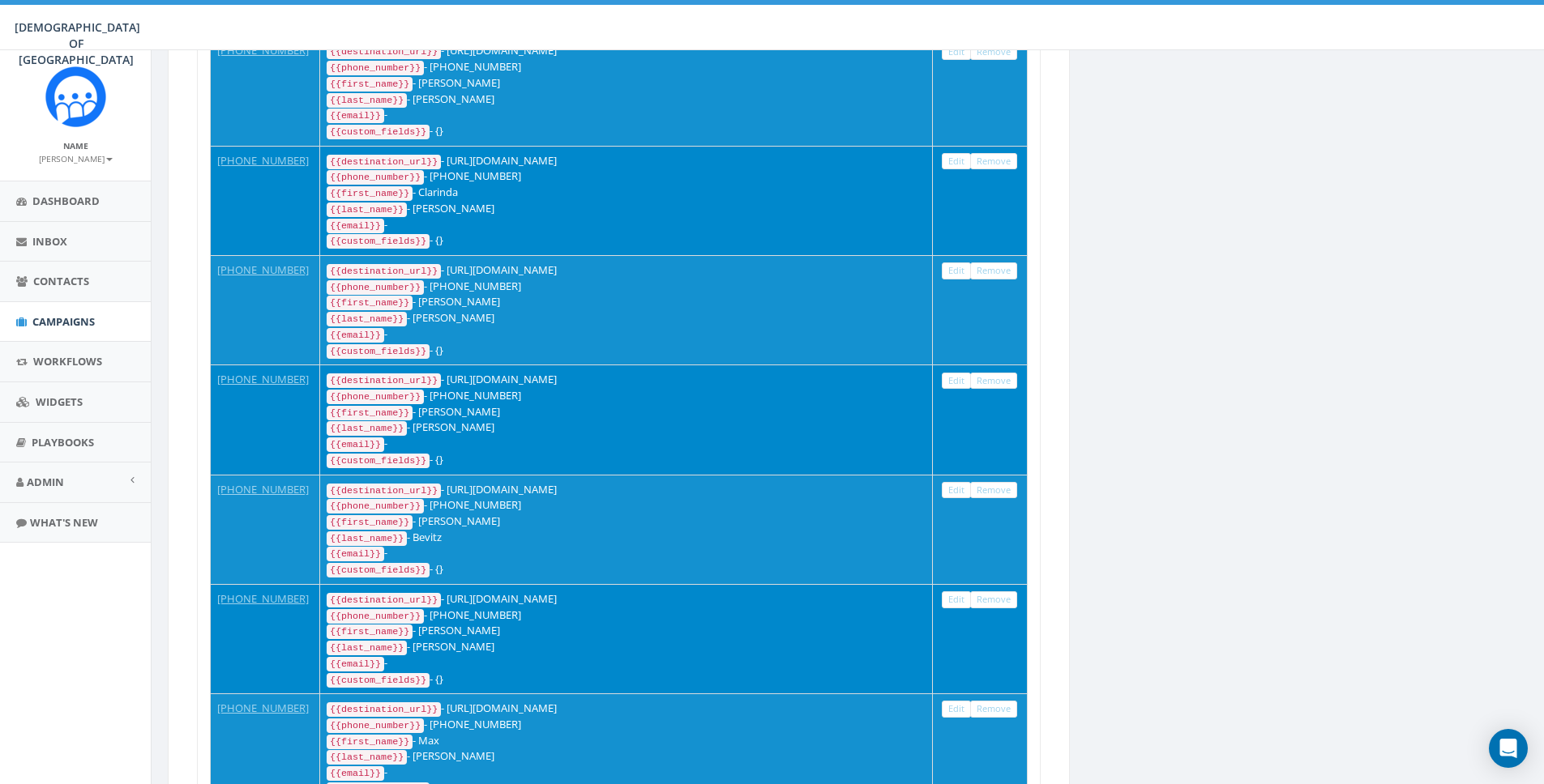
scroll to position [0, 0]
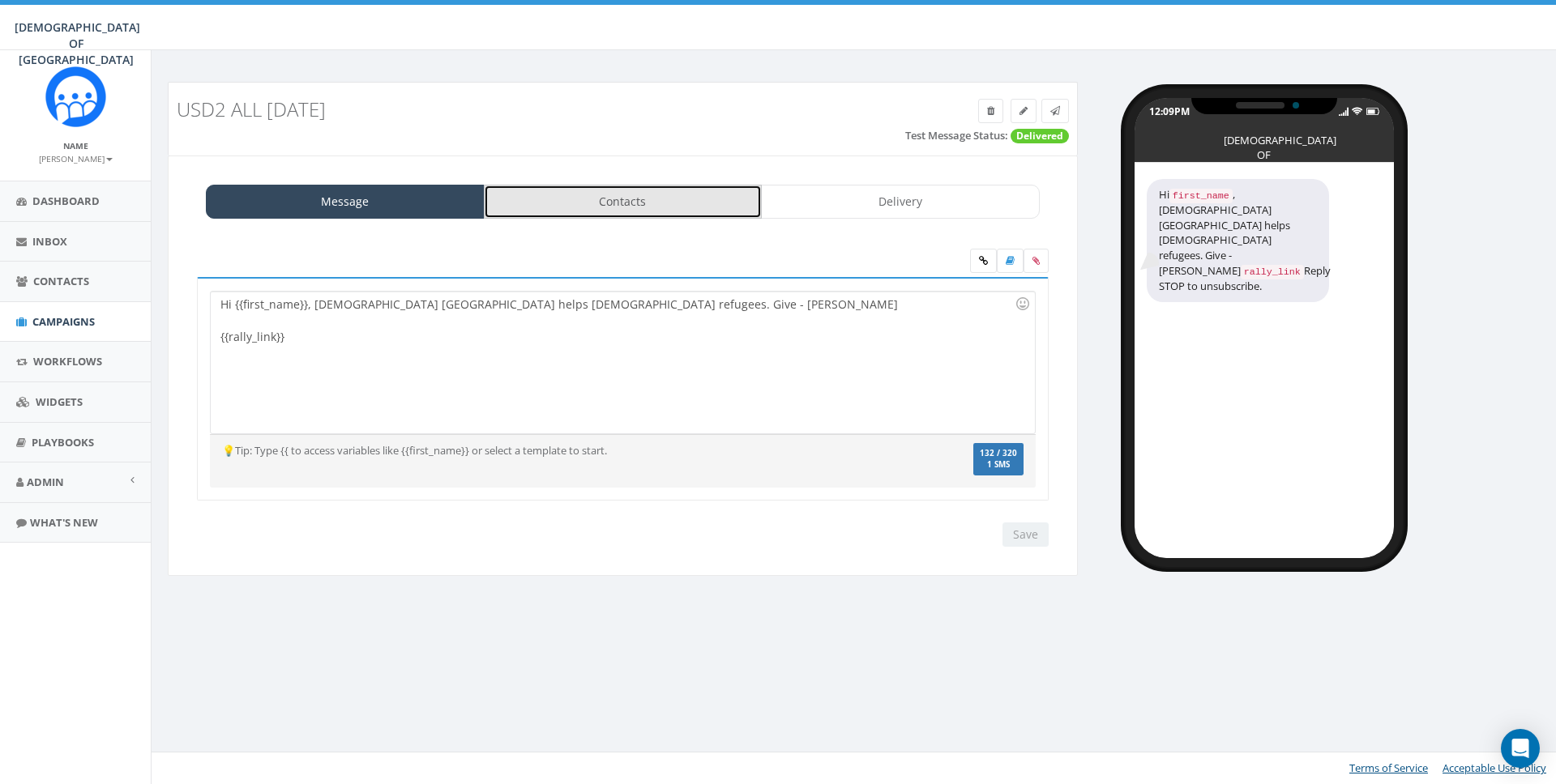
click at [627, 191] on link "Contacts" at bounding box center [623, 202] width 279 height 34
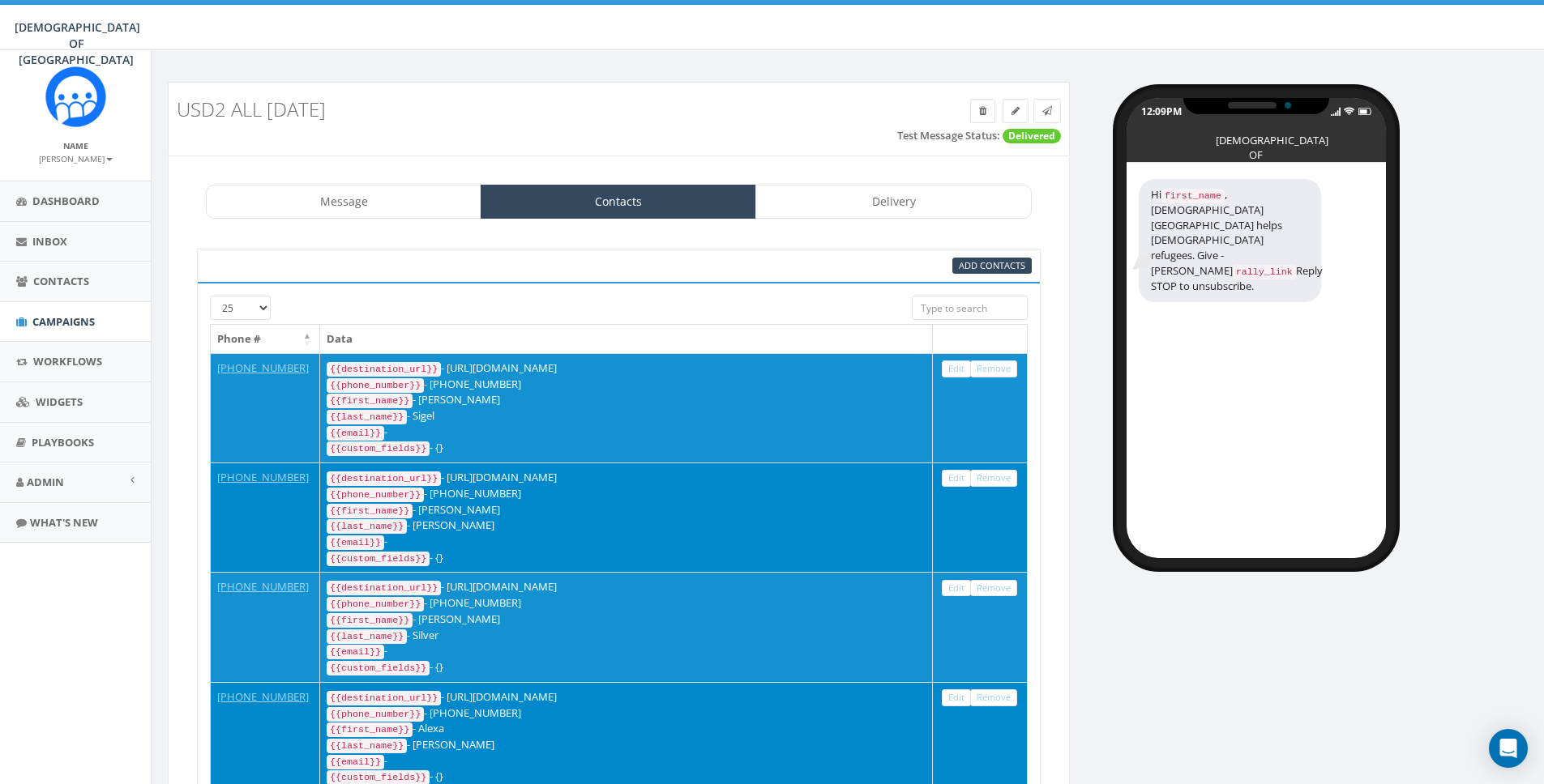
click at [630, 303] on div at bounding box center [584, 303] width 632 height 16
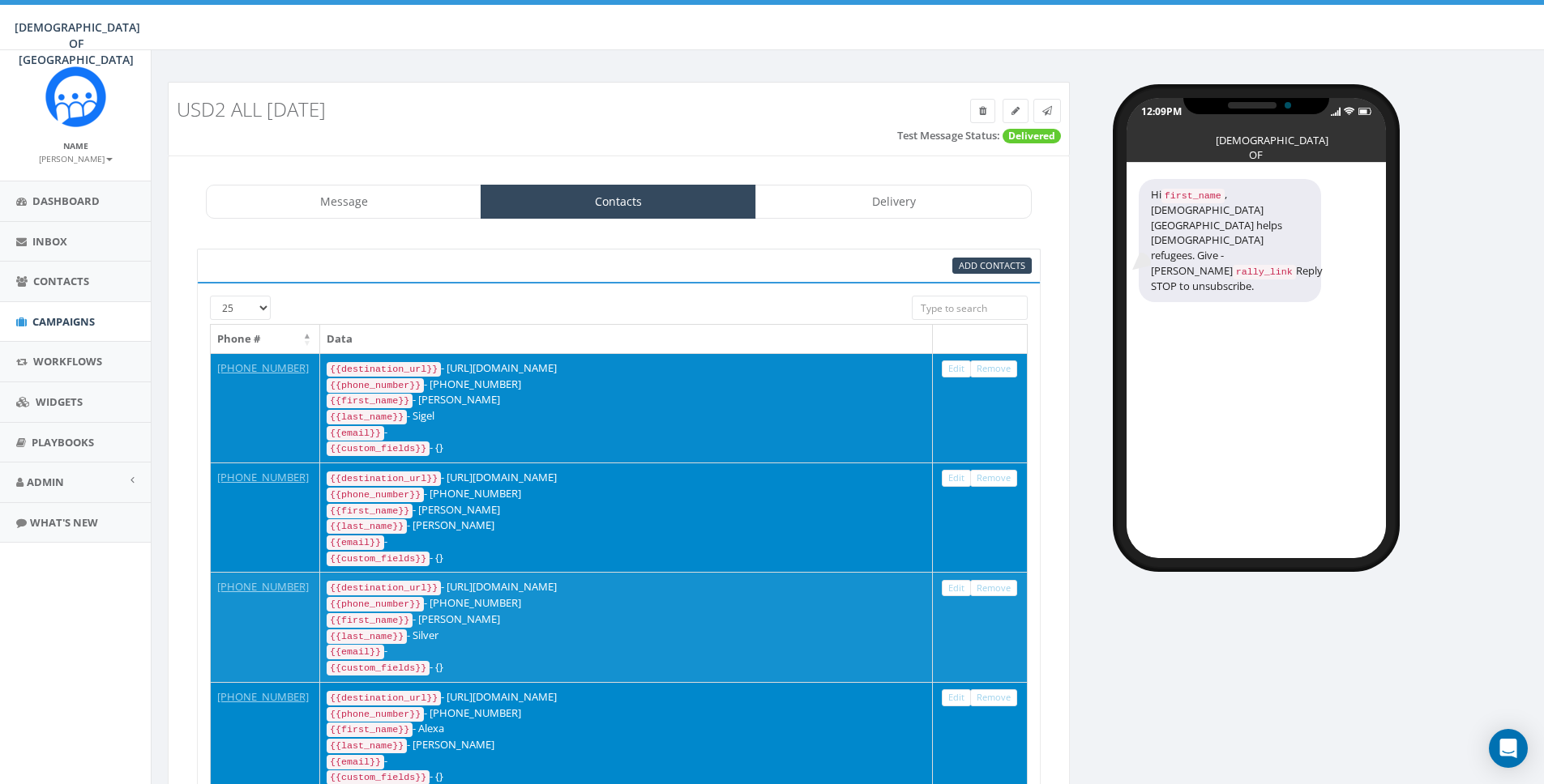
drag, startPoint x: 452, startPoint y: 369, endPoint x: 591, endPoint y: 366, distance: 139.0
click at [591, 366] on div "{{destination_url}} - [URL][DOMAIN_NAME]" at bounding box center [626, 369] width 599 height 17
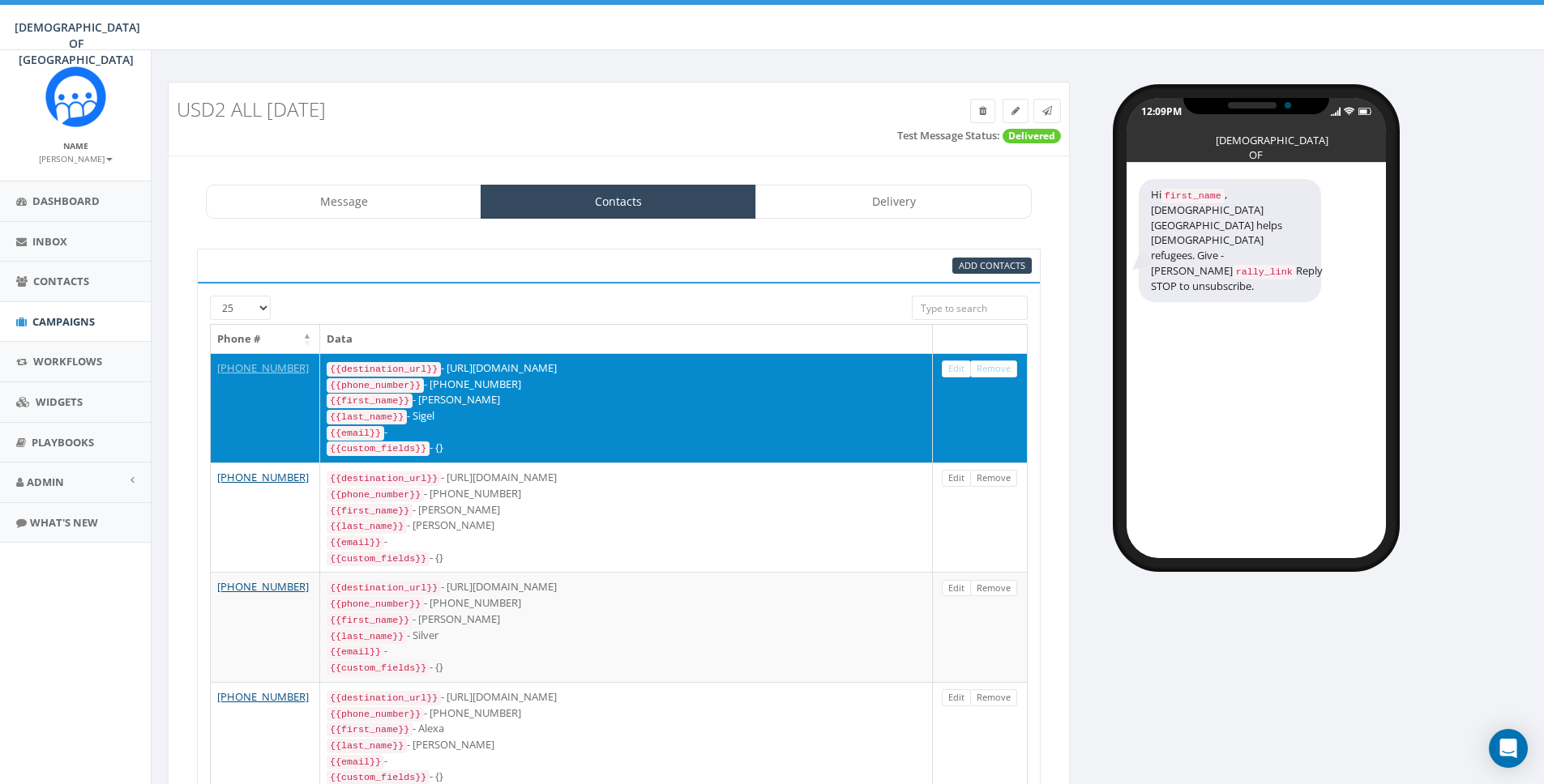
copy div "[URL][DOMAIN_NAME]"
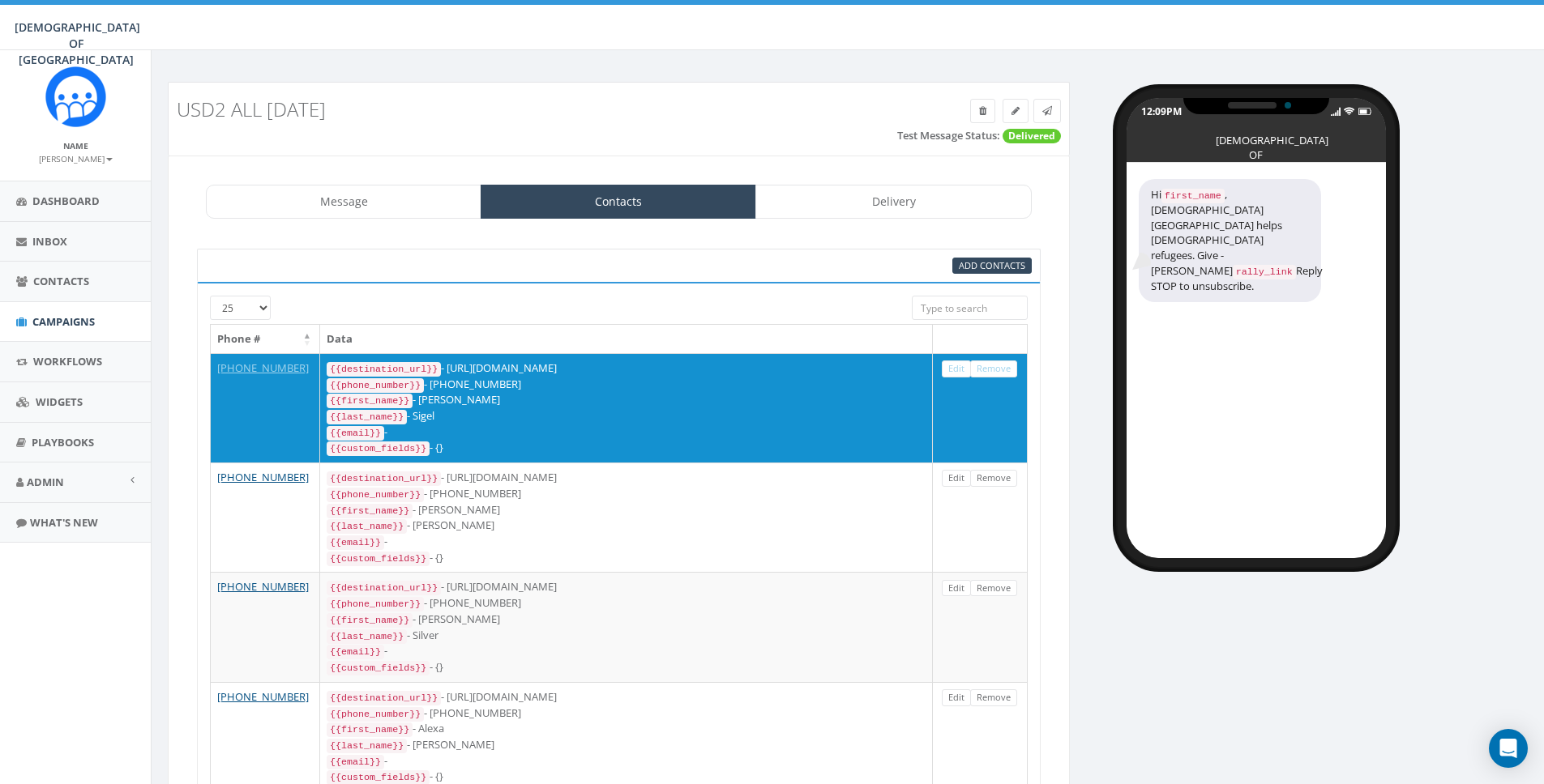
click at [806, 263] on div "Add Contacts" at bounding box center [760, 266] width 566 height 17
click at [899, 195] on link "Delivery" at bounding box center [892, 202] width 275 height 34
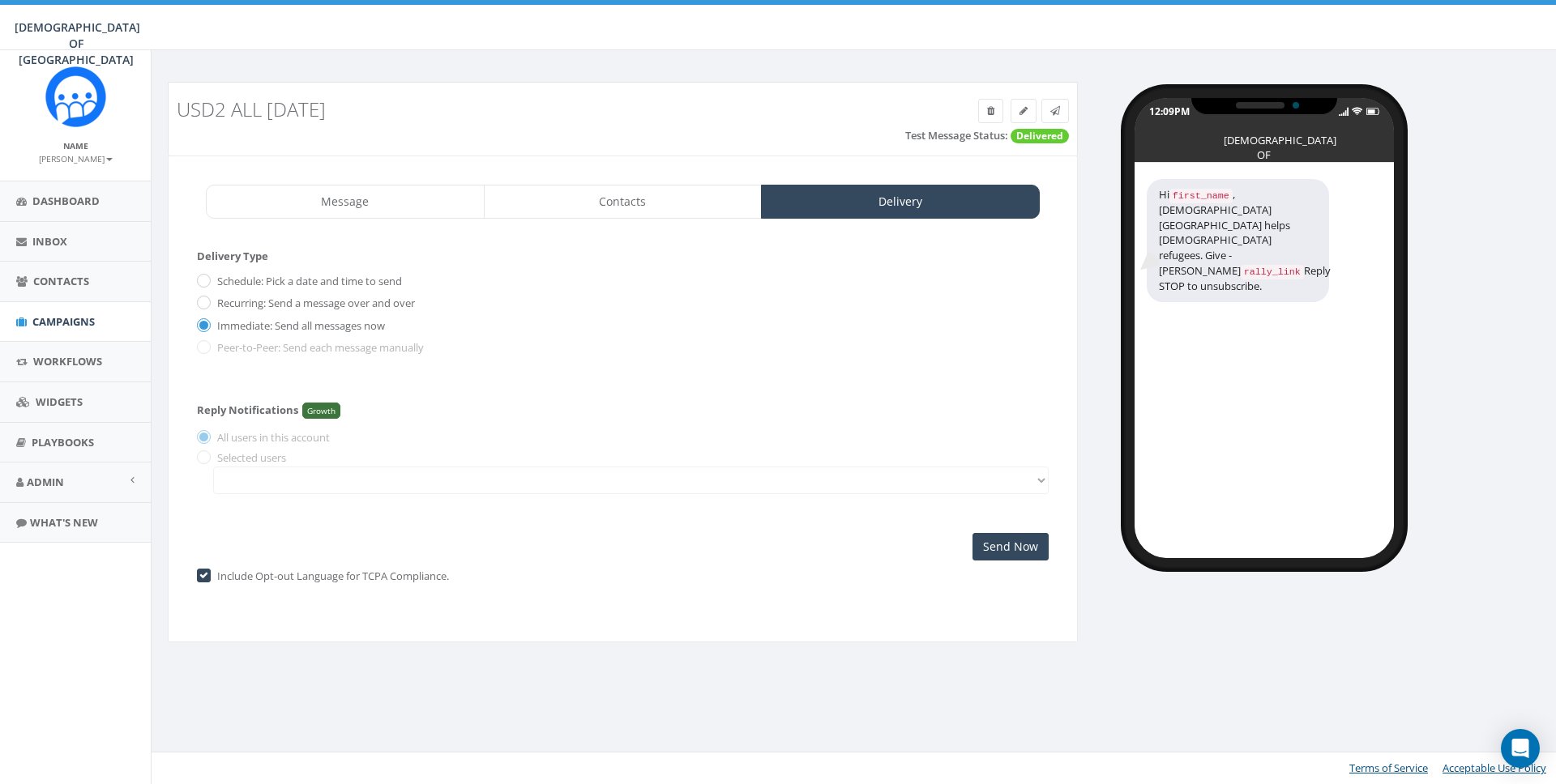
click at [238, 323] on label "Immediate: Send all messages now" at bounding box center [299, 327] width 172 height 17
click at [207, 323] on input "Immediate: Send all messages now" at bounding box center [202, 326] width 10 height 10
click at [1025, 542] on input "Send Now" at bounding box center [1010, 547] width 76 height 28
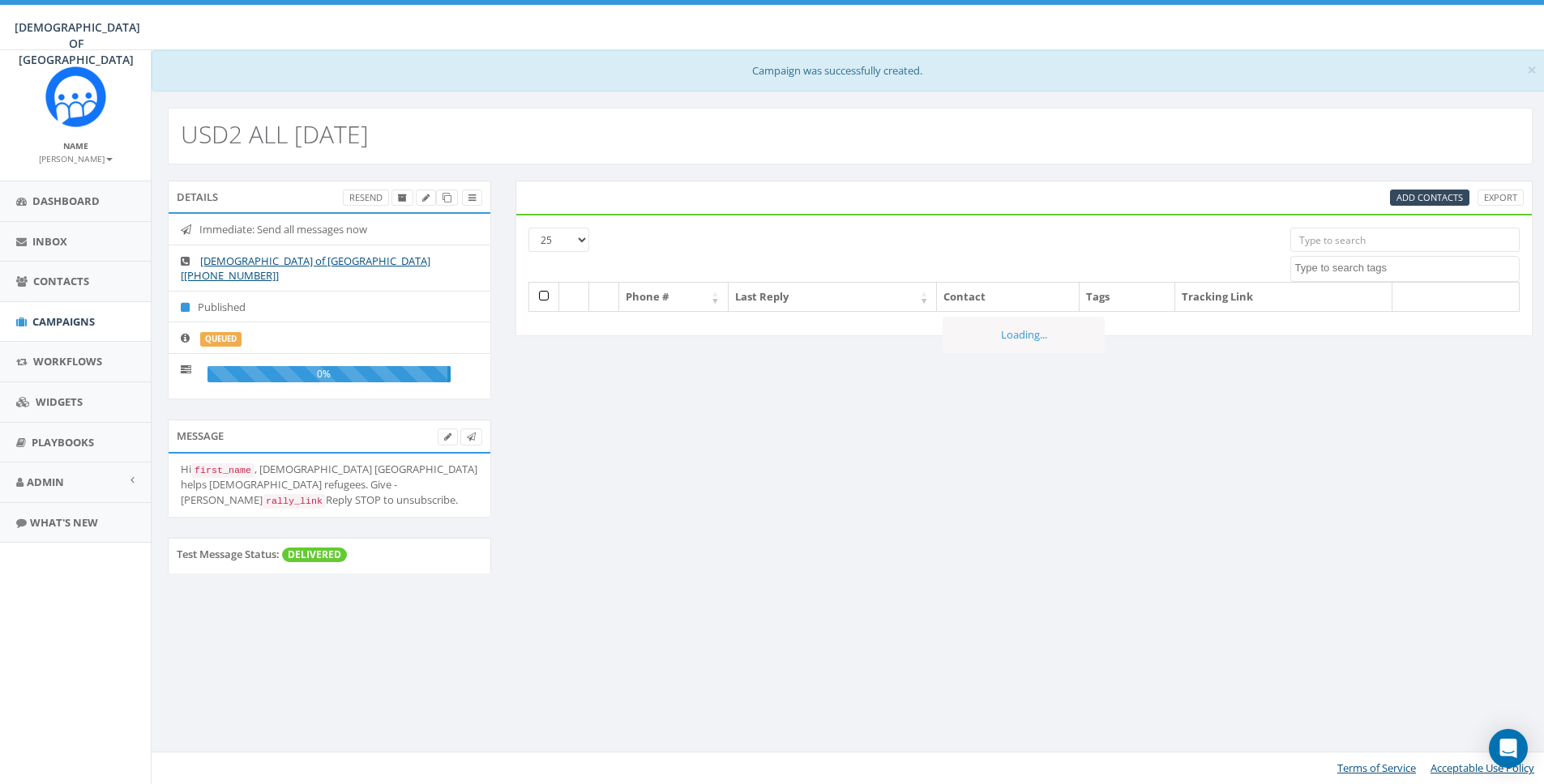
select select
